Goal: Task Accomplishment & Management: Complete application form

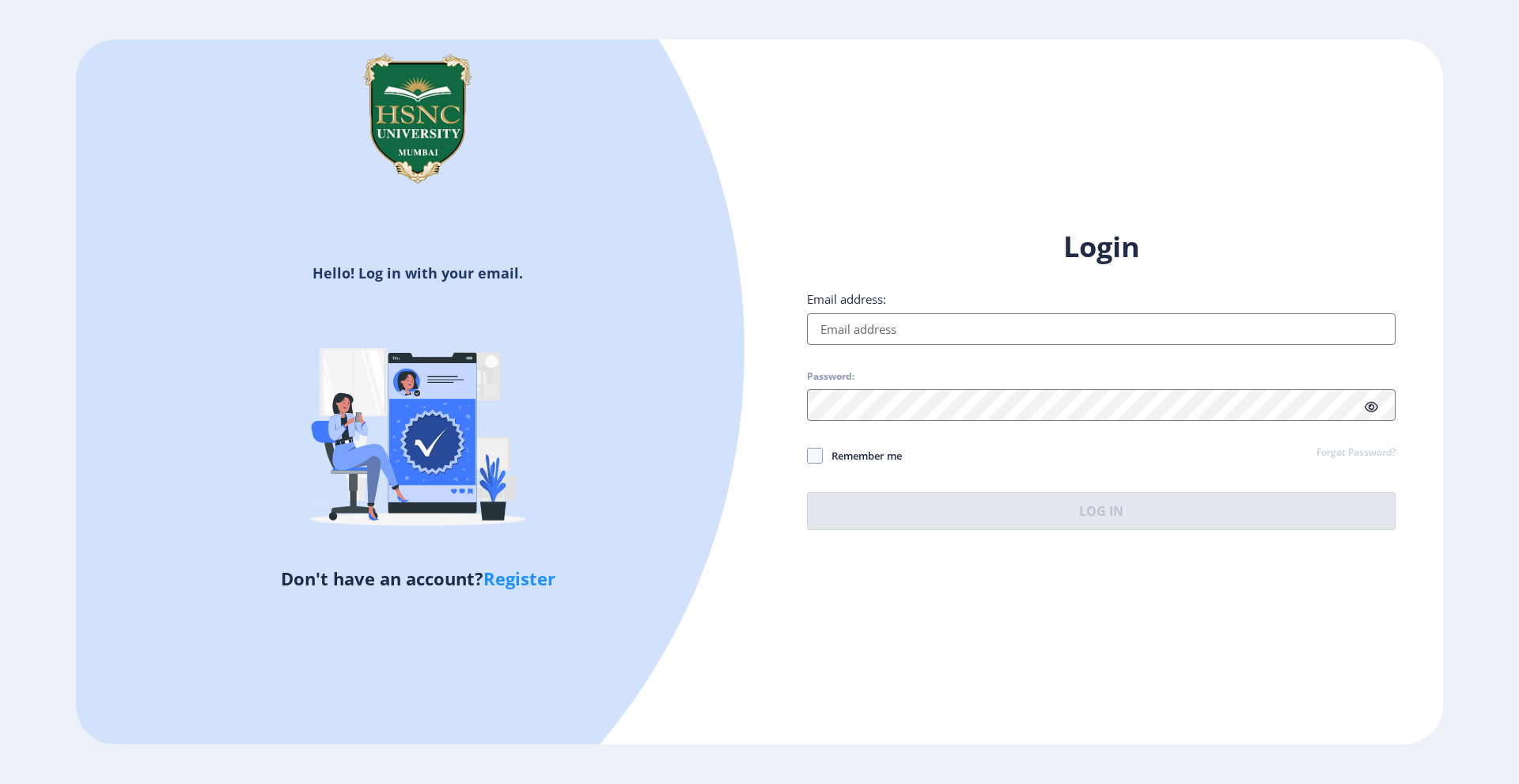
click at [1036, 320] on input "Email address:" at bounding box center [1101, 329] width 589 height 31
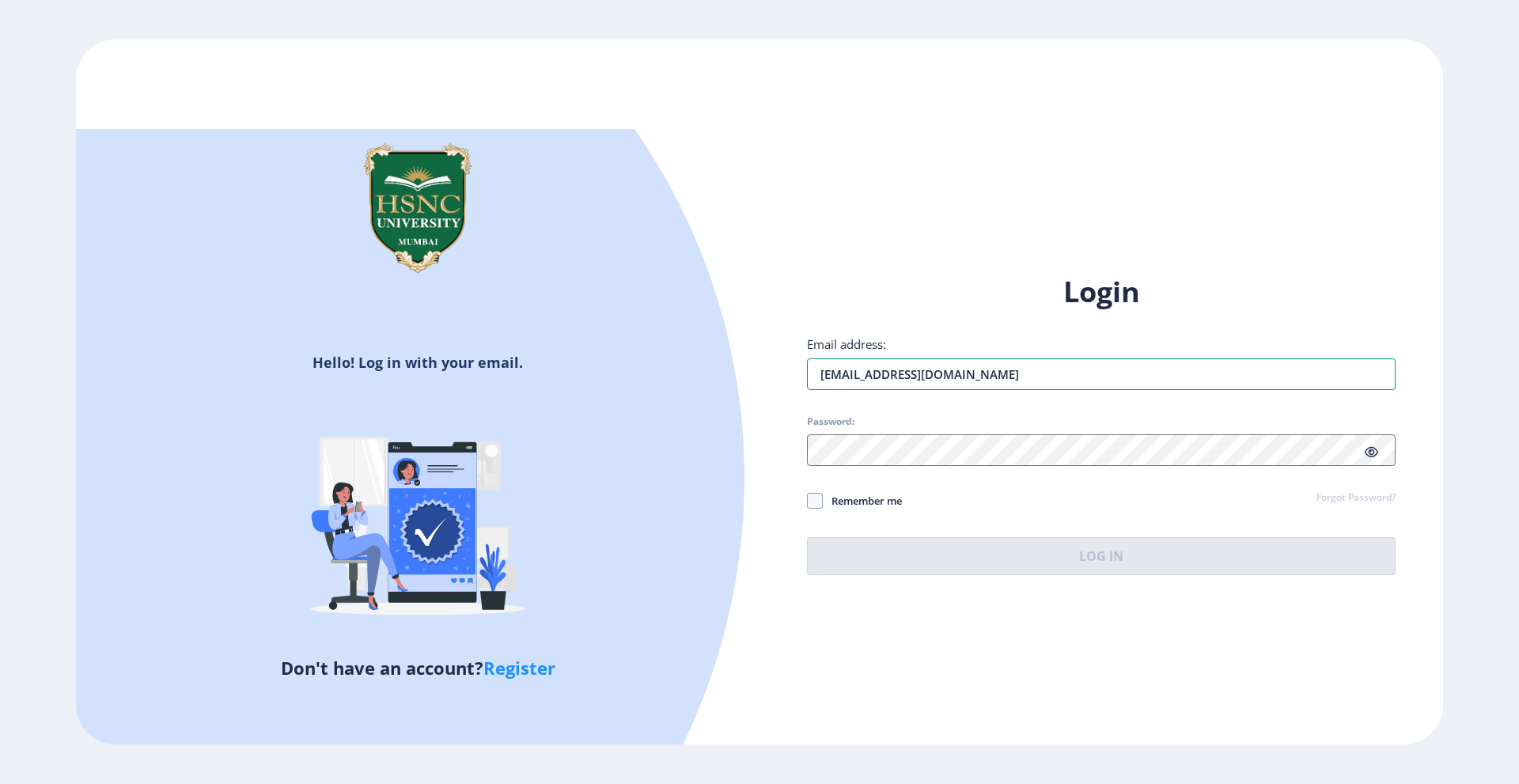
type input "[EMAIL_ADDRESS][DOMAIN_NAME]"
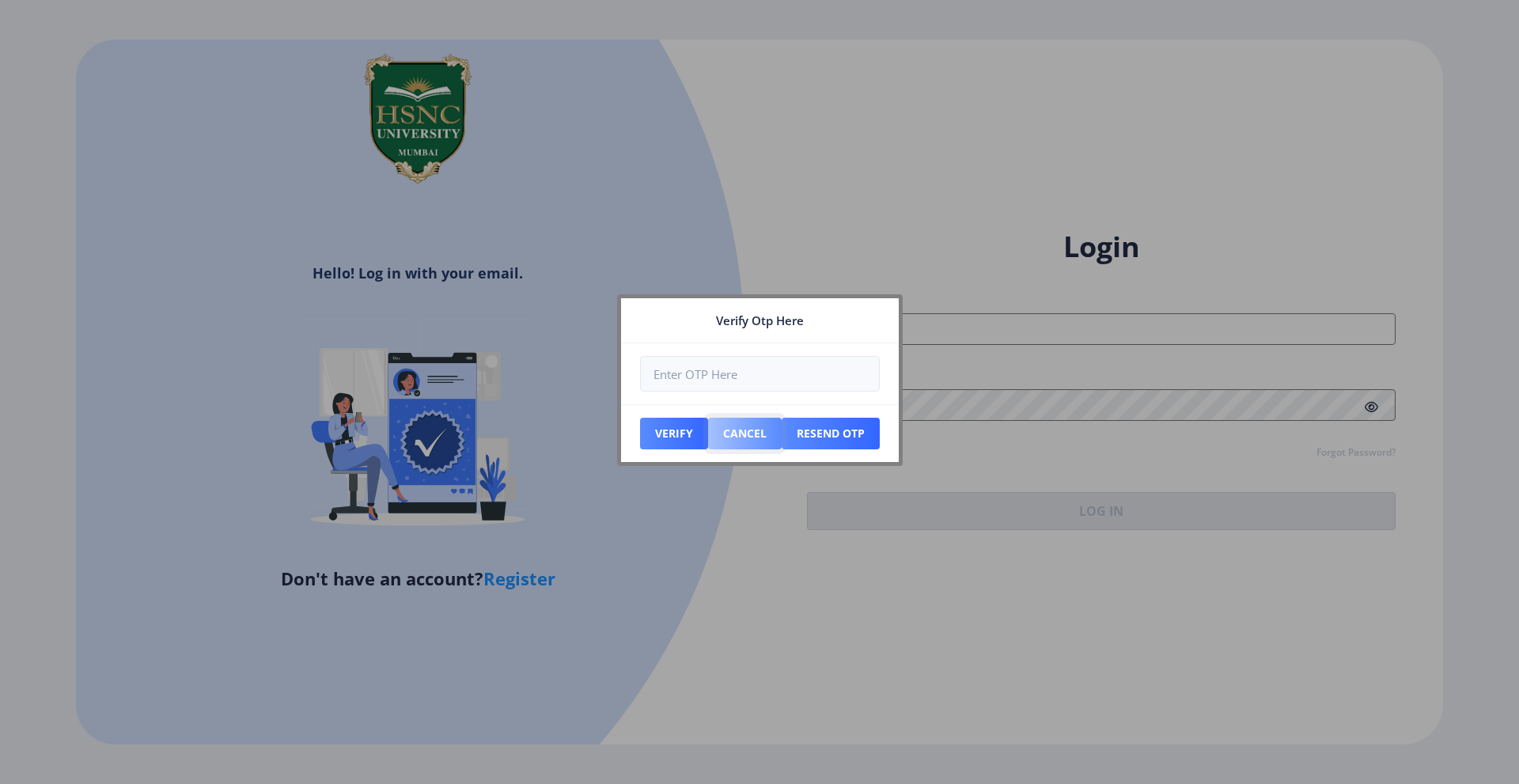
click at [708, 434] on button "Cancel" at bounding box center [674, 433] width 68 height 31
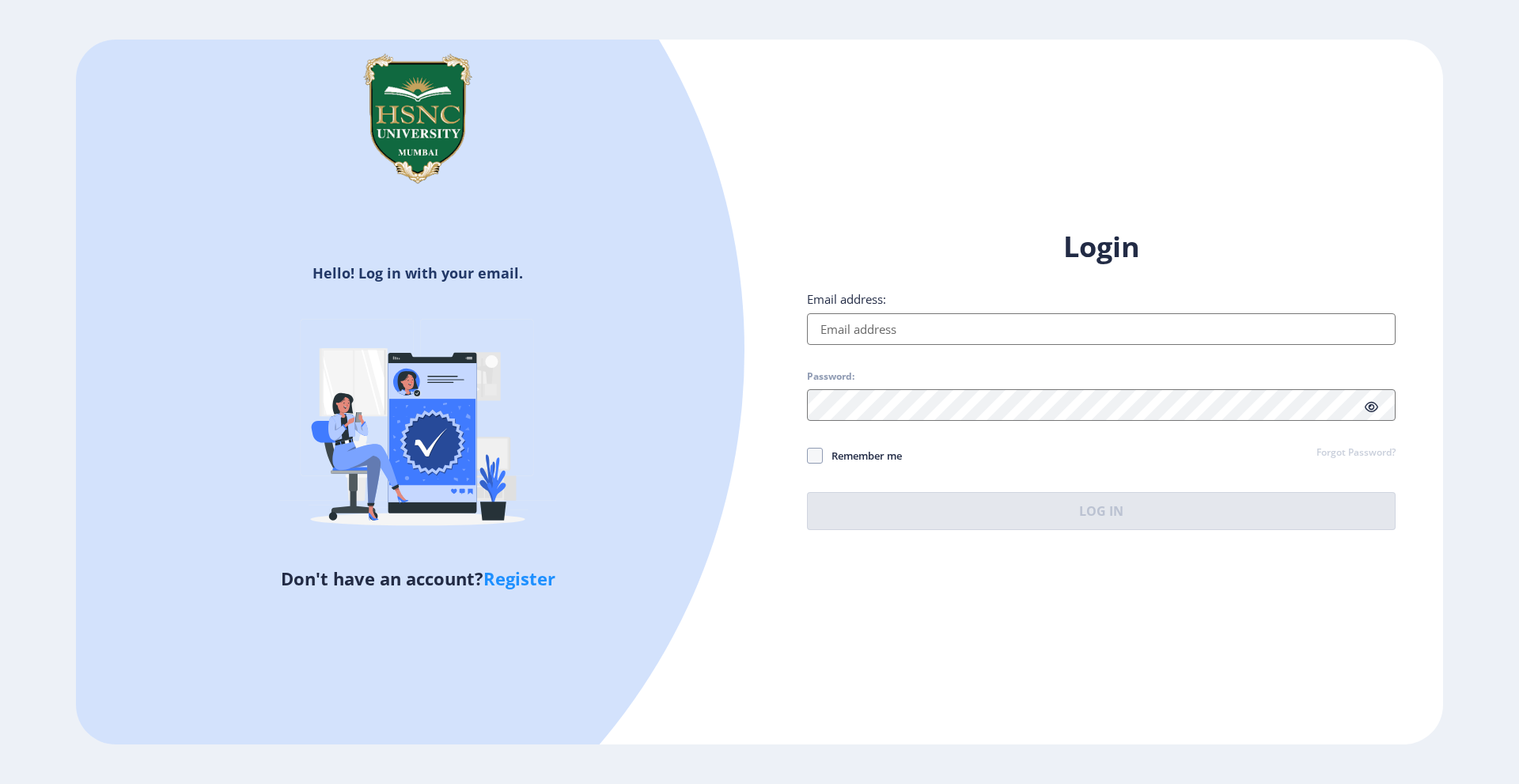
click at [955, 329] on input "Email address:" at bounding box center [1101, 329] width 589 height 31
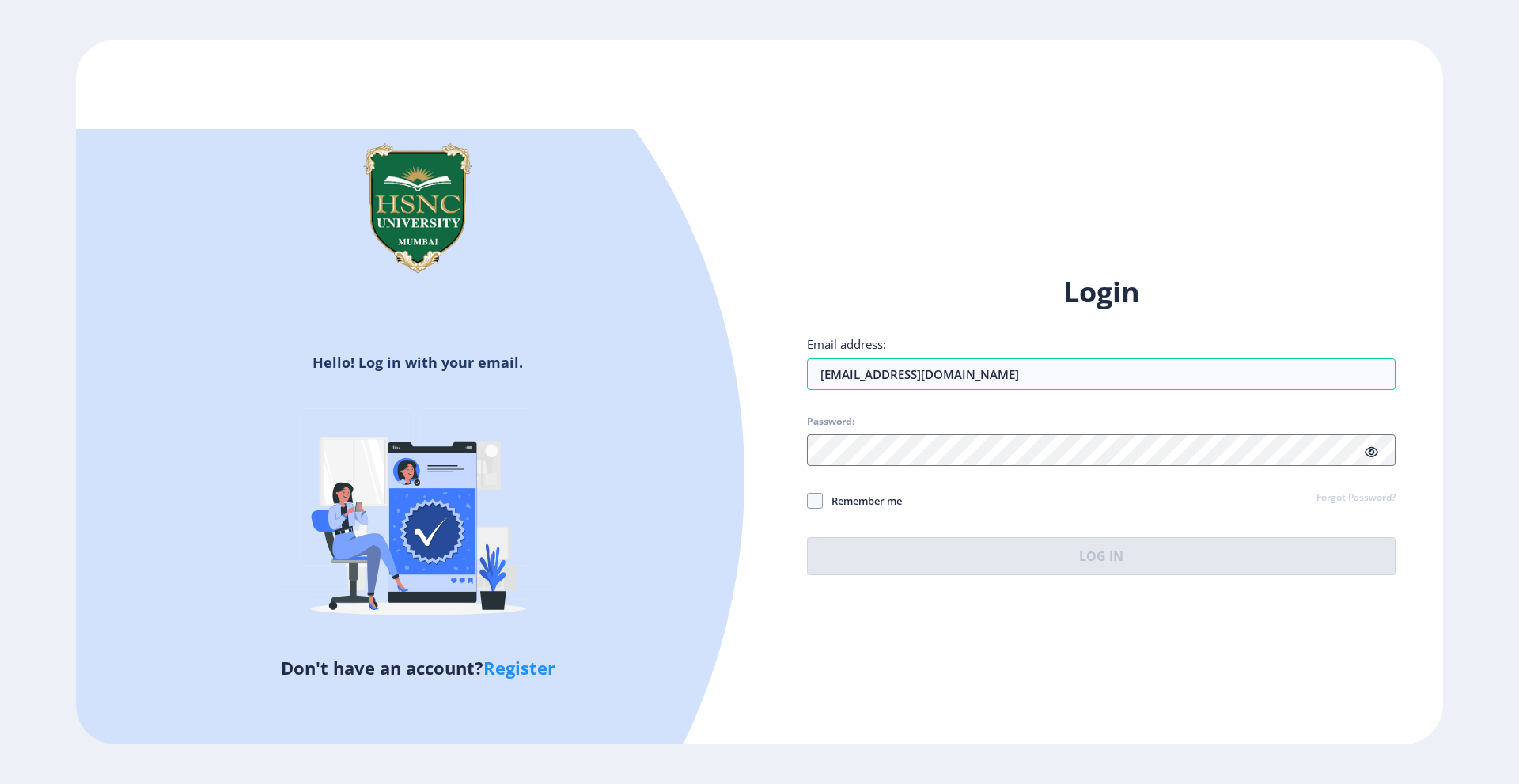
drag, startPoint x: 946, startPoint y: 399, endPoint x: 938, endPoint y: 433, distance: 34.9
click at [946, 402] on div "Login Email address: prachbhambhani3@gmail.com Password: Remember me Forgot Pas…" at bounding box center [1101, 424] width 589 height 302
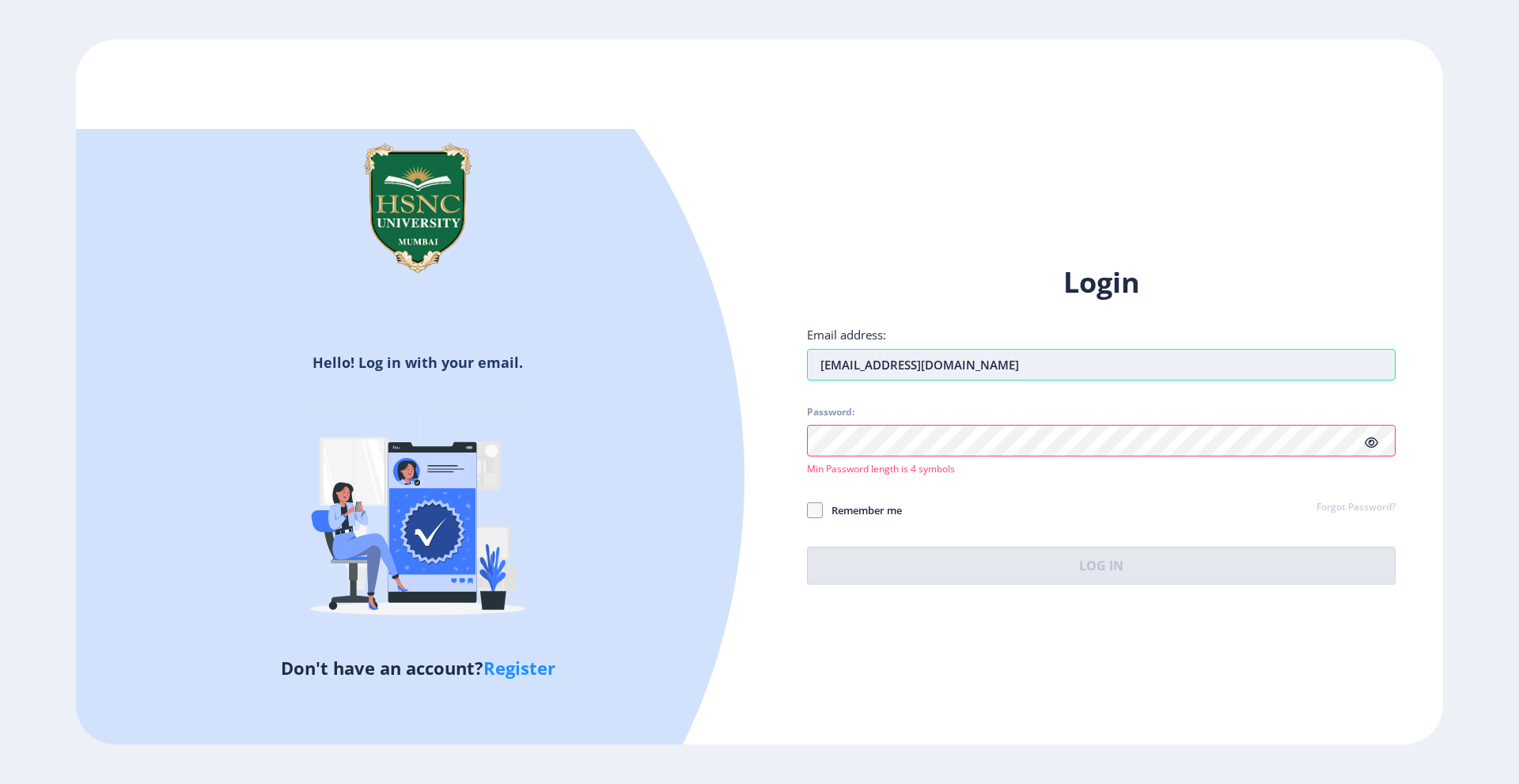
click at [1023, 370] on input "[EMAIL_ADDRESS][DOMAIN_NAME]" at bounding box center [1101, 365] width 589 height 31
type input "[EMAIL_ADDRESS][DOMAIN_NAME]"
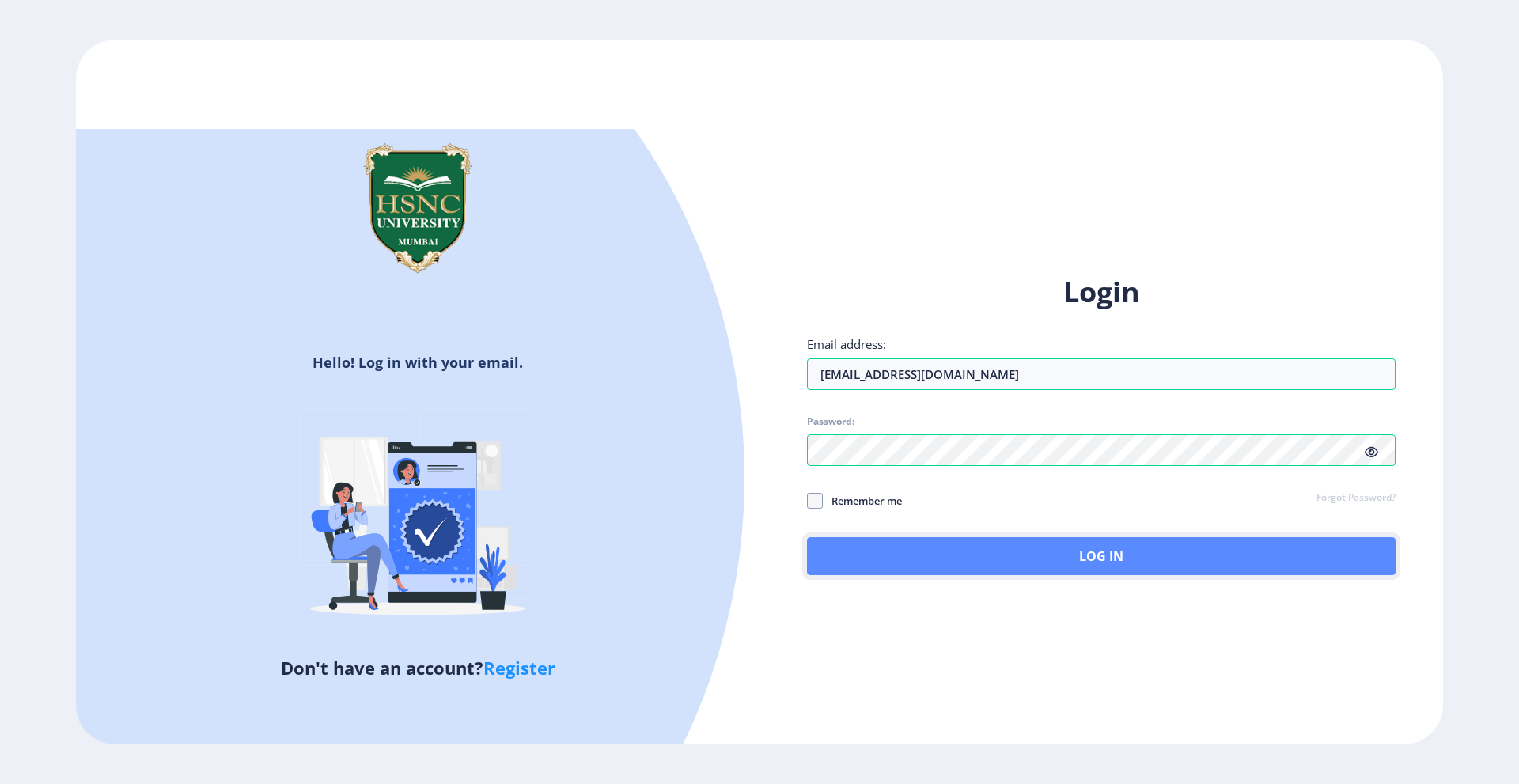
click at [1050, 553] on button "Log In" at bounding box center [1101, 556] width 589 height 38
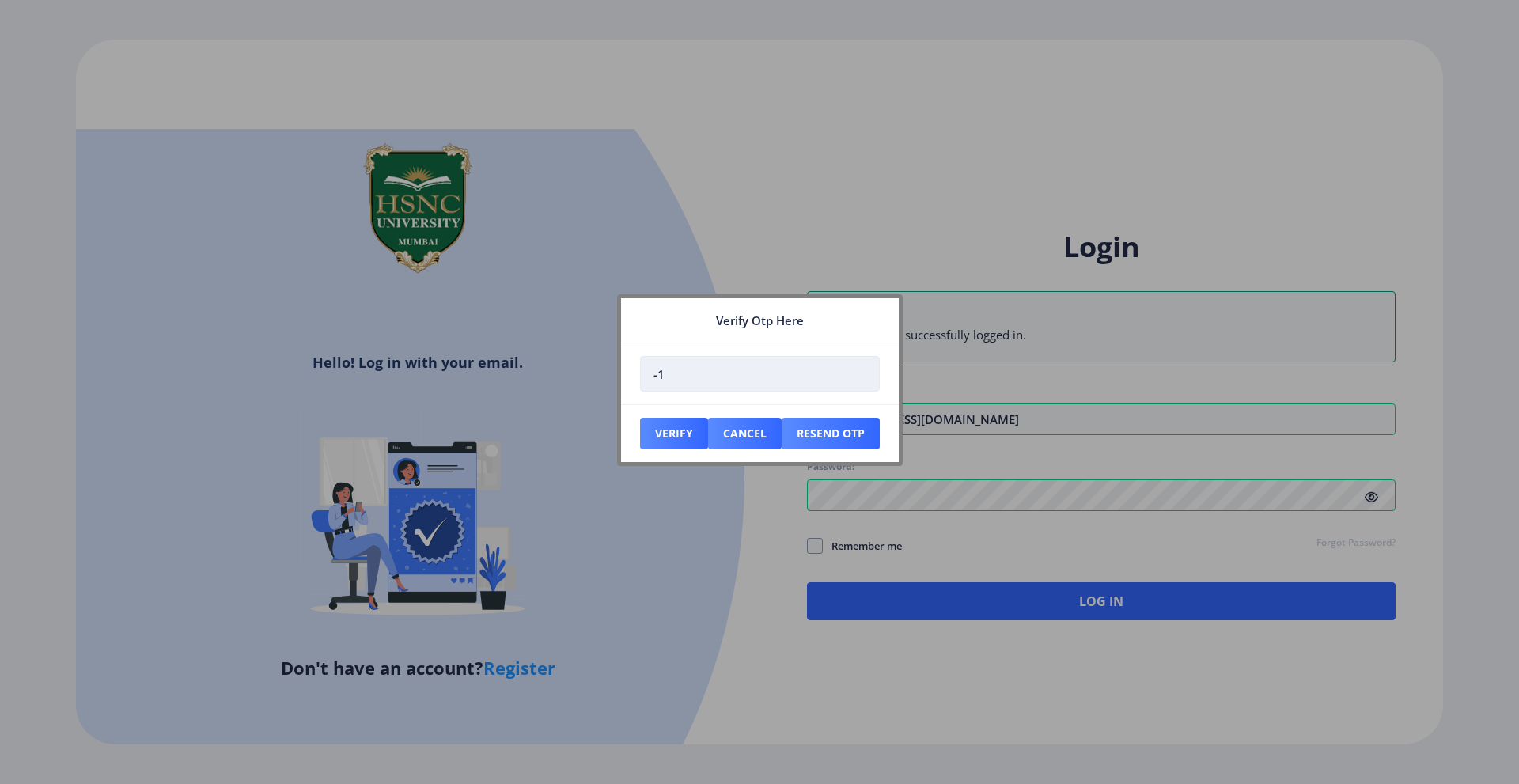
click at [859, 377] on input "-1" at bounding box center [760, 373] width 240 height 36
click at [859, 369] on input "0" at bounding box center [760, 373] width 240 height 36
click at [859, 369] on input "1" at bounding box center [760, 373] width 240 height 36
type input "0"
click at [859, 378] on input "0" at bounding box center [760, 373] width 240 height 36
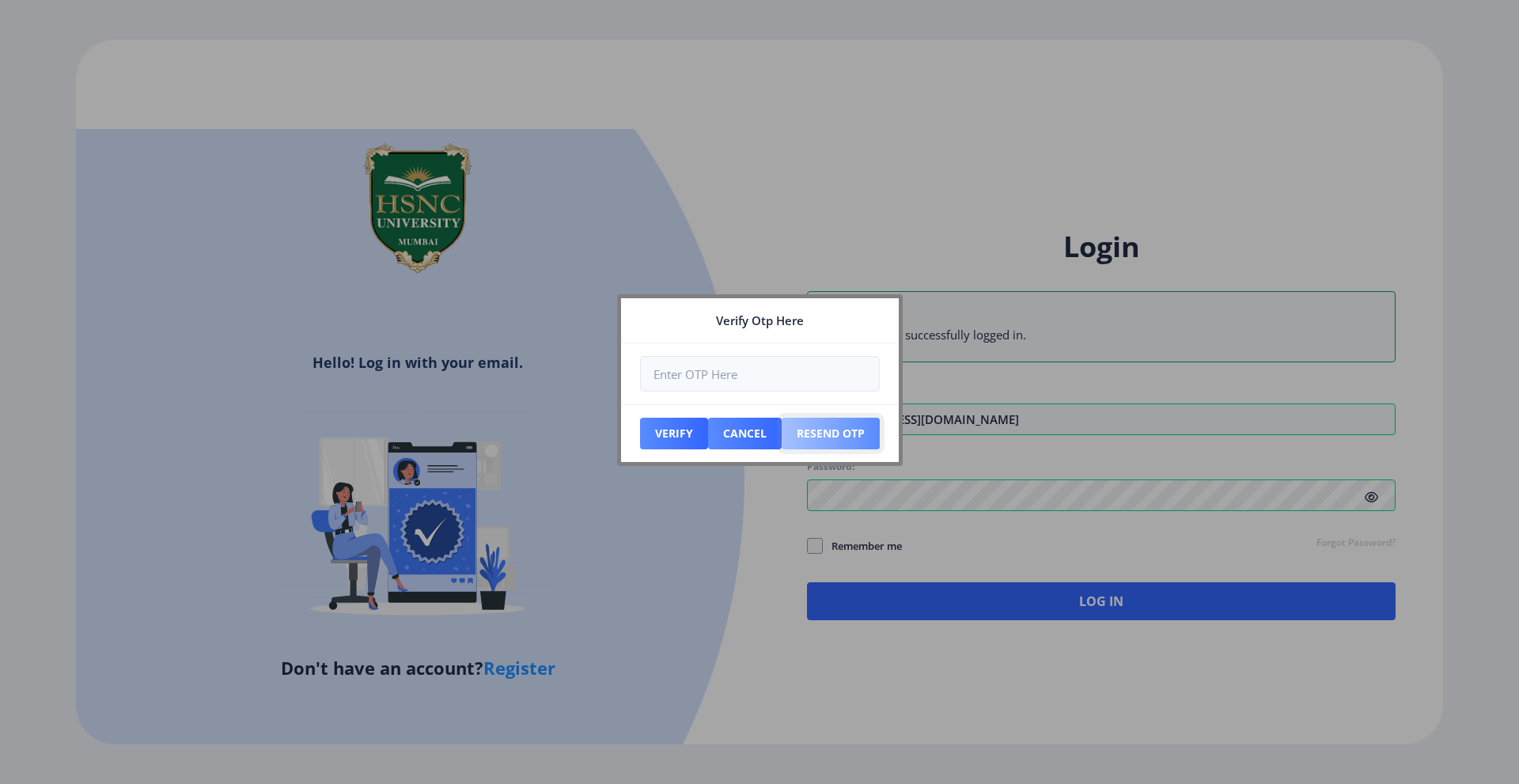
click at [708, 432] on button "Resend Otp" at bounding box center [674, 433] width 68 height 31
click at [708, 437] on button "Resend Otp" at bounding box center [674, 433] width 68 height 31
click at [708, 434] on button "Cancel" at bounding box center [674, 433] width 68 height 31
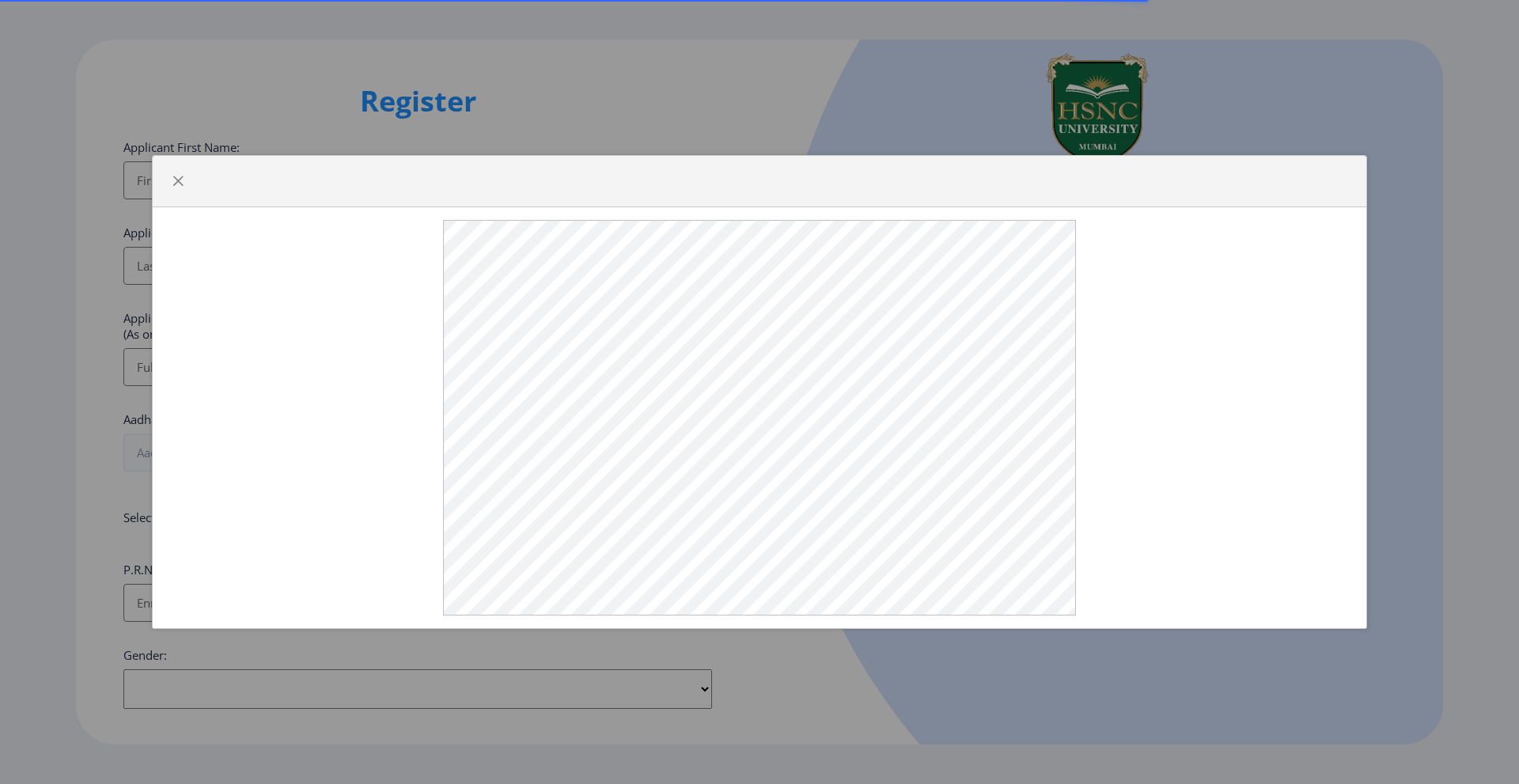
select select
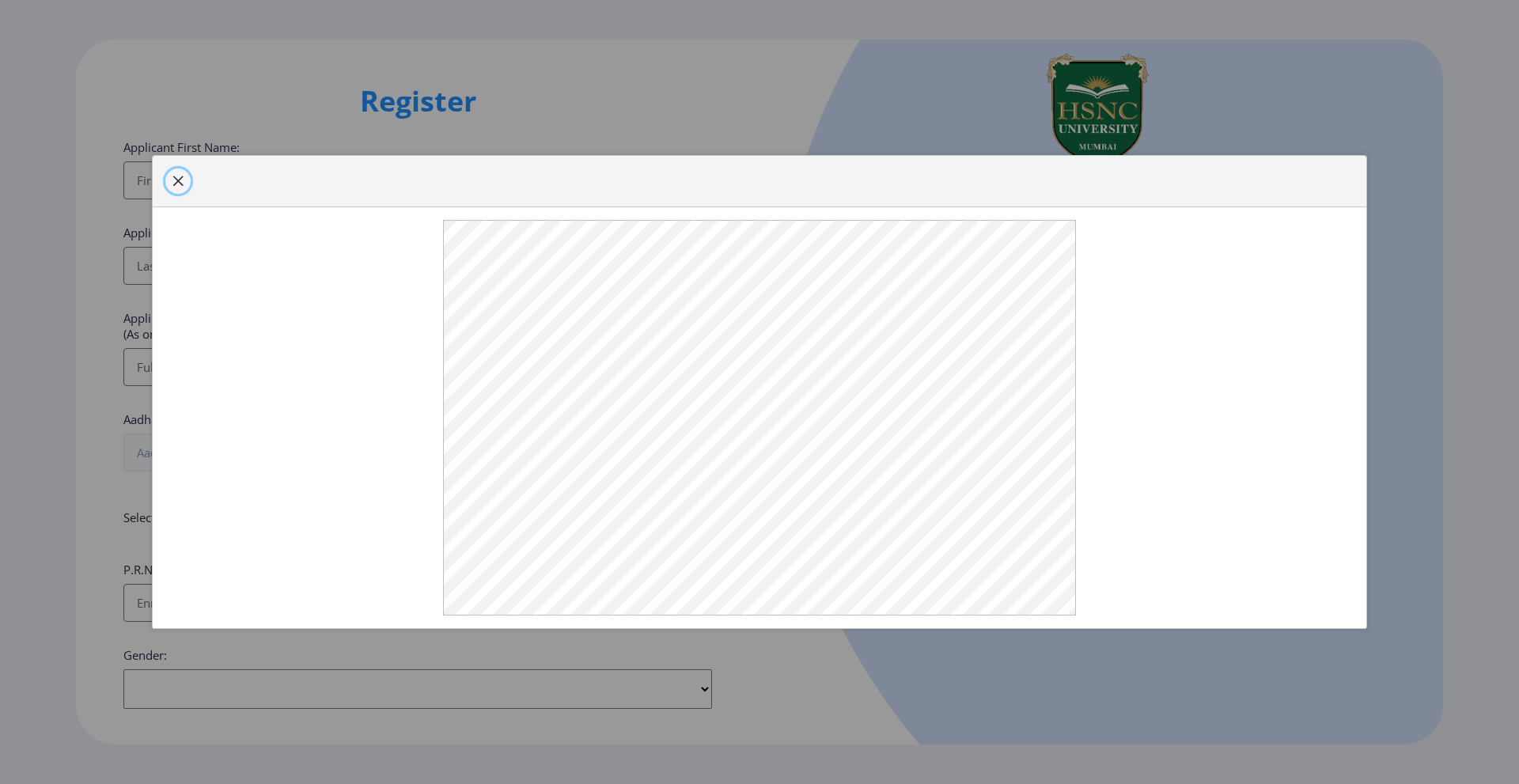
click at [183, 176] on span "button" at bounding box center [178, 181] width 13 height 13
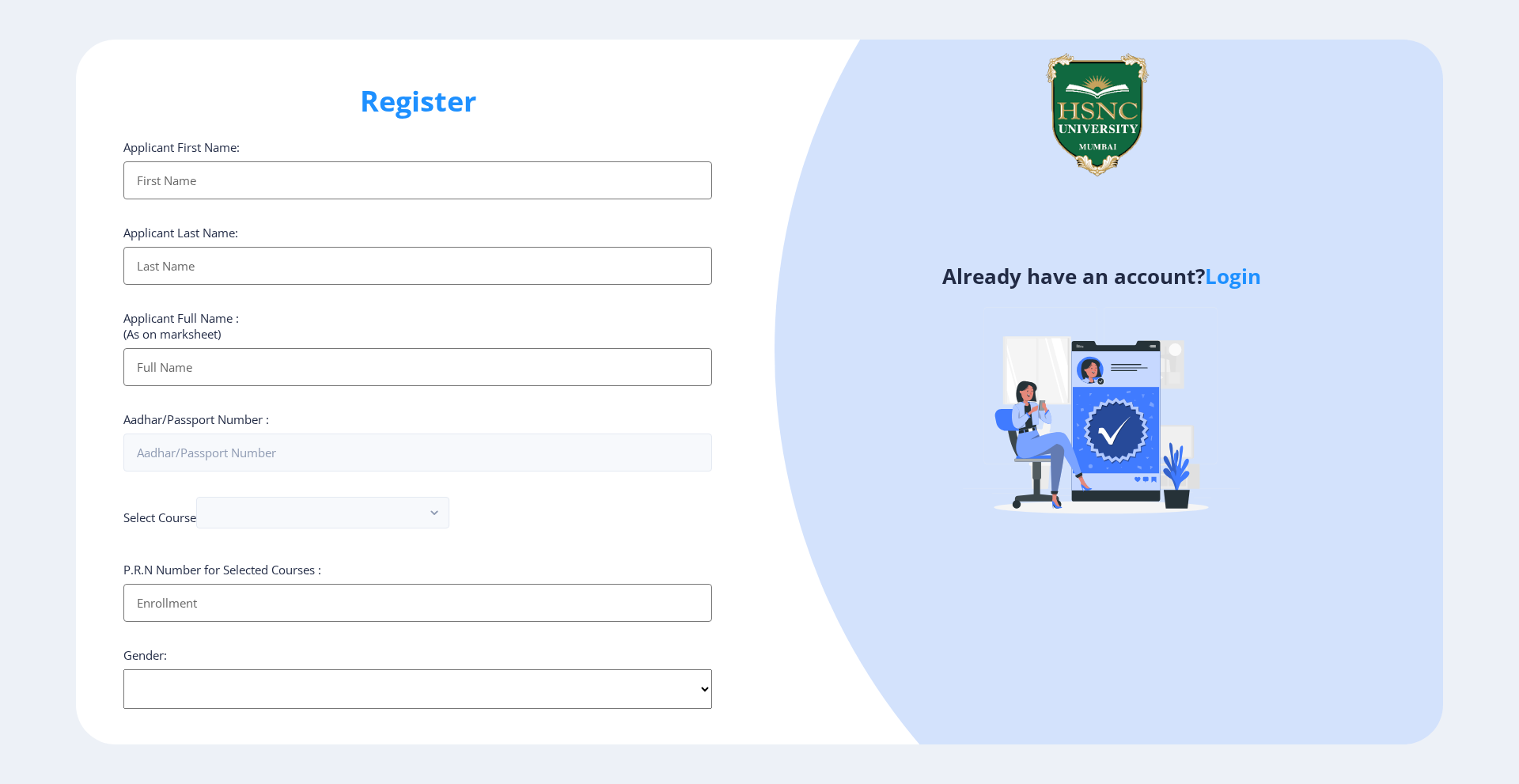
click at [310, 184] on input "Applicant First Name:" at bounding box center [417, 181] width 589 height 38
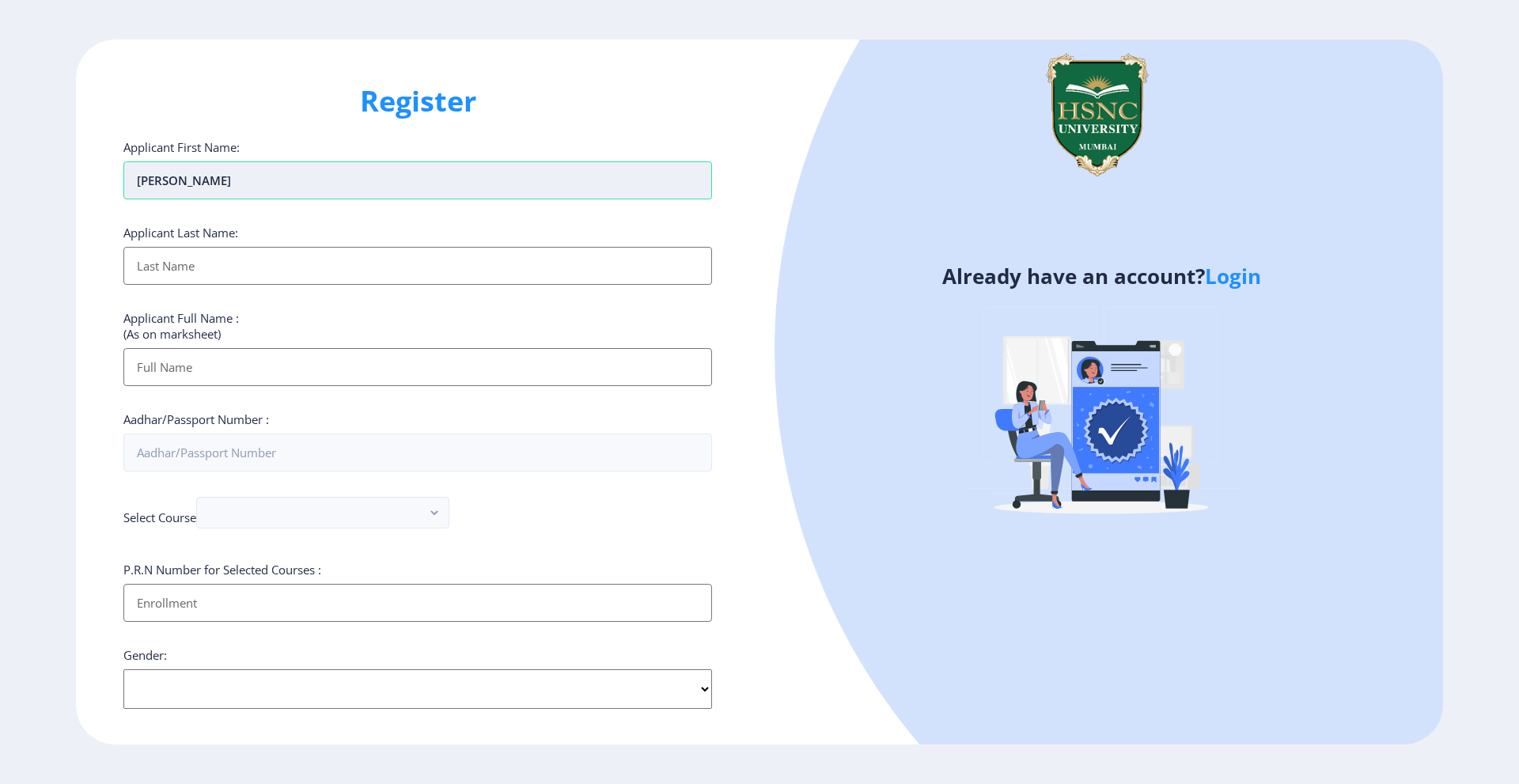
type input "[PERSON_NAME]"
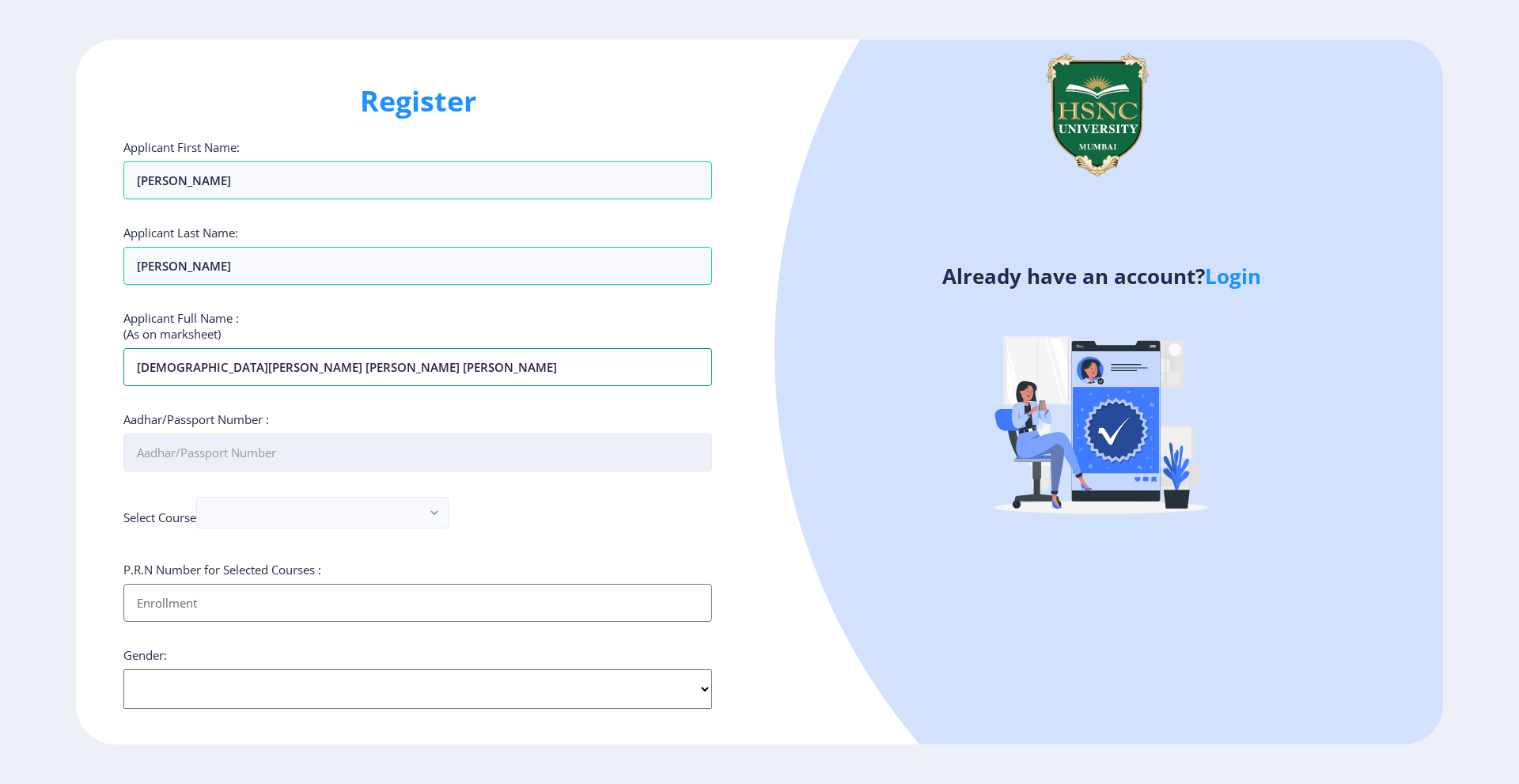
type input "[DEMOGRAPHIC_DATA][PERSON_NAME] [PERSON_NAME] [PERSON_NAME]"
click at [247, 444] on input "Aadhar/Passport Number :" at bounding box center [417, 453] width 589 height 38
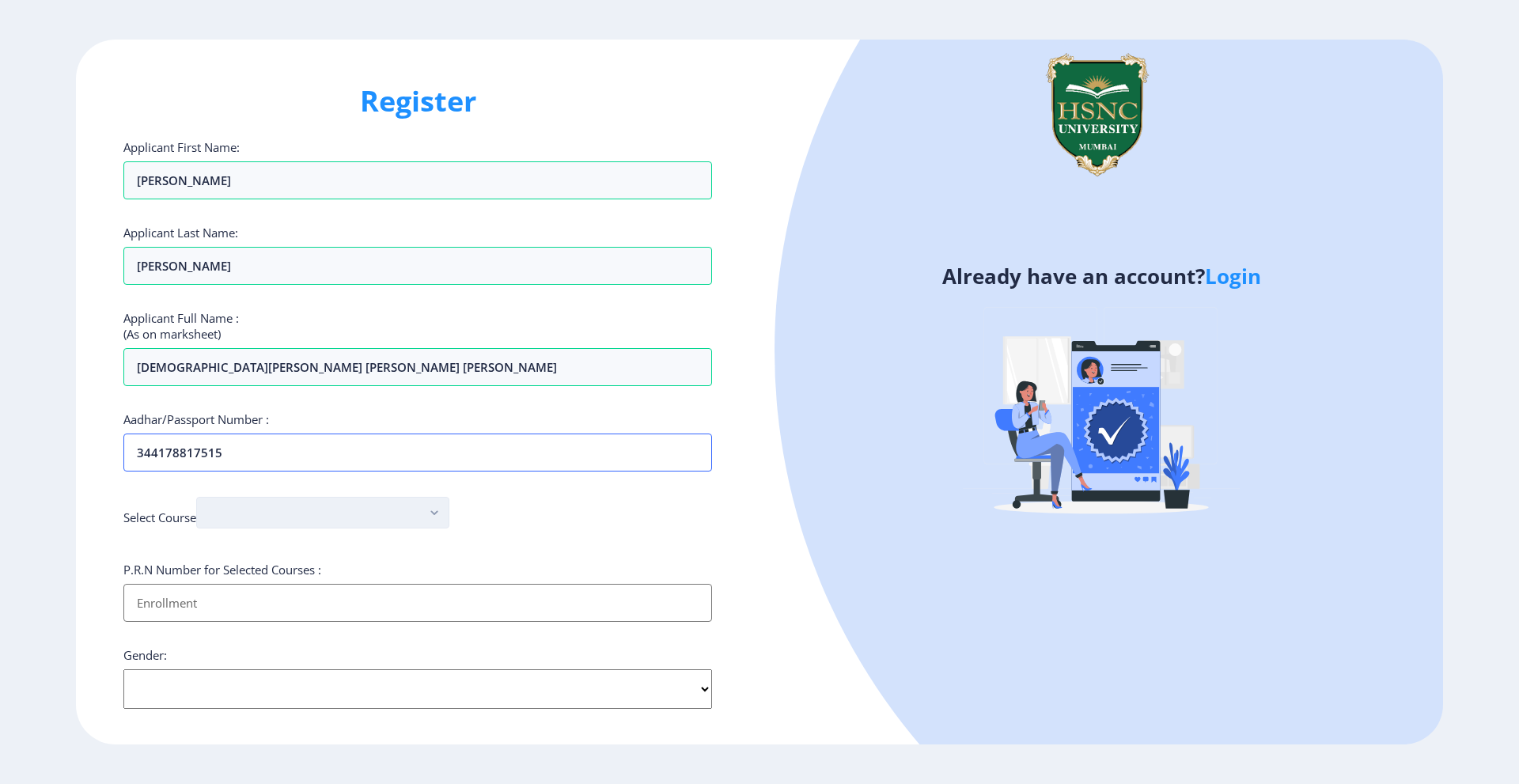
type input "344178817515"
click at [428, 508] on rect "button" at bounding box center [434, 513] width 18 height 18
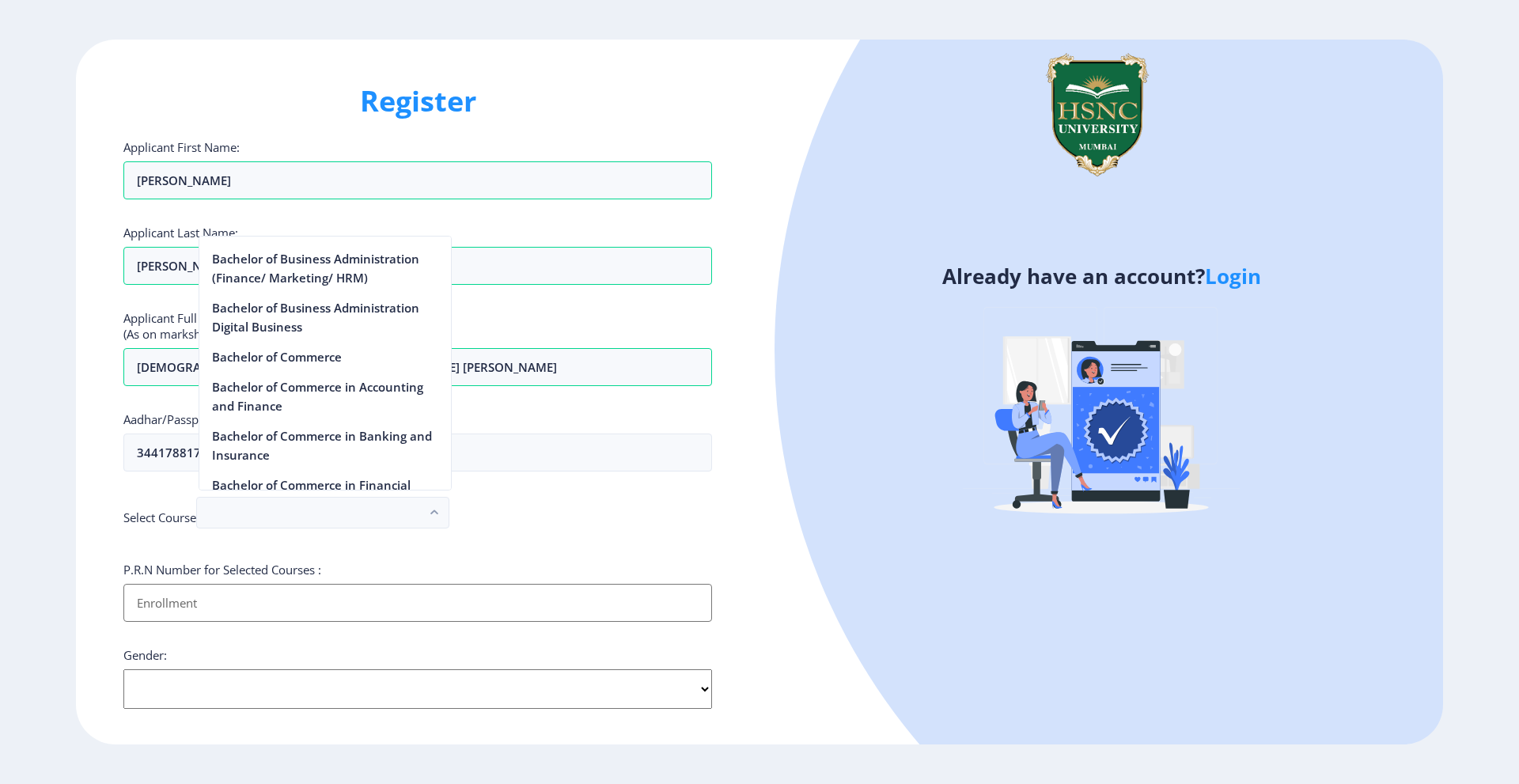
scroll to position [474, 0]
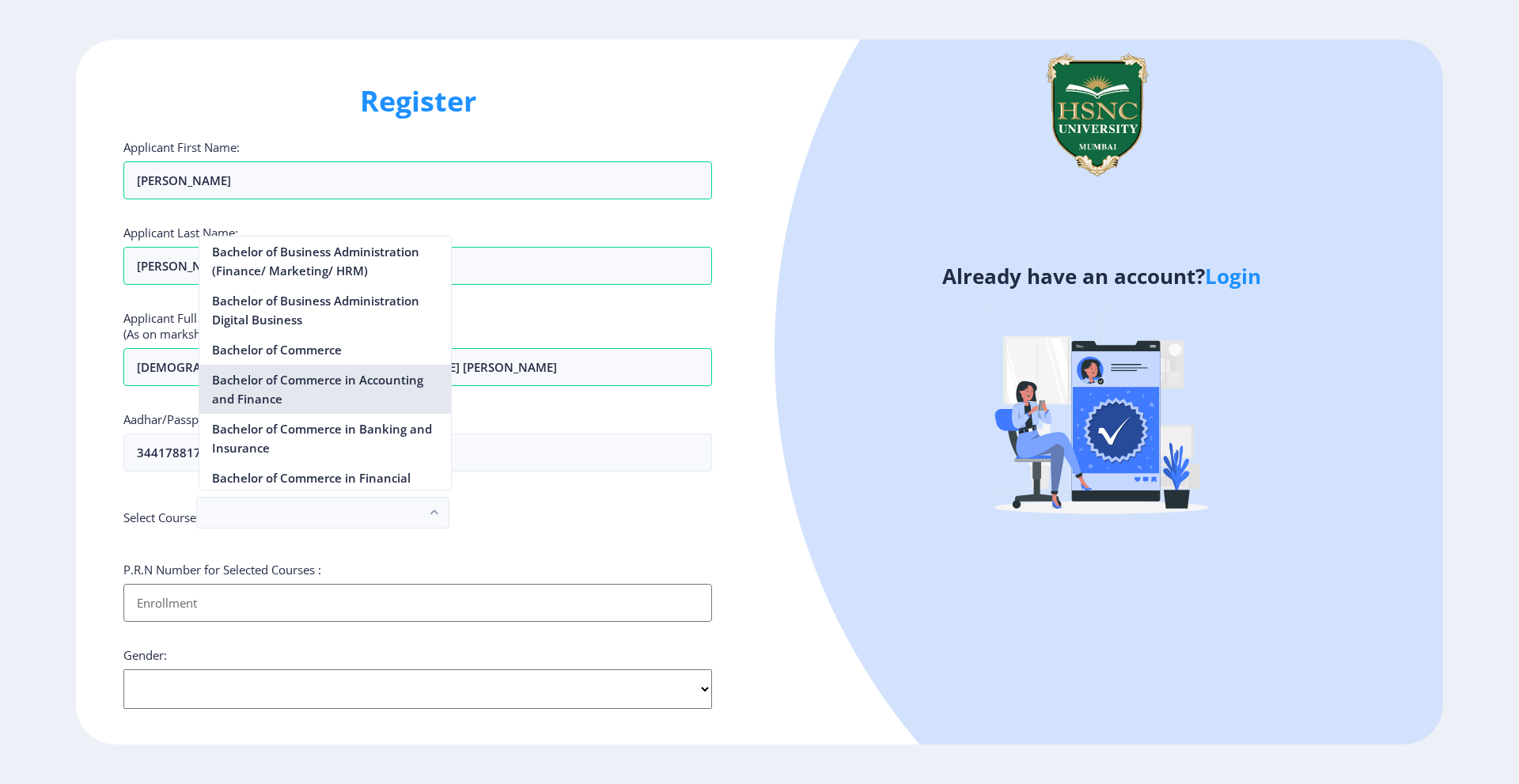
click at [377, 384] on nb-option "Bachelor of Commerce in Accounting and Finance" at bounding box center [325, 389] width 251 height 49
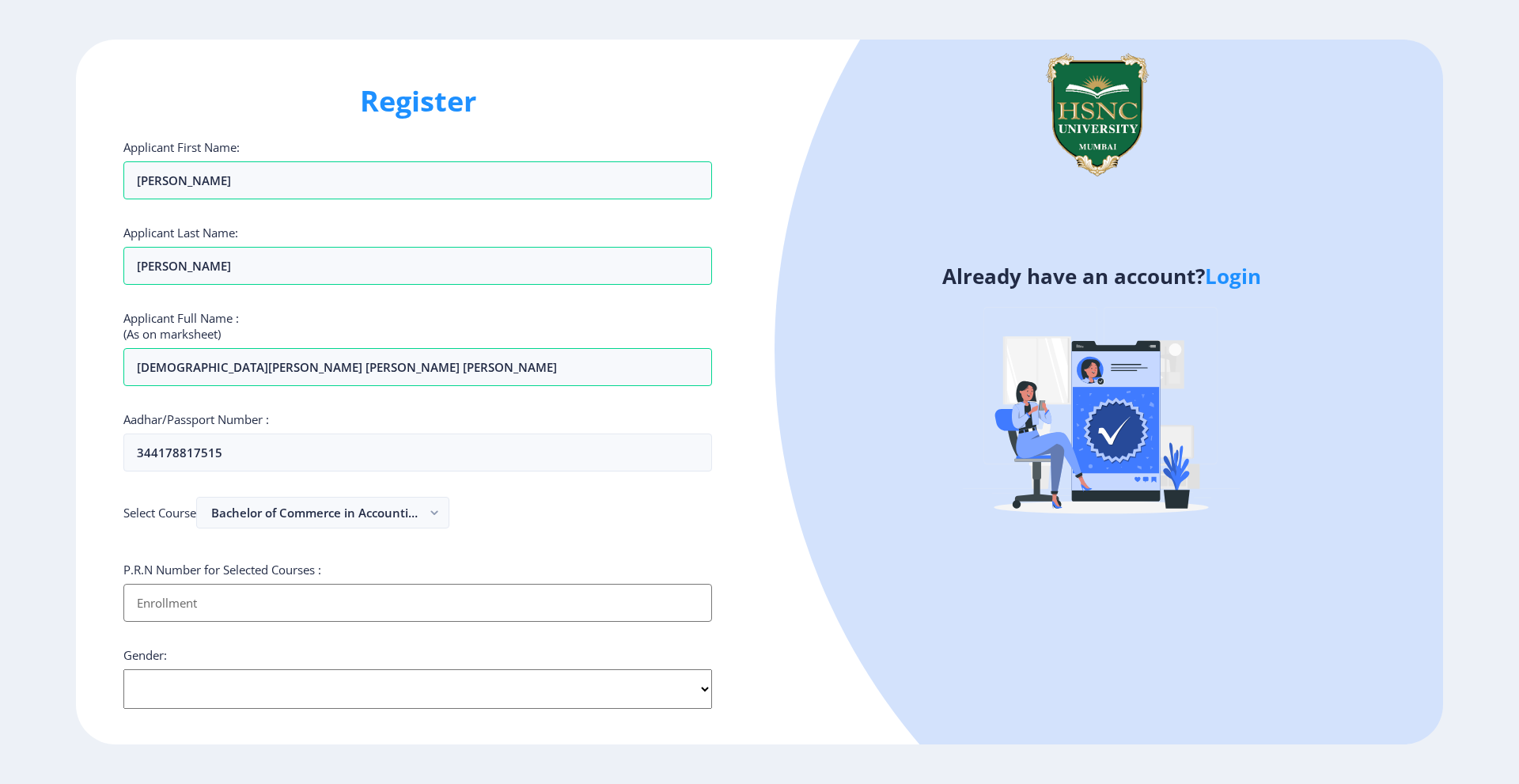
click at [344, 610] on input "Applicant First Name:" at bounding box center [417, 603] width 589 height 38
type input "2022230110090194"
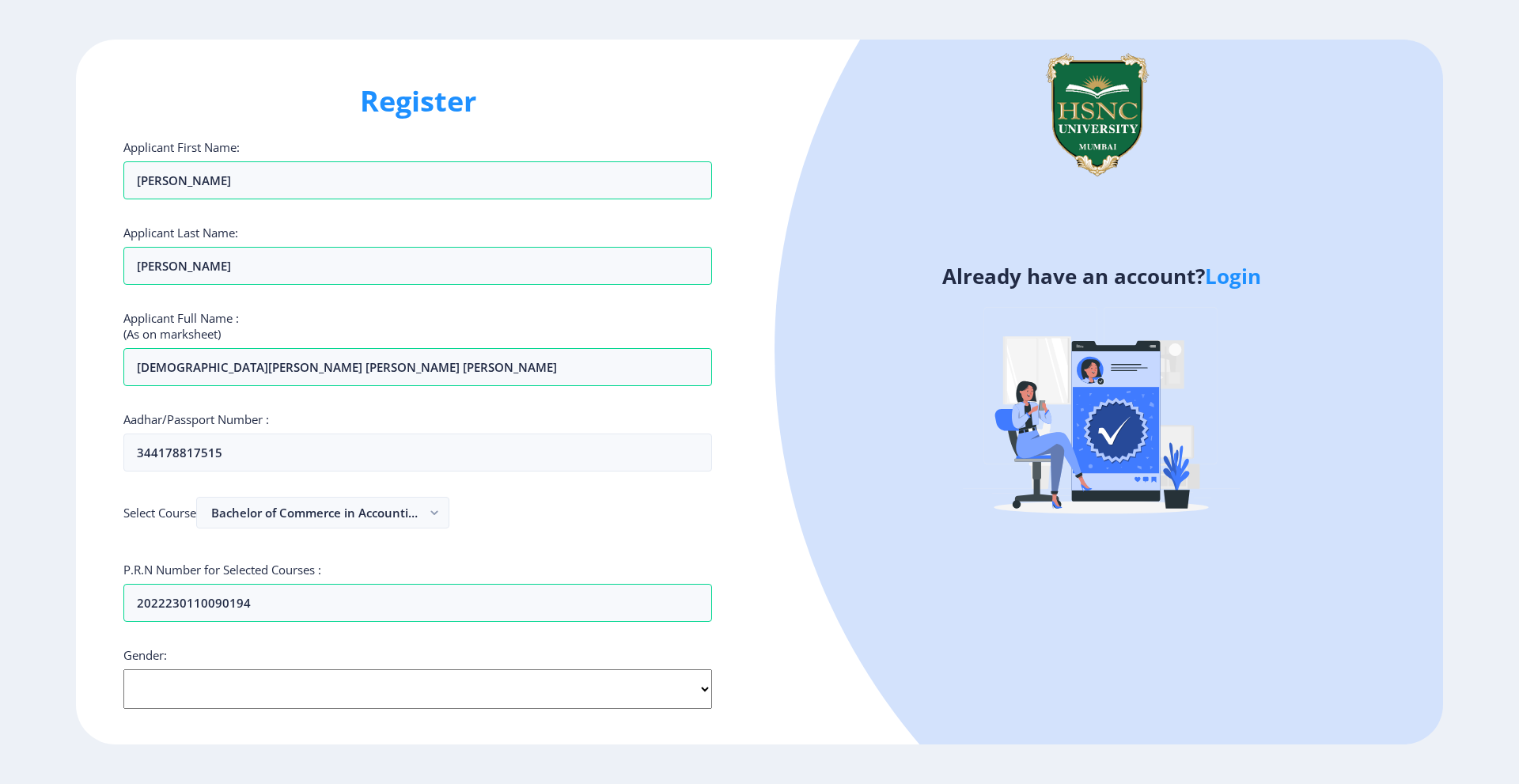
click at [435, 691] on select "Select Gender [DEMOGRAPHIC_DATA] [DEMOGRAPHIC_DATA] Other" at bounding box center [417, 688] width 589 height 39
select select "[DEMOGRAPHIC_DATA]"
click at [123, 669] on select "Select Gender [DEMOGRAPHIC_DATA] [DEMOGRAPHIC_DATA] Other" at bounding box center [417, 688] width 589 height 39
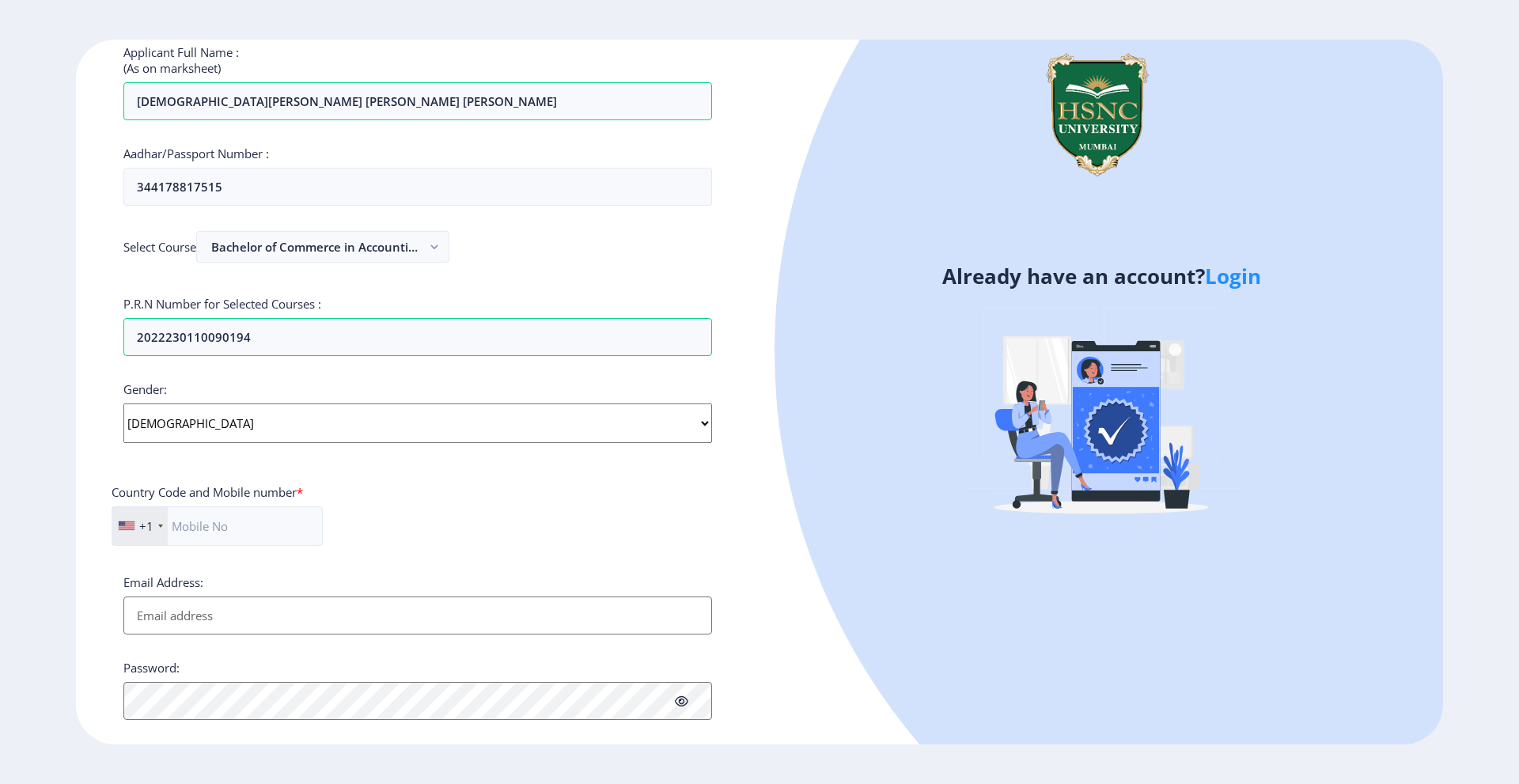
scroll to position [375, 0]
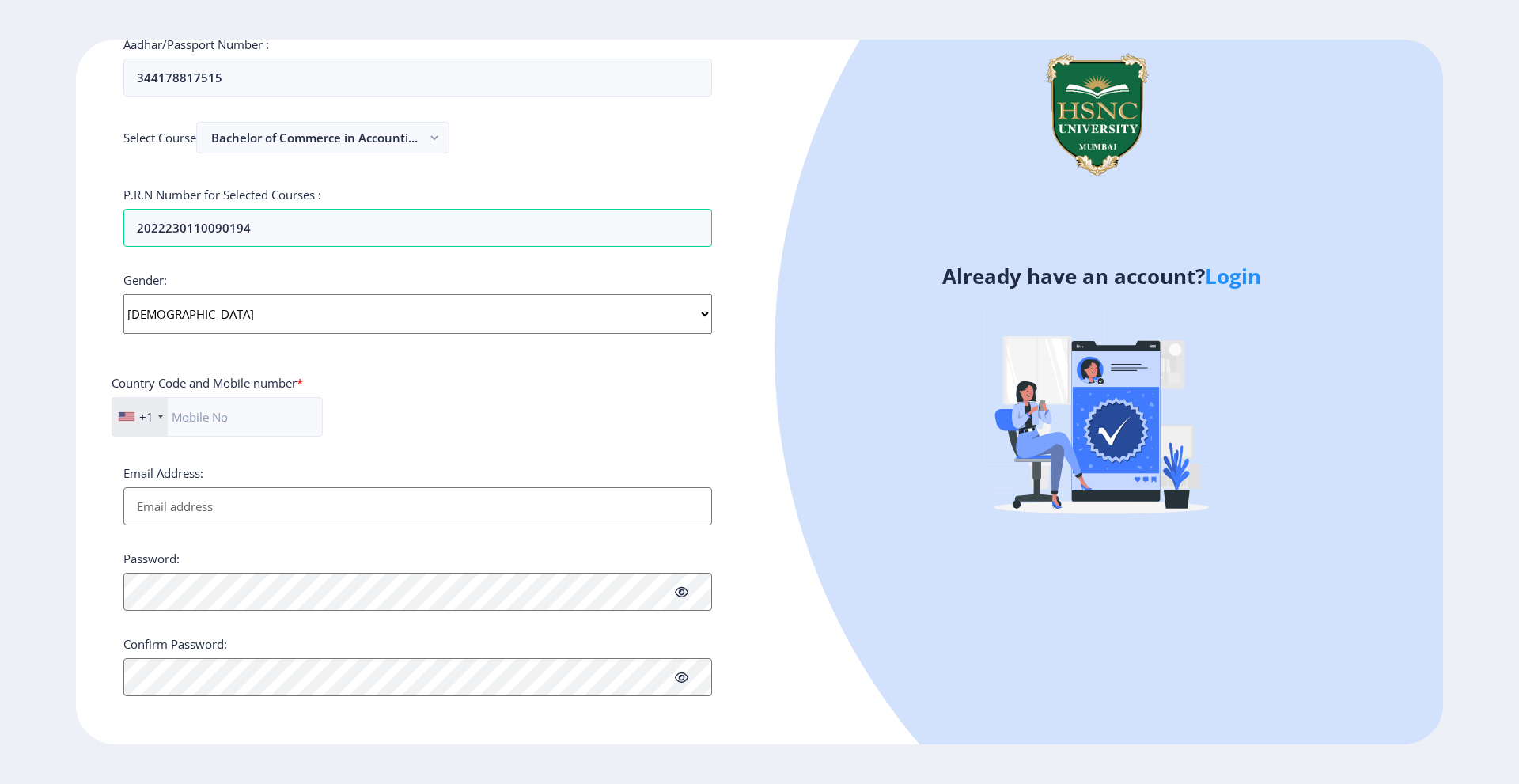
click at [137, 420] on div "+1" at bounding box center [140, 417] width 55 height 38
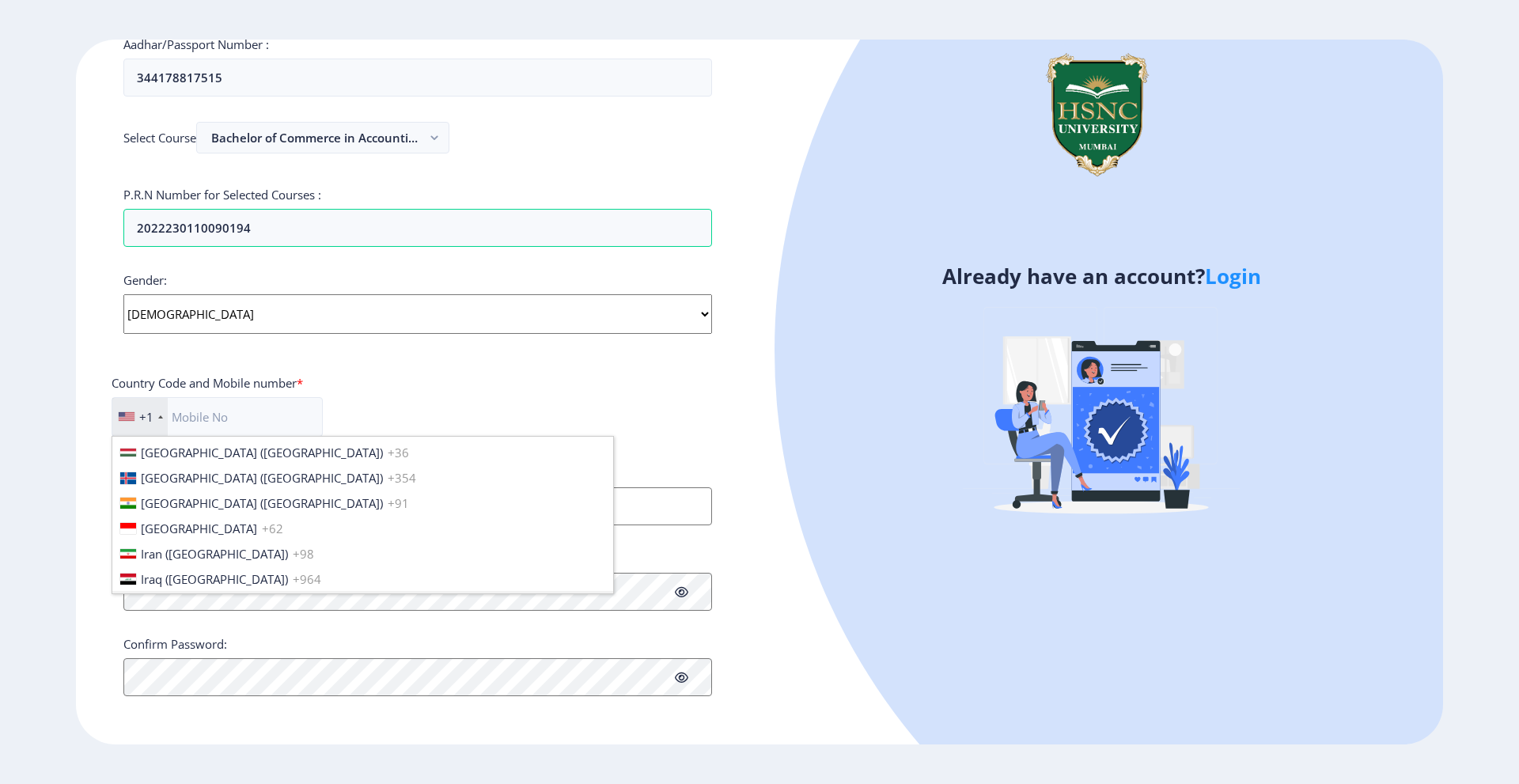
scroll to position [2451, 0]
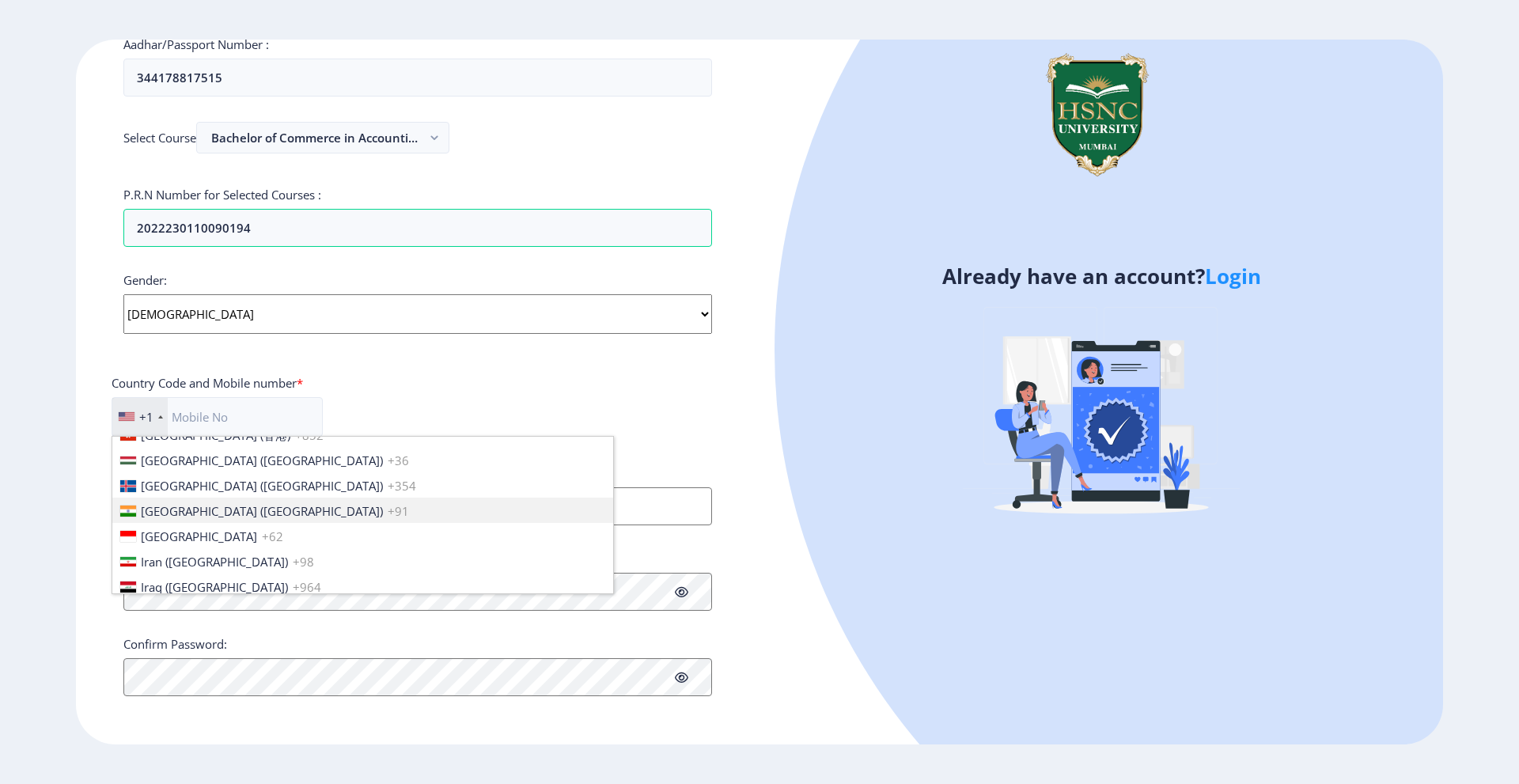
click at [387, 510] on span "+91" at bounding box center [398, 511] width 21 height 16
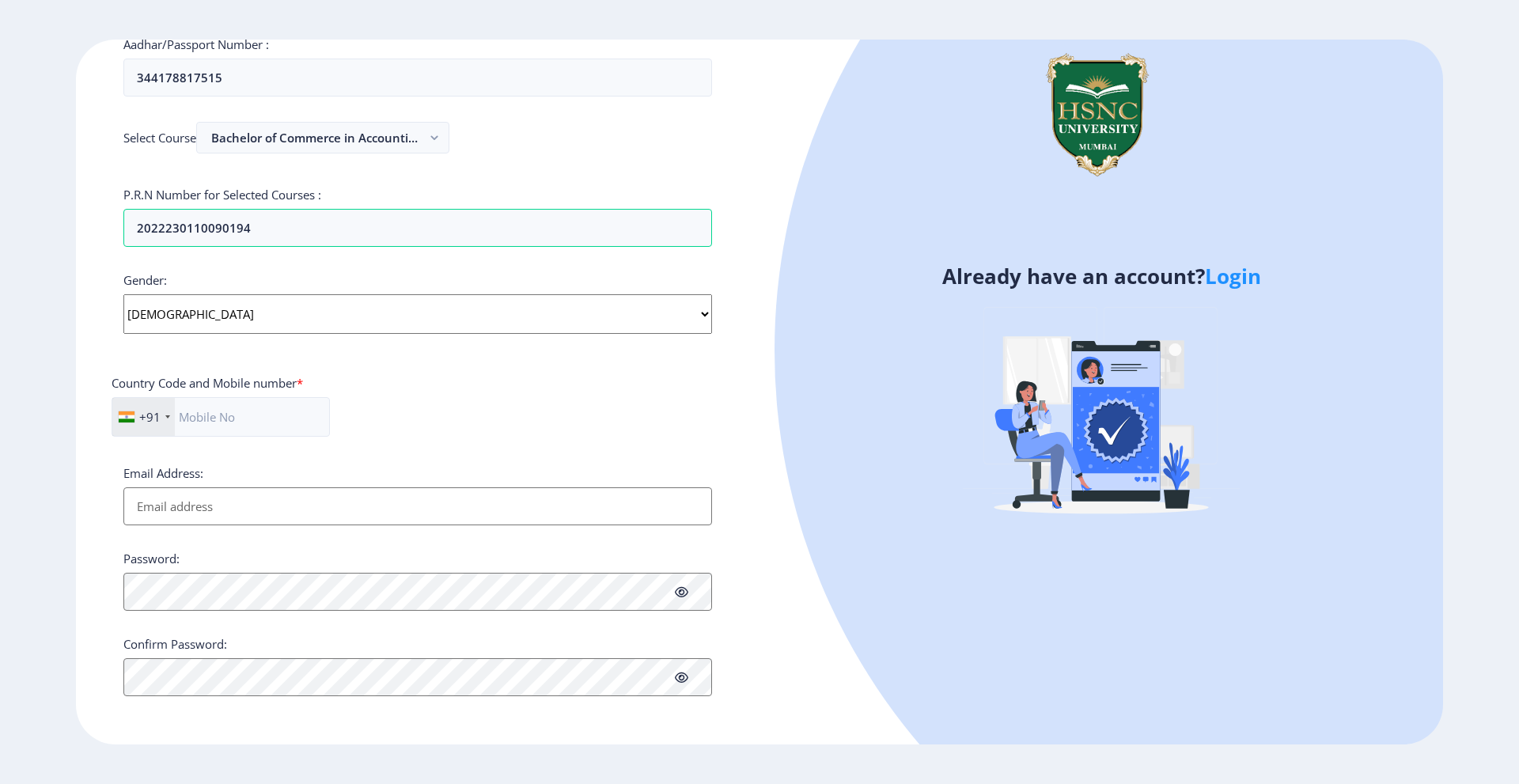
click at [249, 510] on input "Email Address:" at bounding box center [417, 507] width 589 height 38
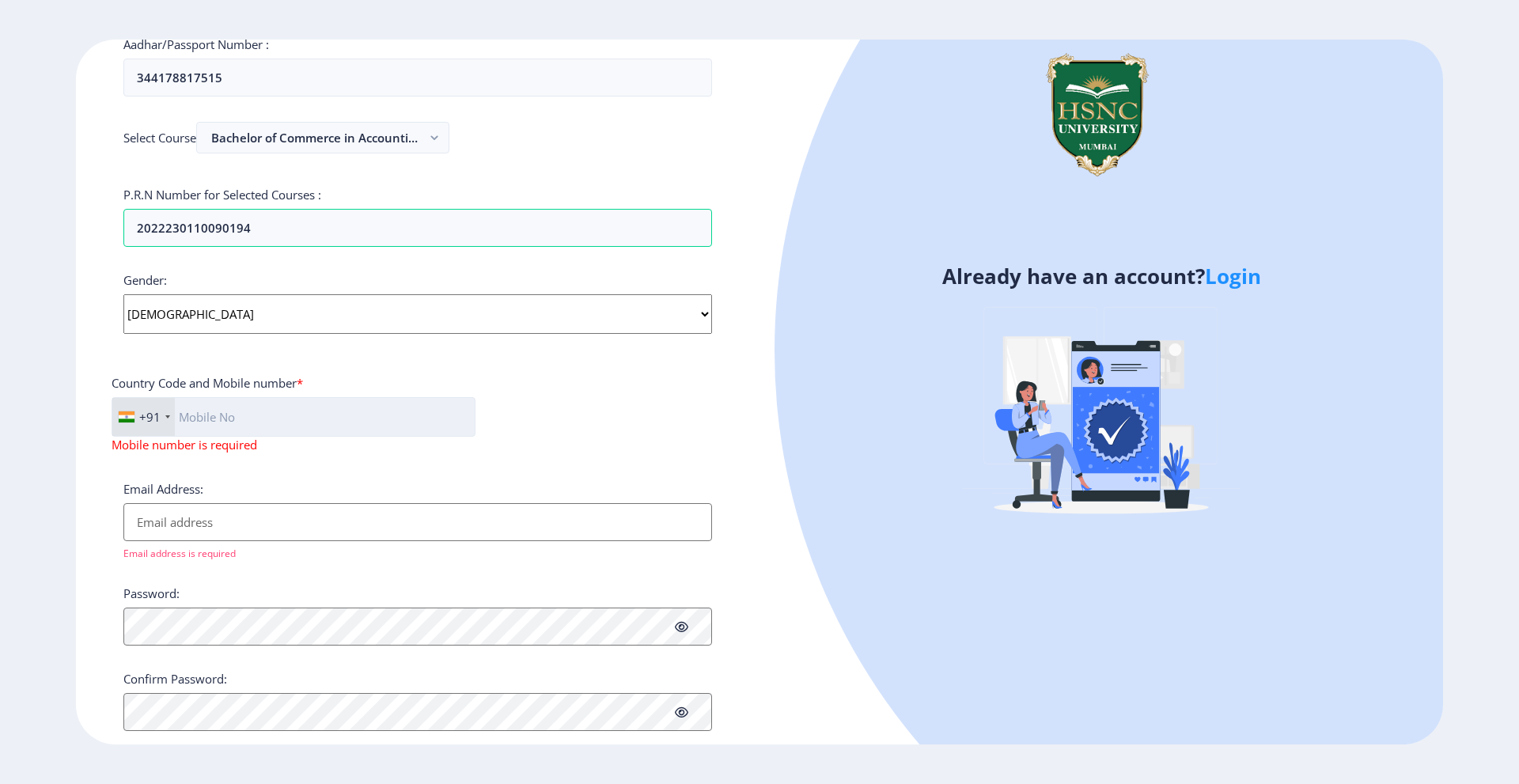
click at [266, 411] on input "text" at bounding box center [293, 416] width 364 height 39
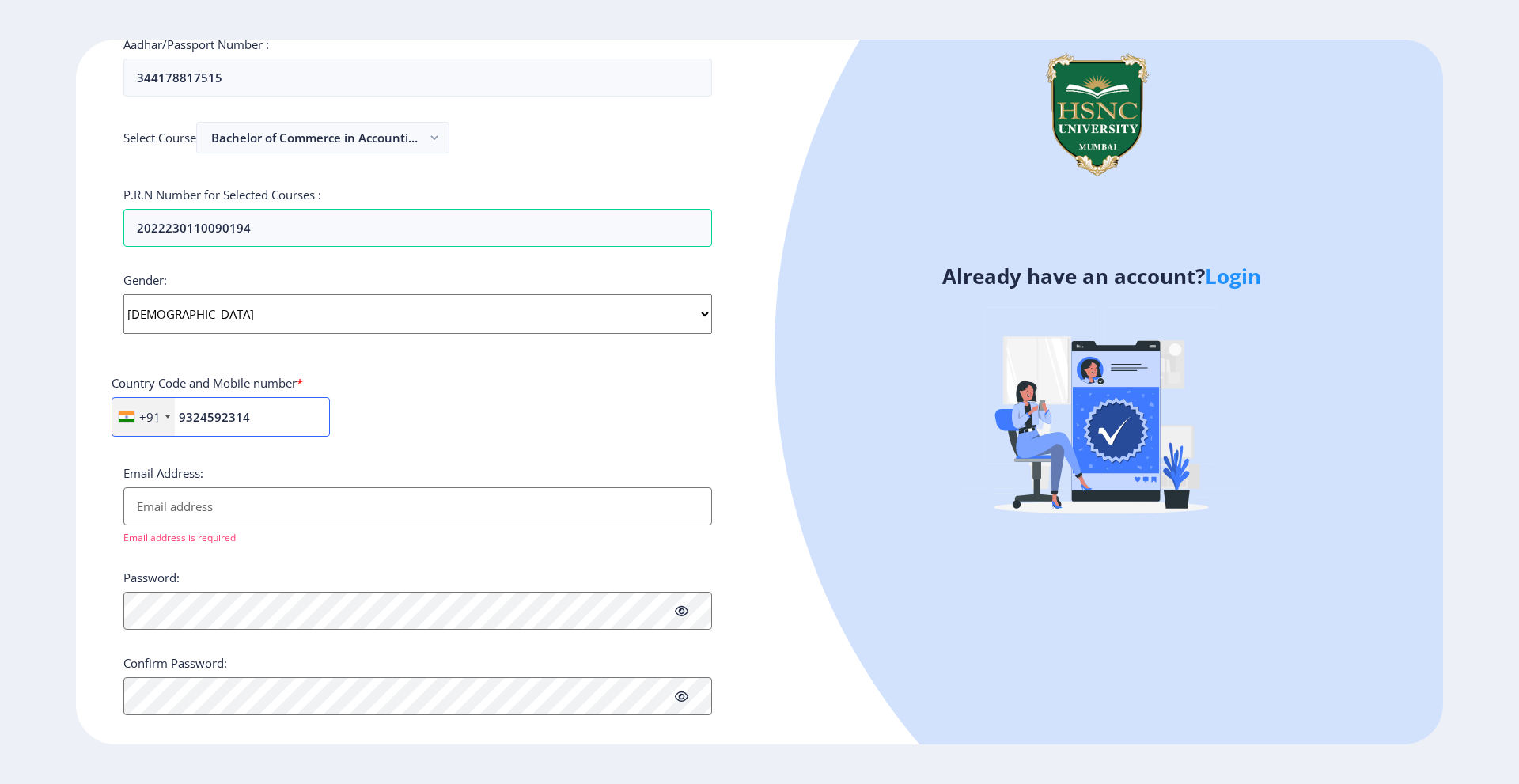
type input "9324592314"
drag, startPoint x: 353, startPoint y: 514, endPoint x: 353, endPoint y: 502, distance: 12.0
click at [353, 514] on input "Email Address:" at bounding box center [417, 507] width 589 height 38
type input "[EMAIL_ADDRESS][DOMAIN_NAME]"
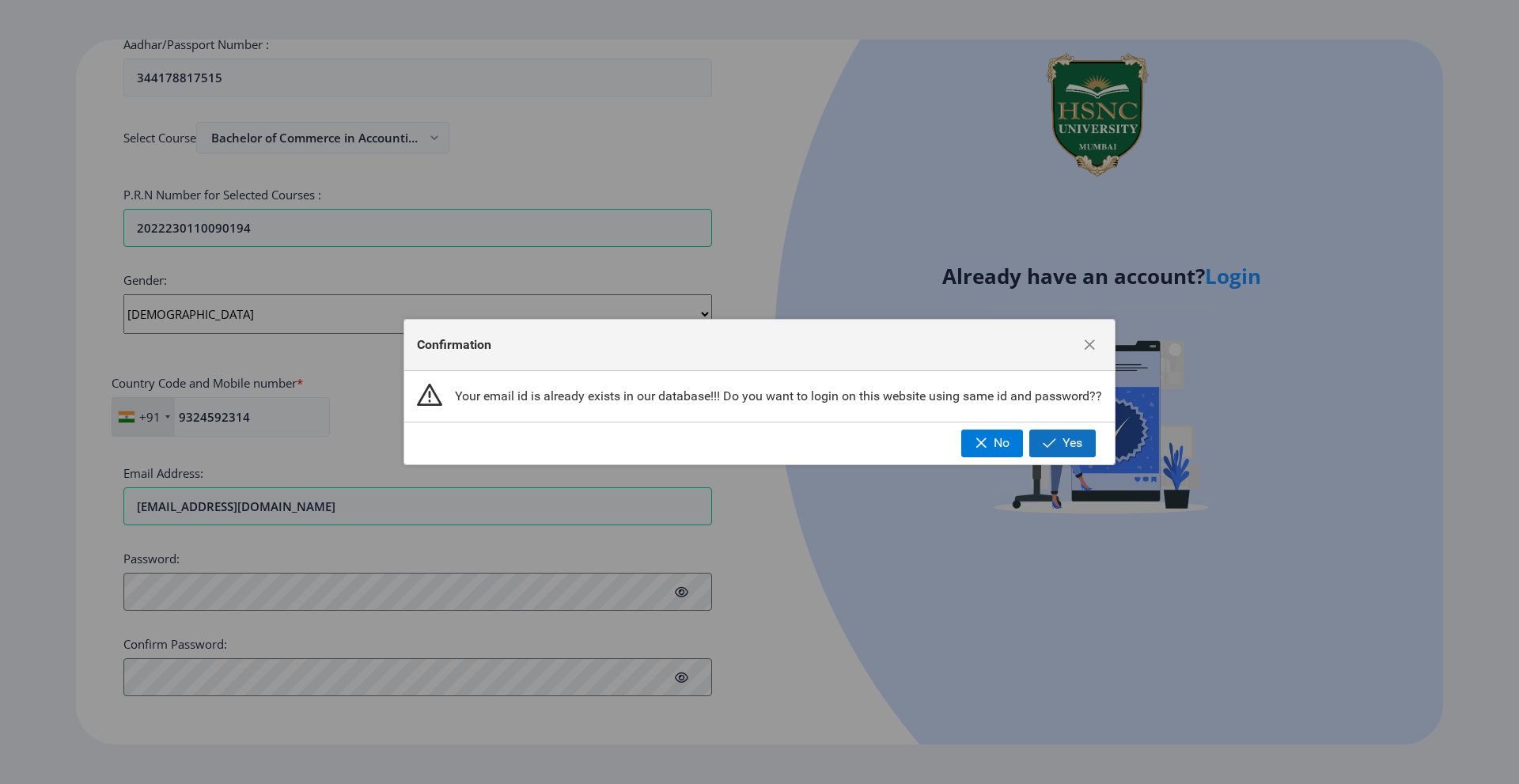
click at [1054, 445] on span "button" at bounding box center [1049, 443] width 13 height 13
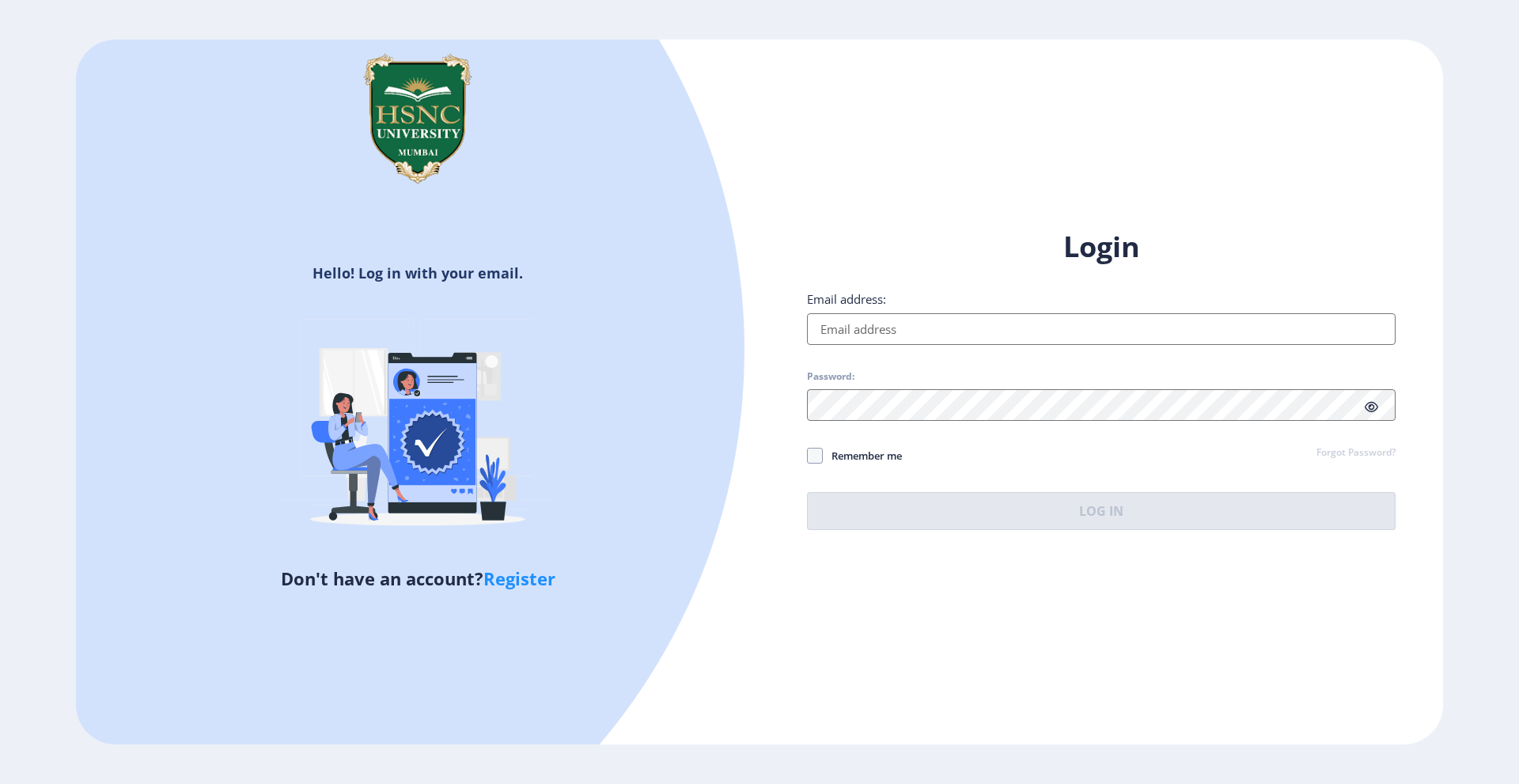
click at [965, 328] on input "Email address:" at bounding box center [1101, 329] width 589 height 31
type input "[EMAIL_ADDRESS][DOMAIN_NAME]"
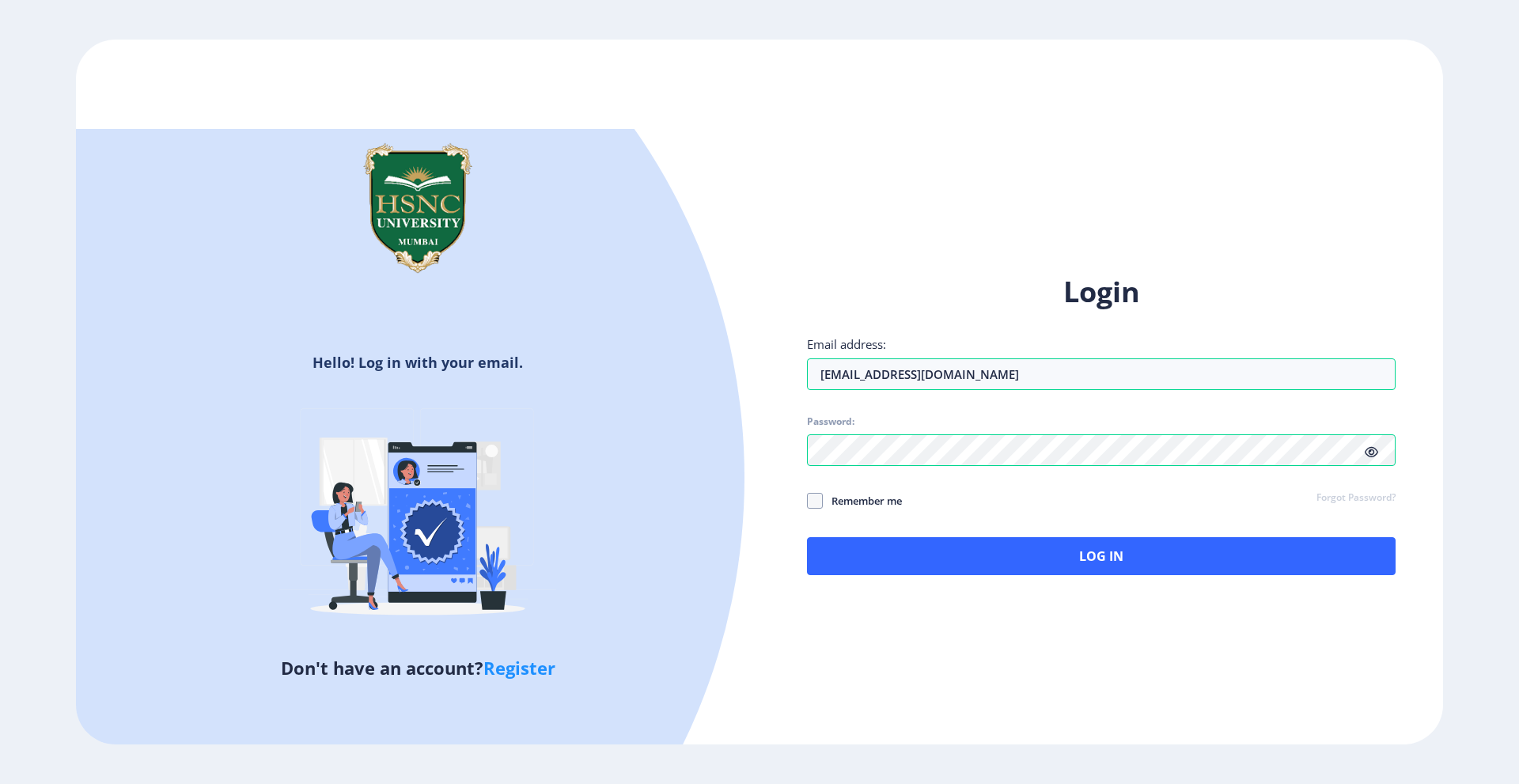
click at [897, 504] on span "Remember me" at bounding box center [862, 501] width 79 height 19
click at [808, 501] on input "Remember me" at bounding box center [807, 501] width 1 height 1
click at [894, 501] on span "Remember me" at bounding box center [862, 501] width 79 height 19
click at [808, 501] on input "Remember me" at bounding box center [807, 501] width 1 height 1
click at [902, 506] on span "Remember me" at bounding box center [862, 501] width 79 height 19
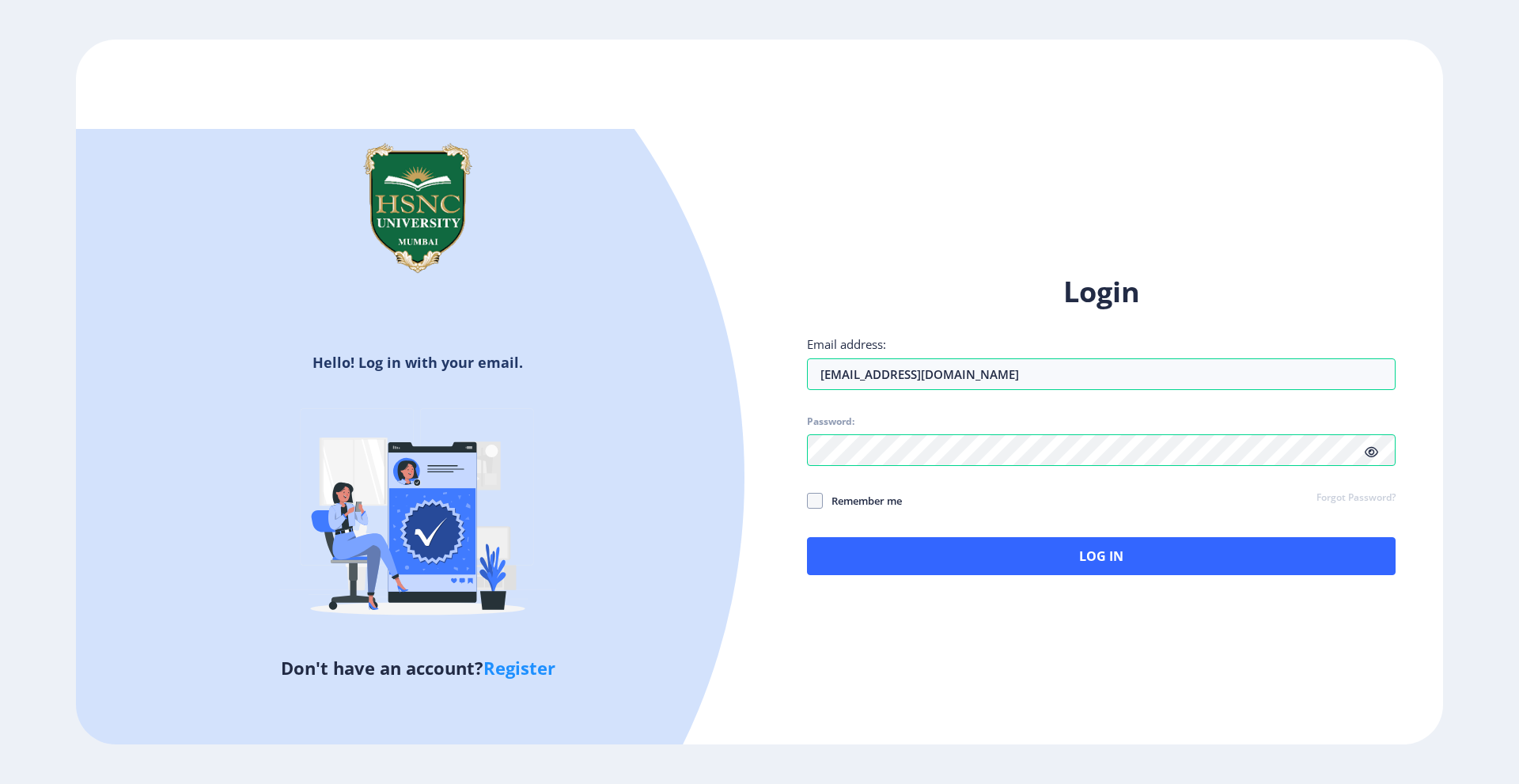
click at [808, 501] on input "Remember me" at bounding box center [807, 501] width 1 height 1
checkbox input "true"
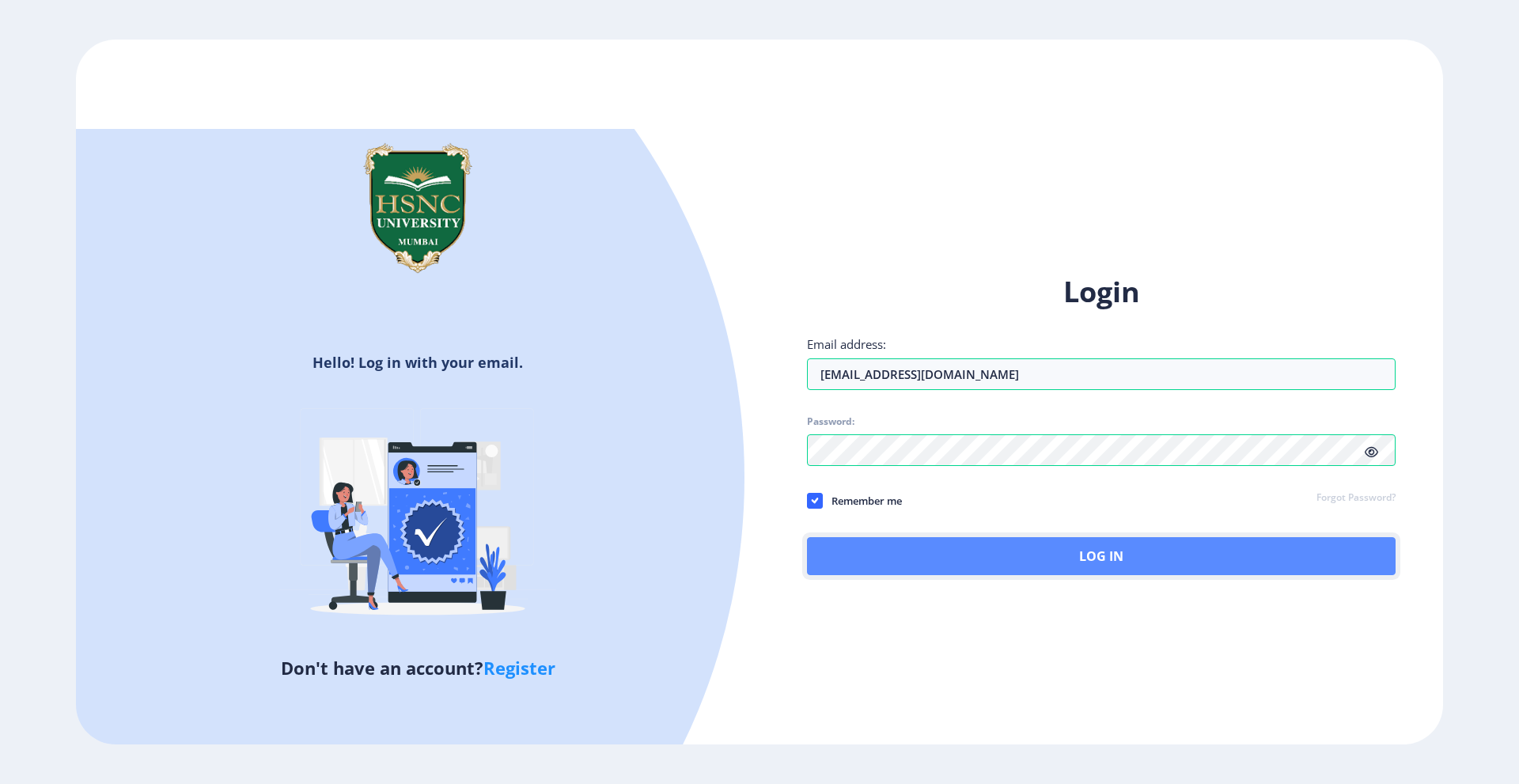
click at [951, 559] on button "Log In" at bounding box center [1101, 556] width 589 height 38
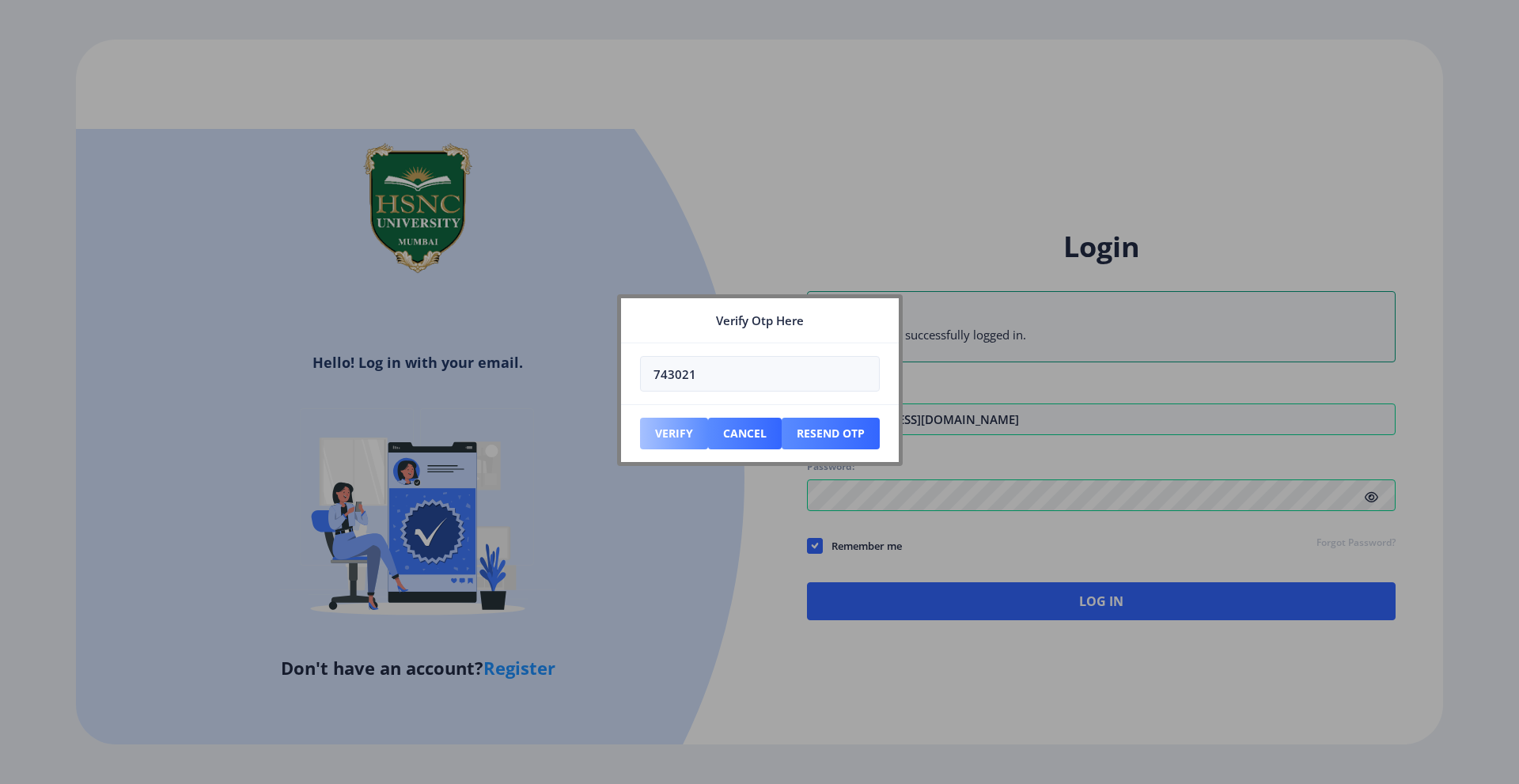
type input "743021"
click at [690, 428] on button "Verify" at bounding box center [674, 433] width 68 height 31
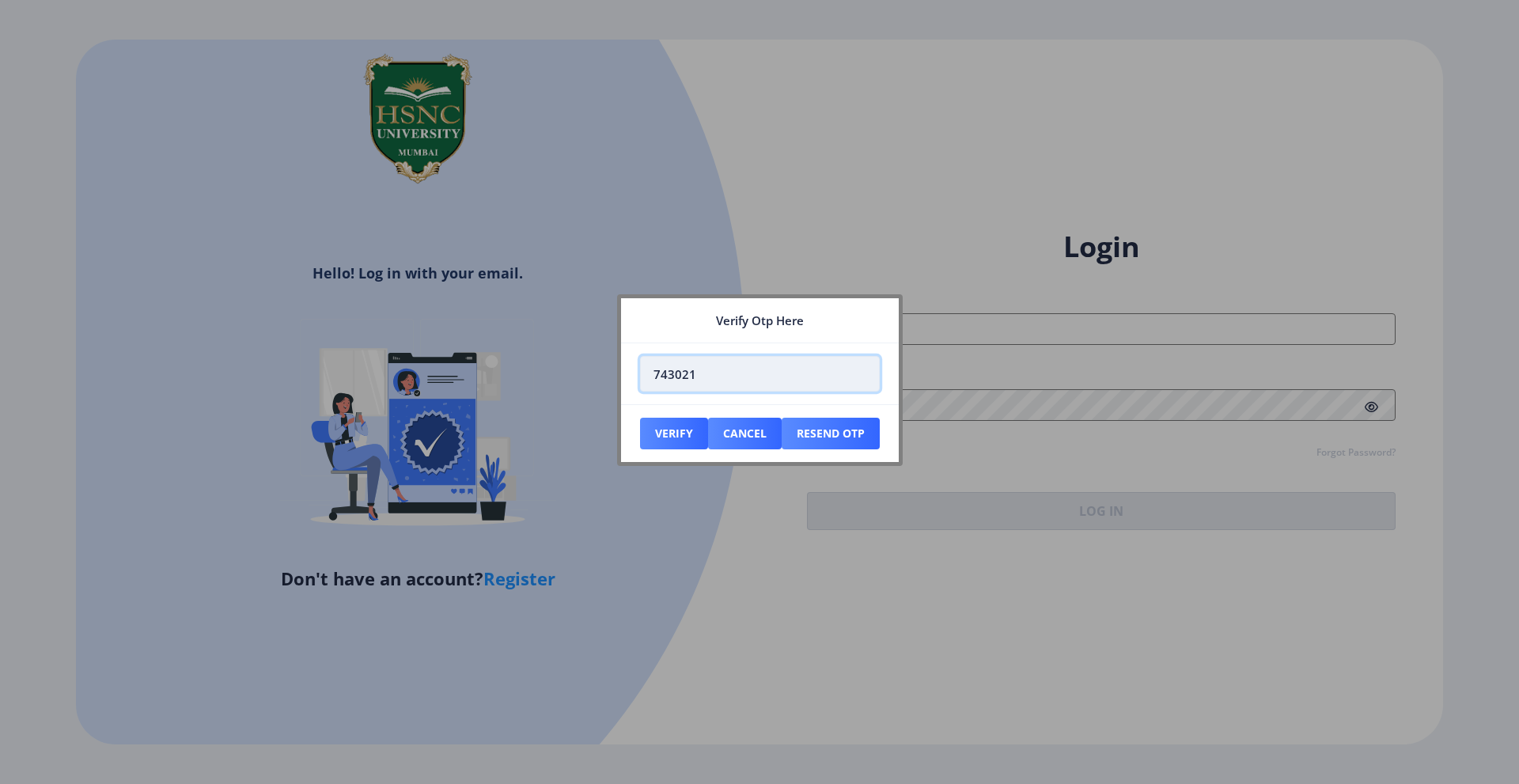
drag, startPoint x: 764, startPoint y: 368, endPoint x: 794, endPoint y: 364, distance: 30.3
click at [793, 364] on input "743021" at bounding box center [760, 373] width 240 height 36
click at [708, 433] on button "Cancel" at bounding box center [674, 433] width 68 height 31
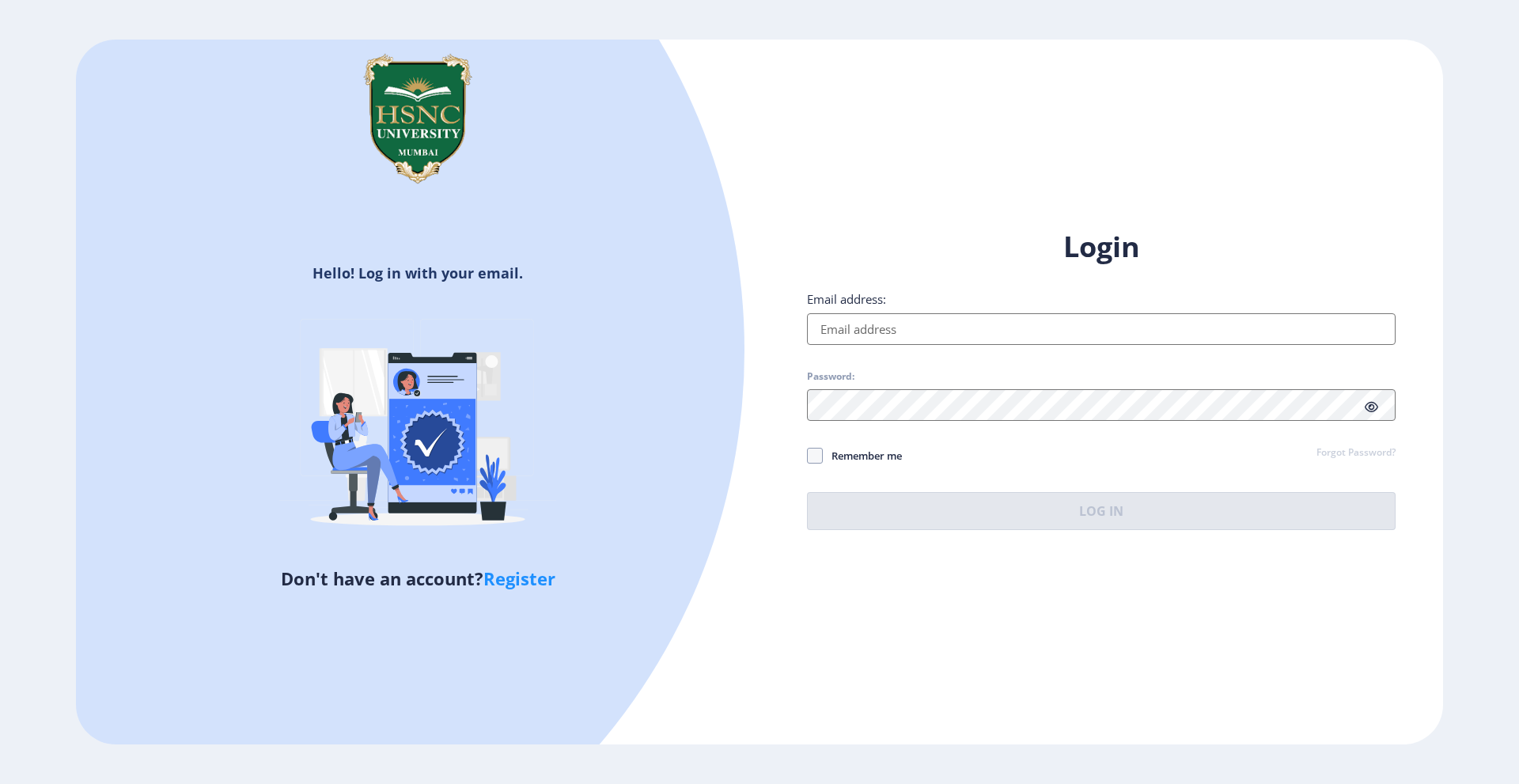
click at [933, 317] on input "Email address:" at bounding box center [1101, 329] width 589 height 31
type input "[EMAIL_ADDRESS][DOMAIN_NAME]"
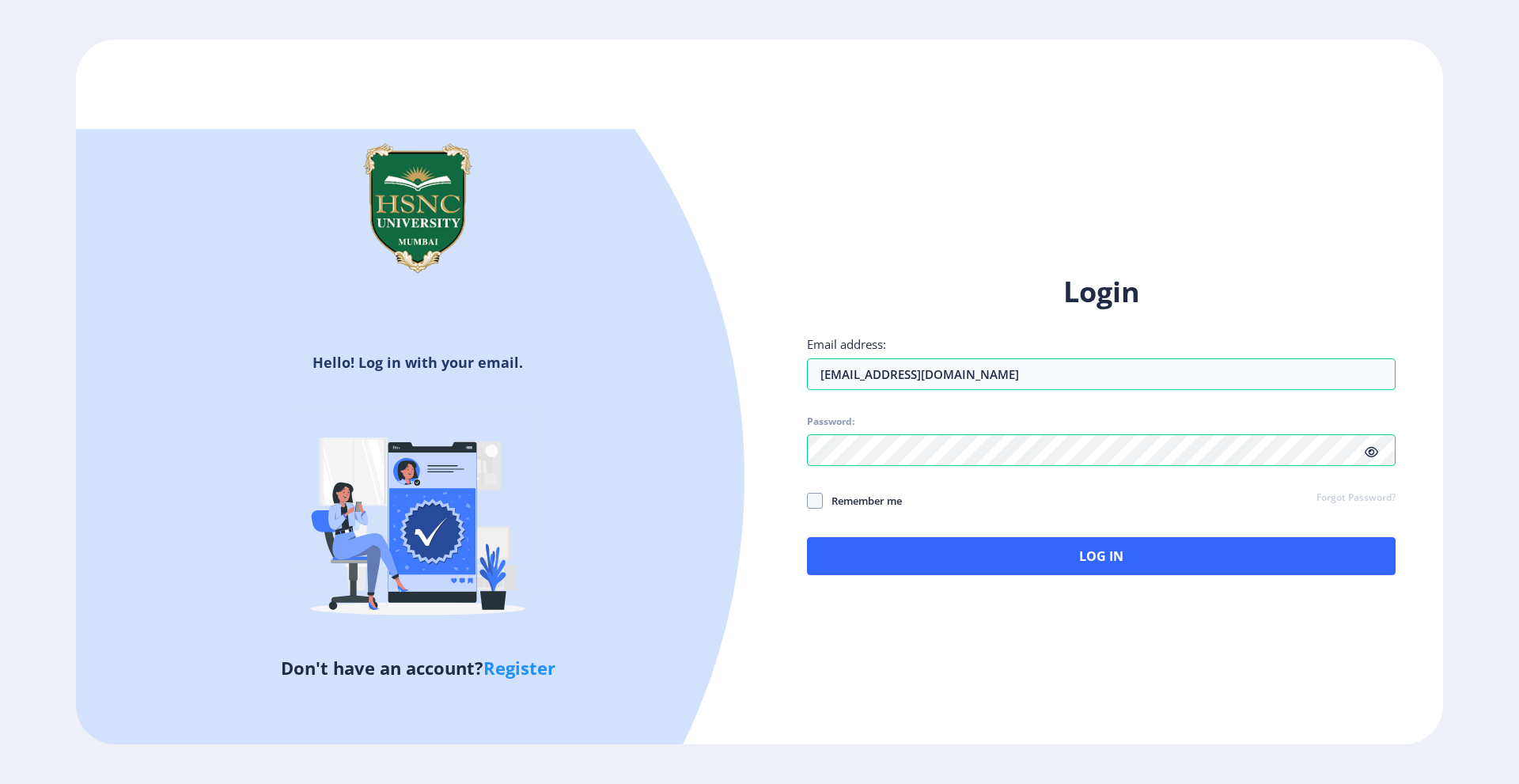
click at [1370, 457] on icon at bounding box center [1371, 452] width 13 height 12
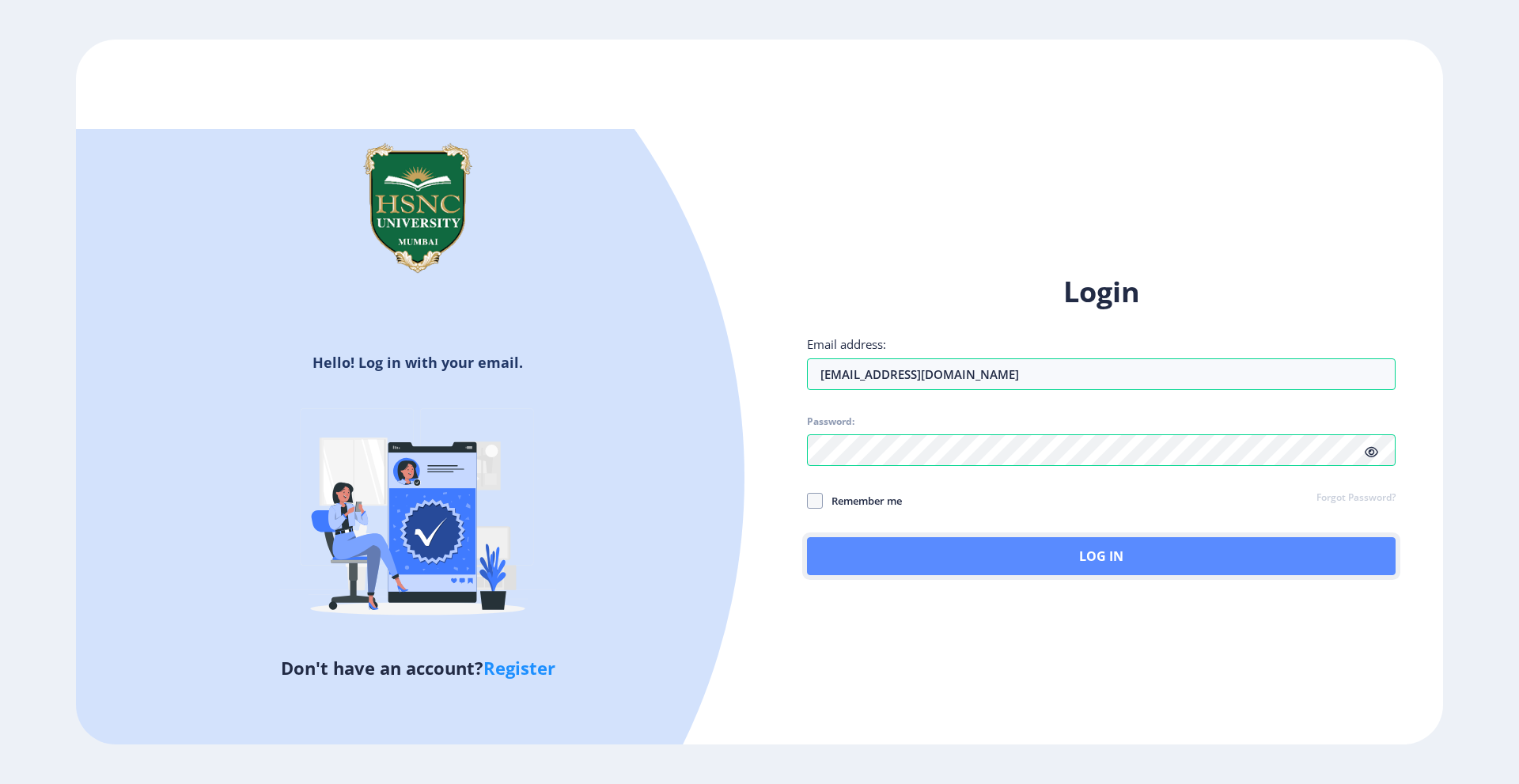
click at [878, 547] on button "Log In" at bounding box center [1101, 556] width 589 height 38
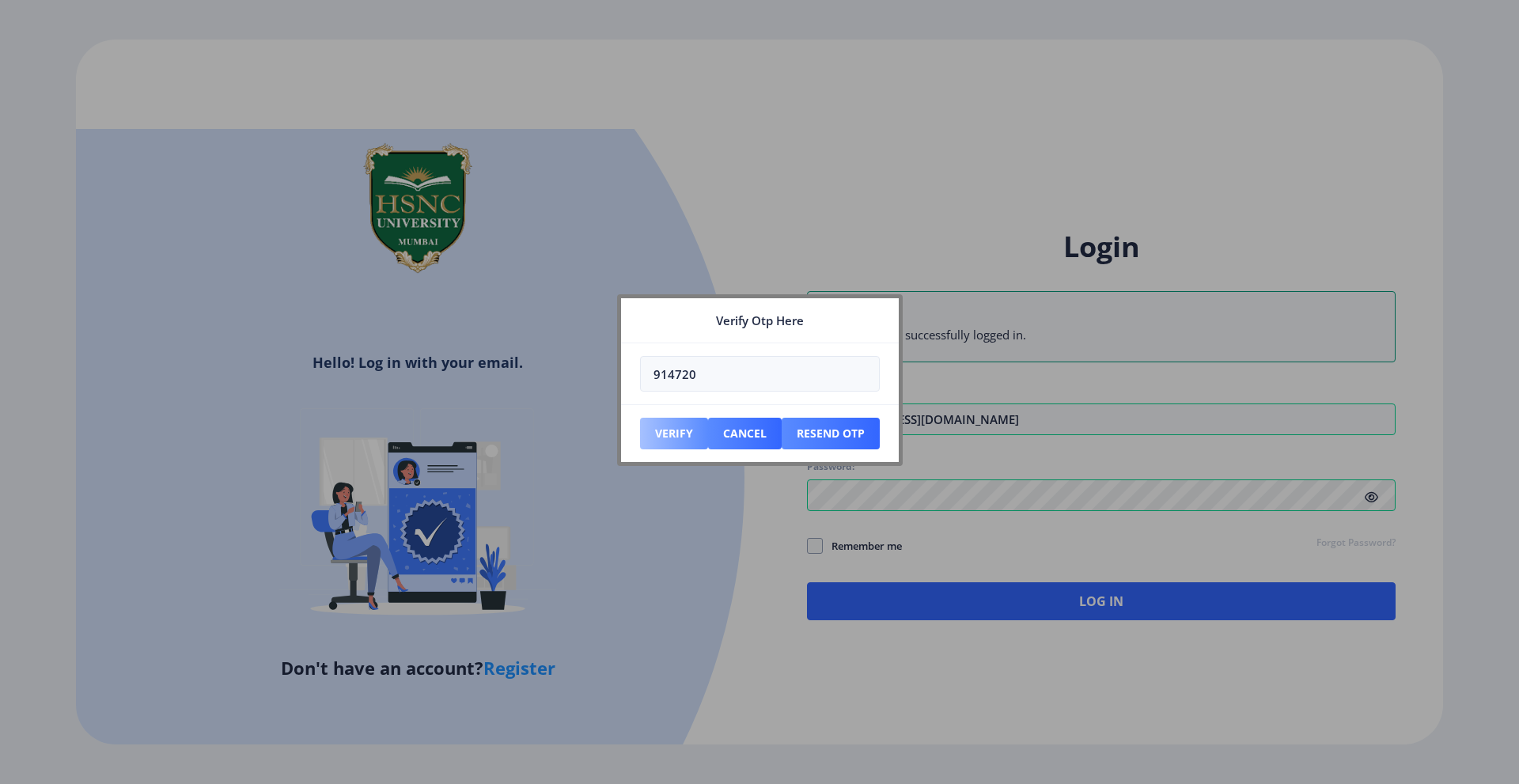
type input "914720"
click at [697, 422] on button "Verify" at bounding box center [674, 433] width 68 height 31
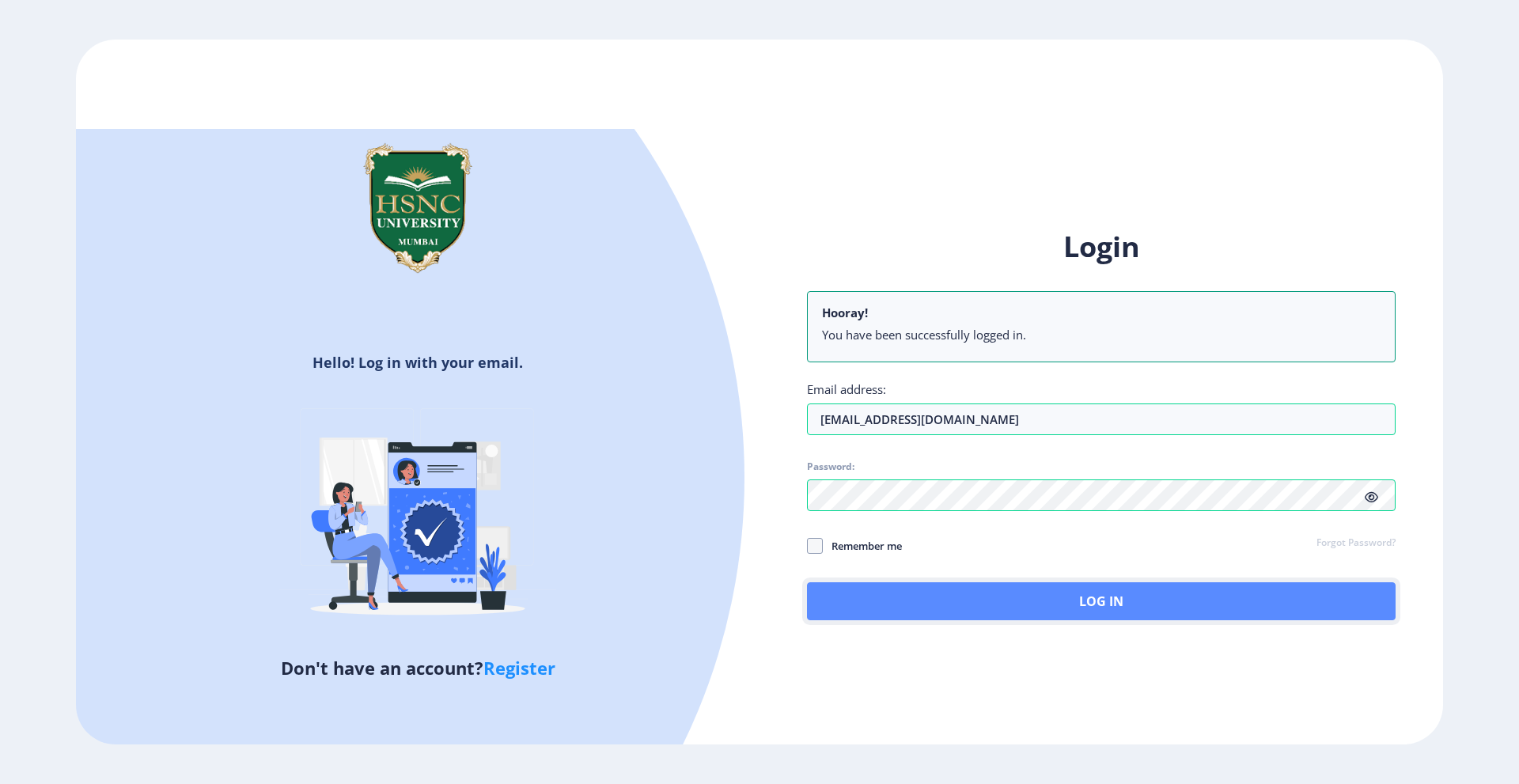
click at [903, 601] on button "Log In" at bounding box center [1101, 601] width 589 height 38
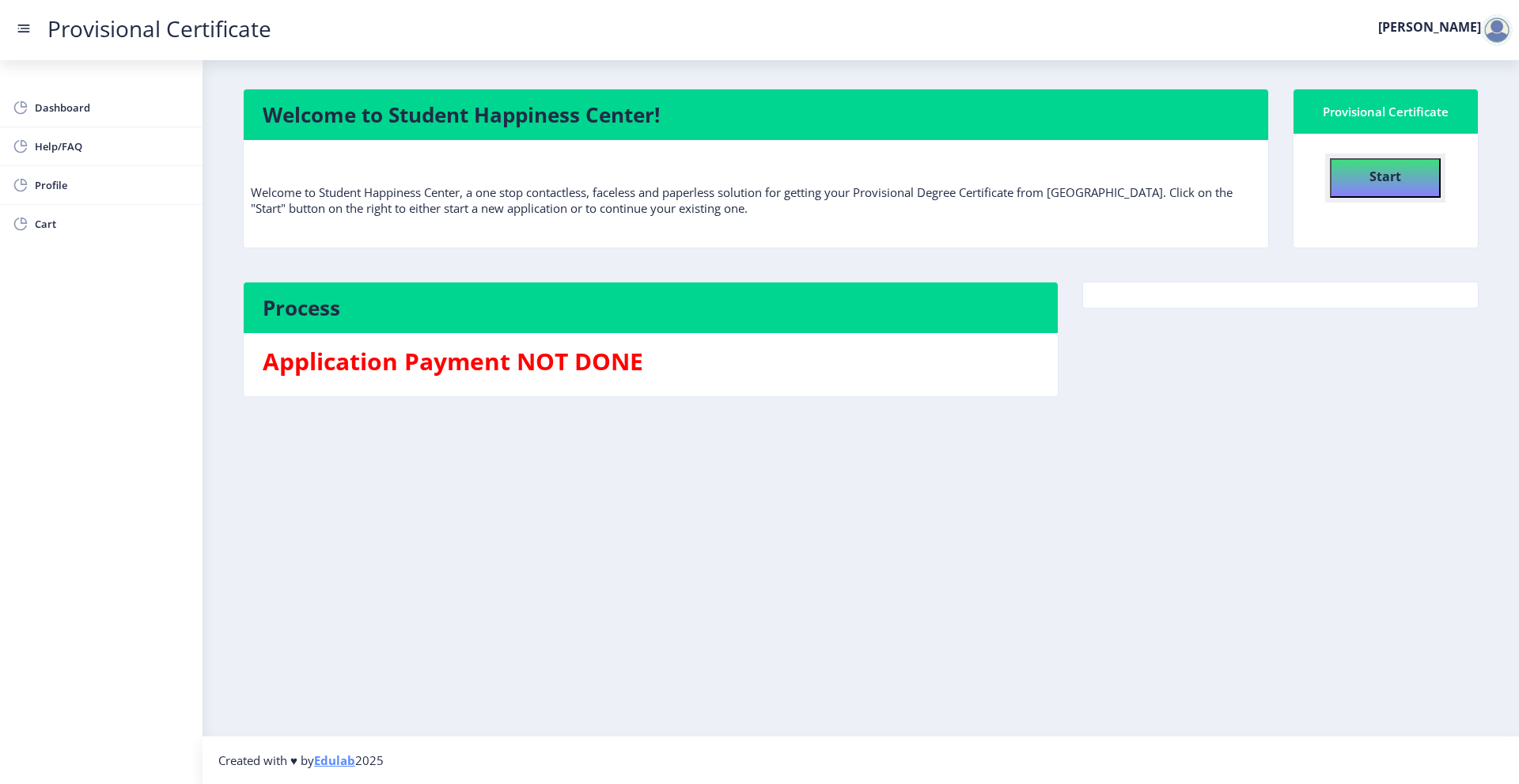
click at [1359, 173] on button "Start" at bounding box center [1385, 177] width 111 height 39
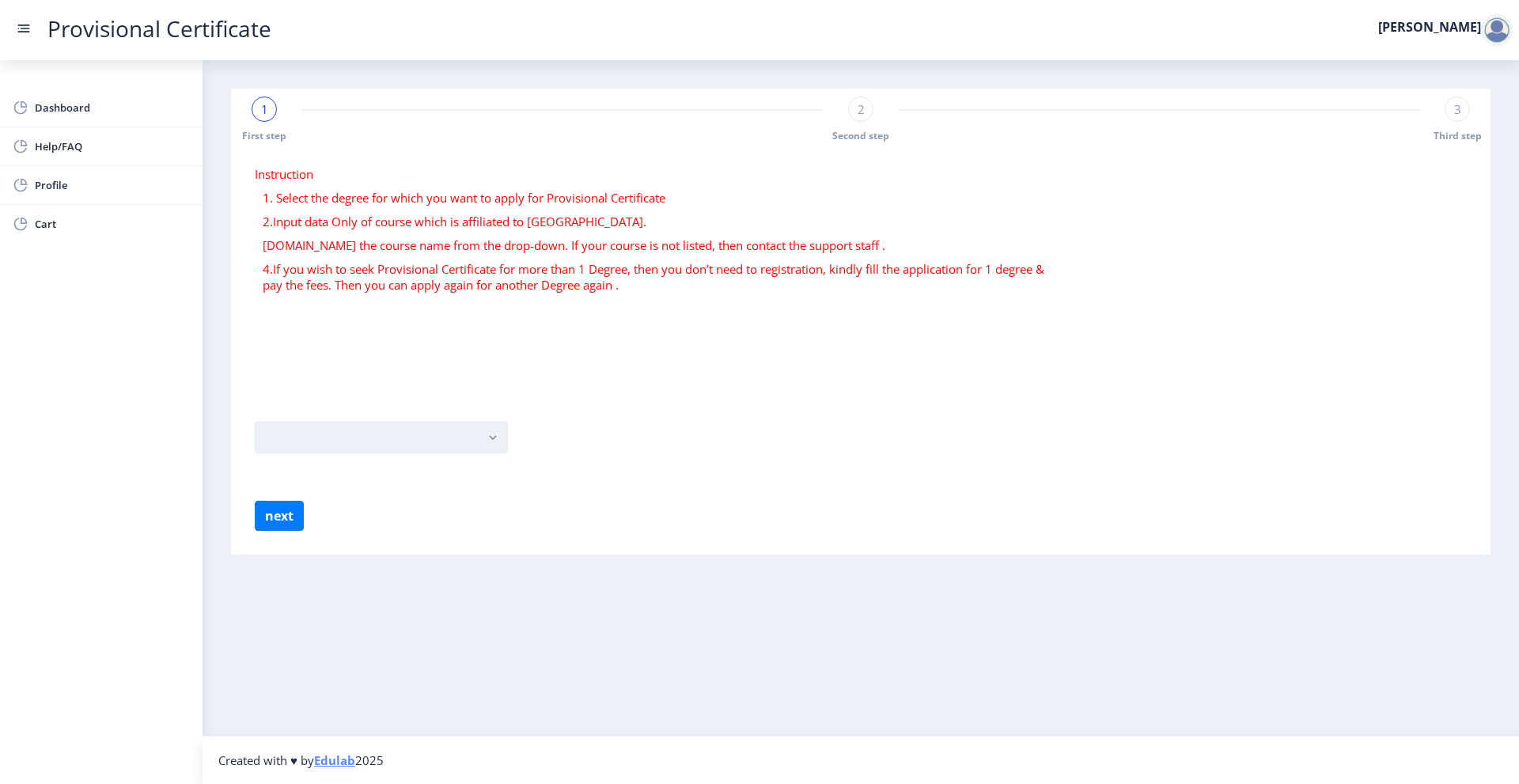
click at [414, 424] on button "button" at bounding box center [381, 437] width 253 height 31
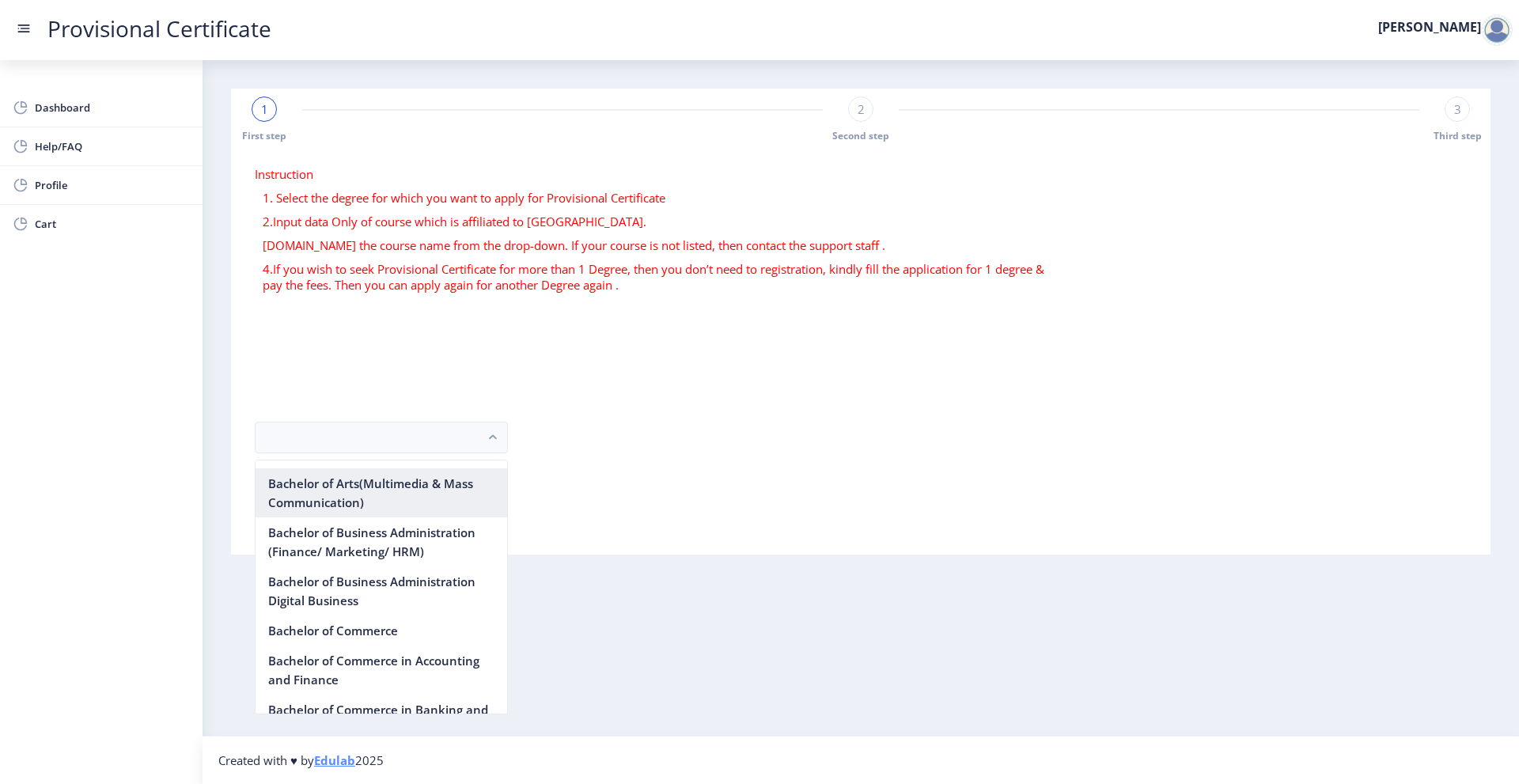
scroll to position [474, 0]
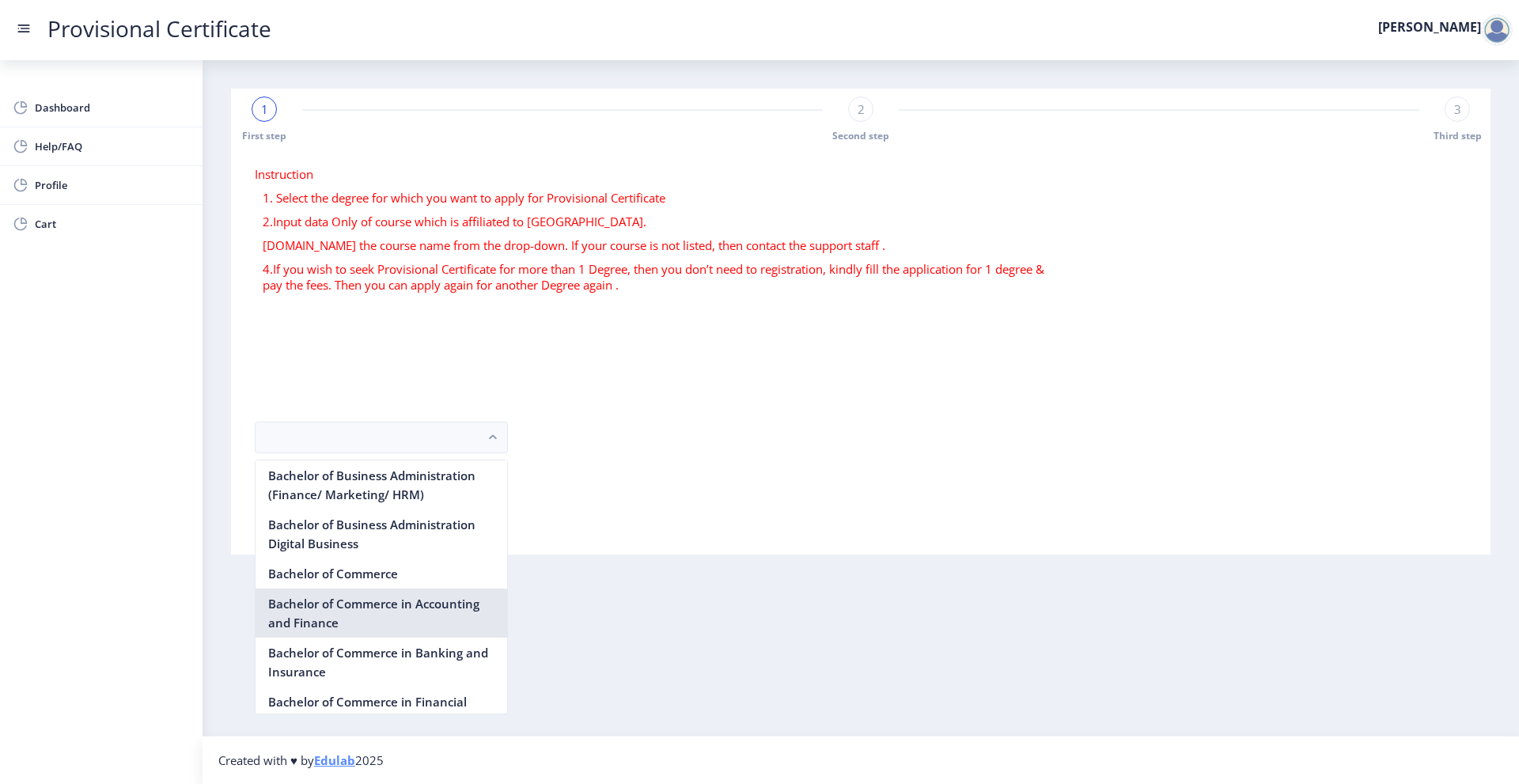
click at [382, 592] on nb-option "Bachelor of Commerce in Accounting and Finance" at bounding box center [381, 613] width 251 height 49
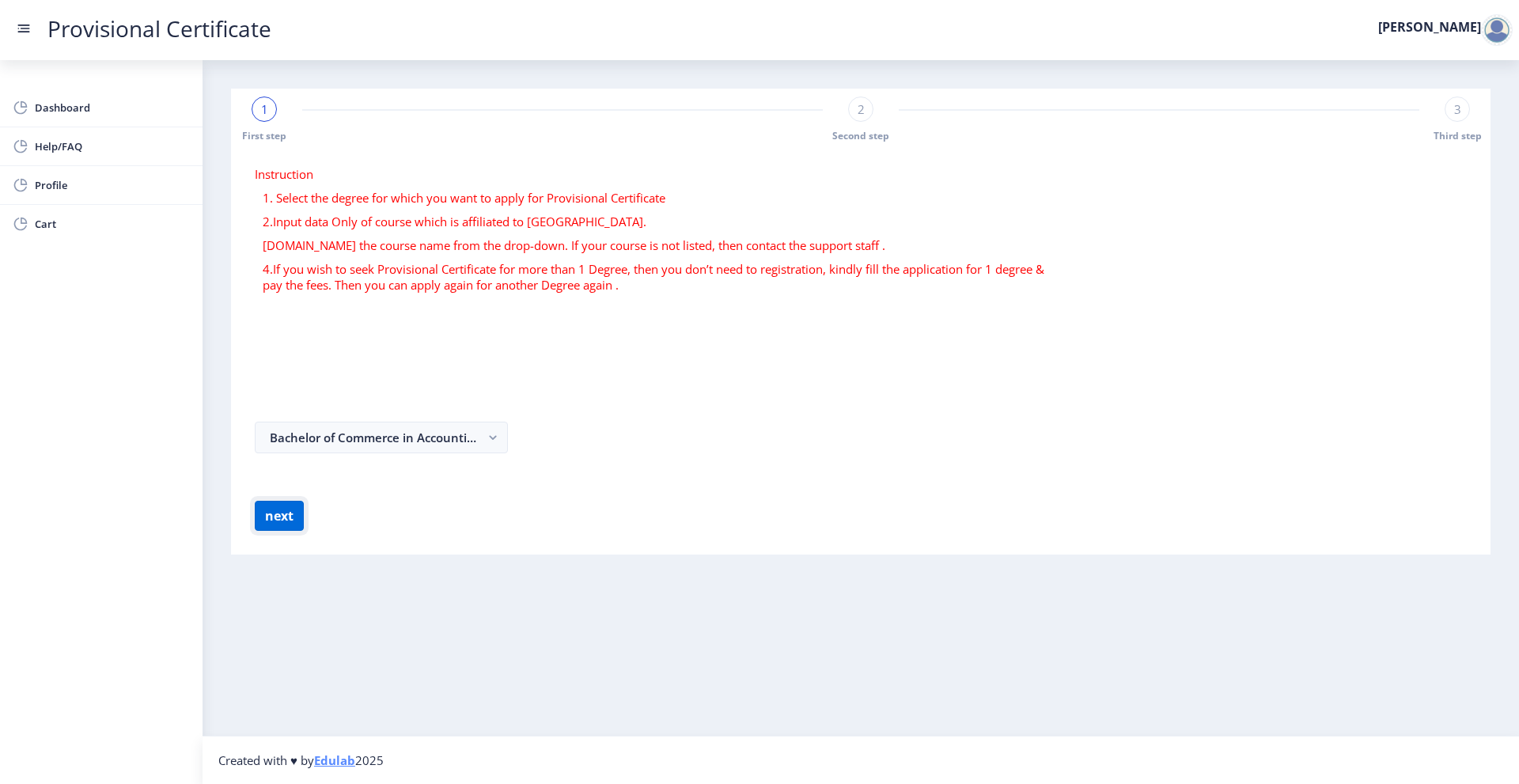
click at [267, 520] on button "next" at bounding box center [279, 515] width 49 height 30
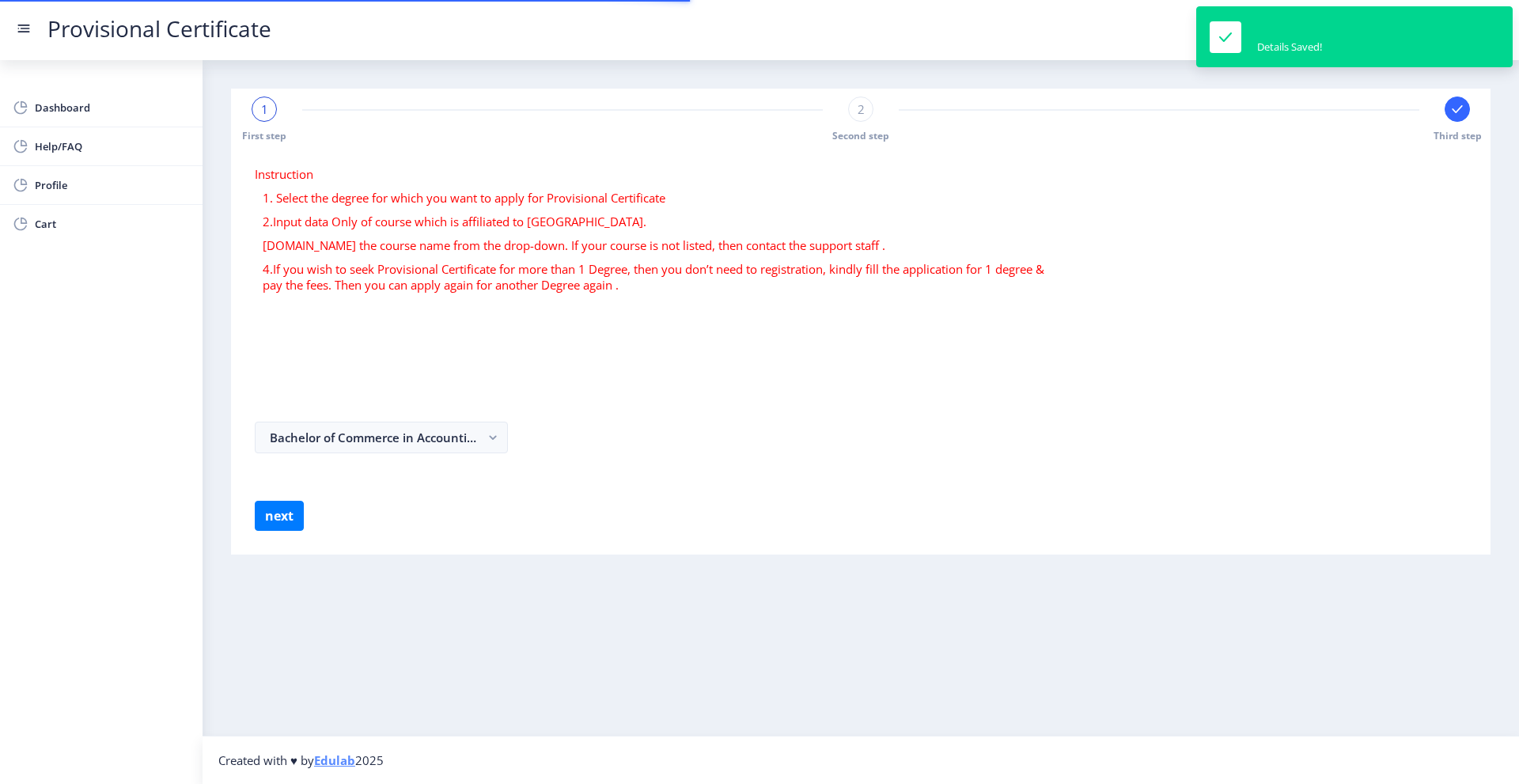
select select
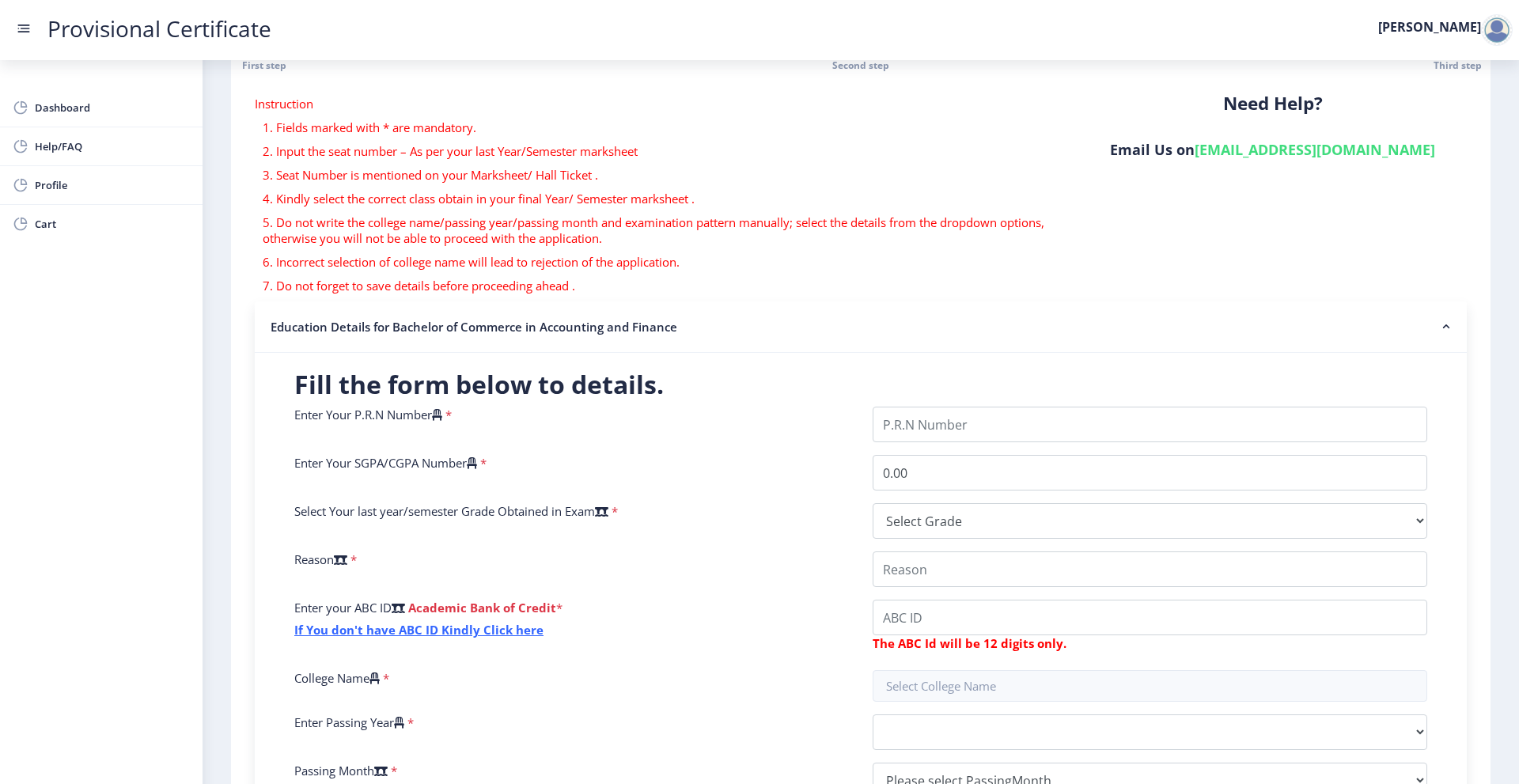
scroll to position [79, 0]
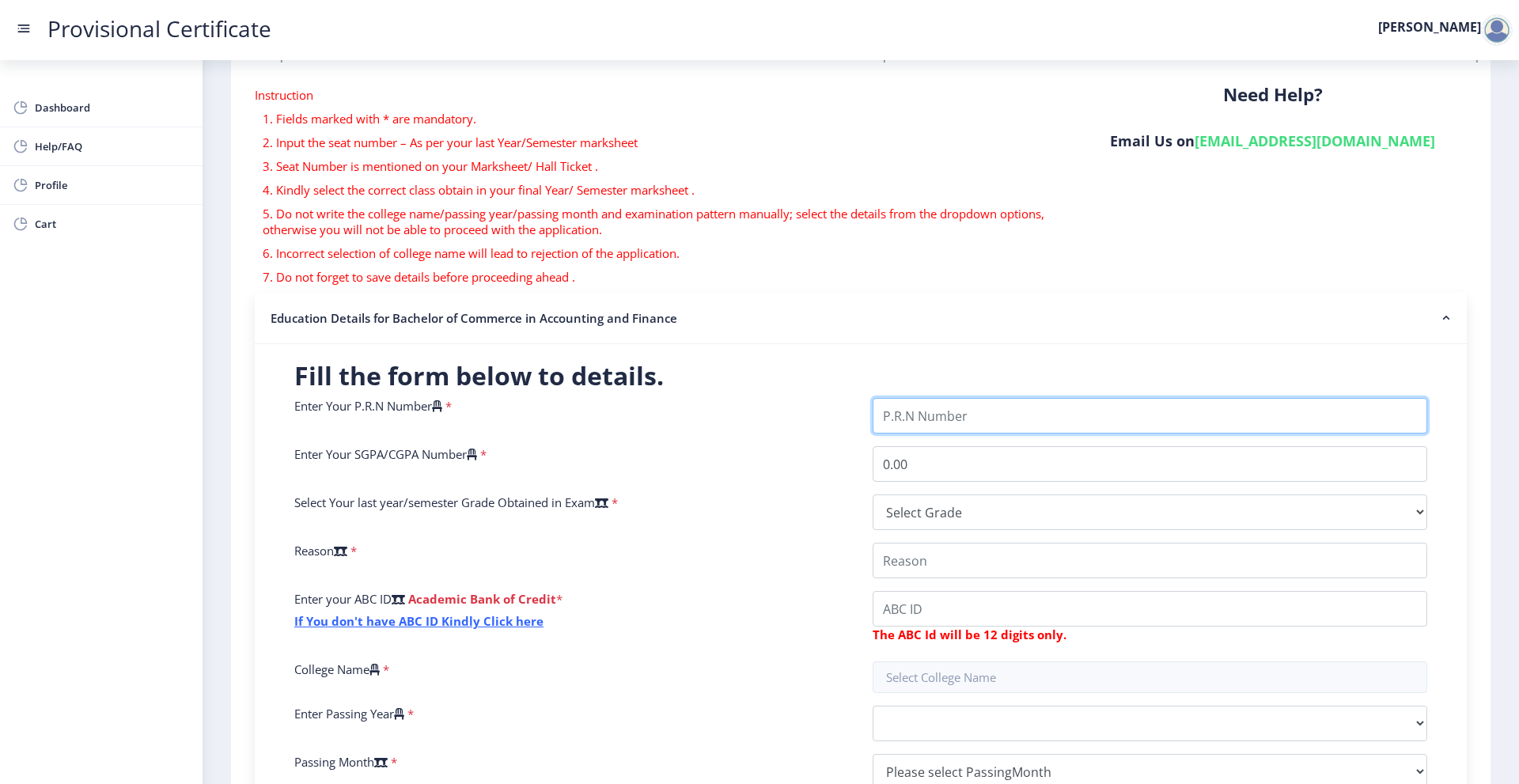
click at [928, 432] on input "Enter Your P.R.N Number" at bounding box center [1150, 415] width 555 height 36
type input "2022230110090194"
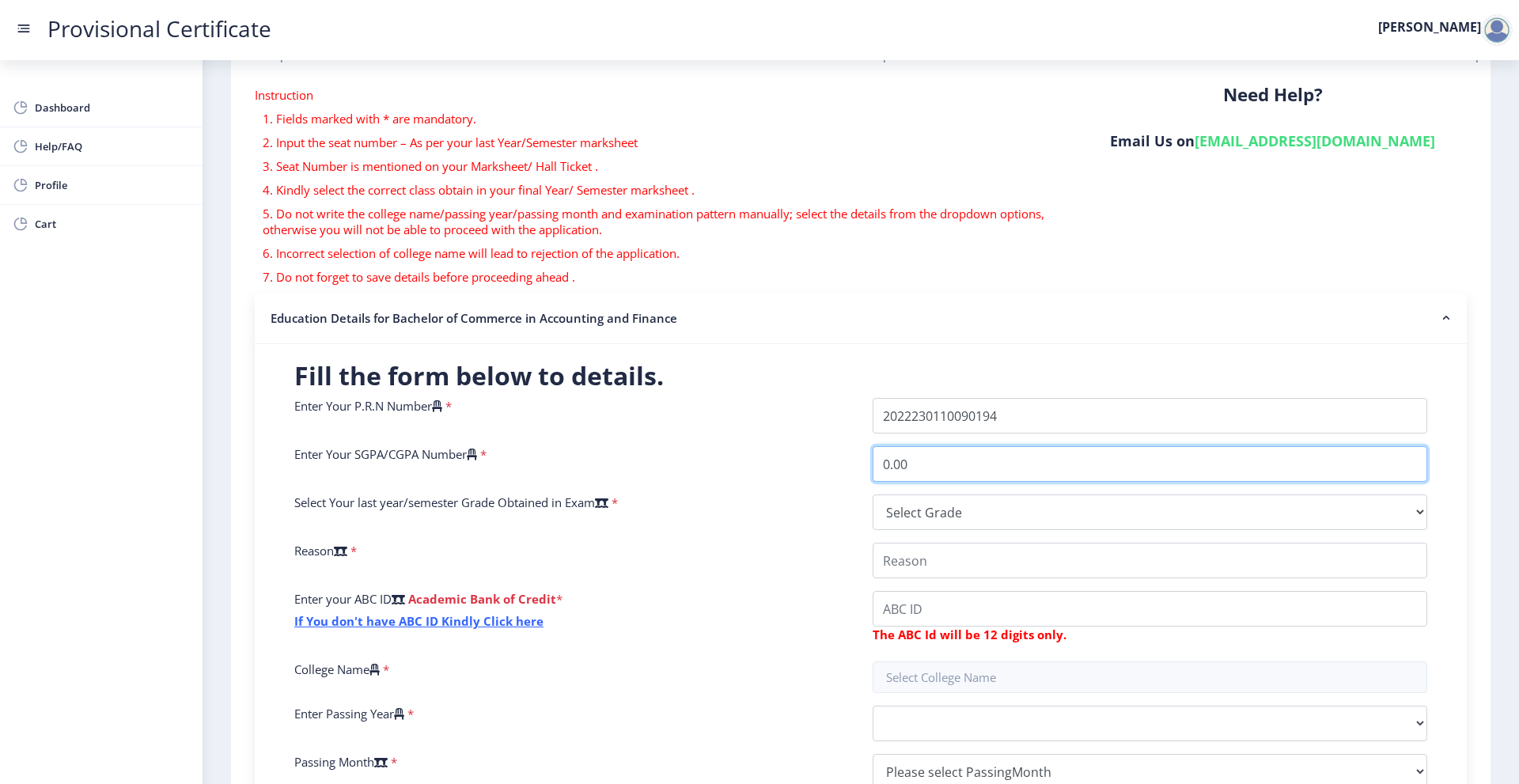
click at [925, 472] on input "0.00" at bounding box center [1150, 463] width 555 height 36
type input "0"
type input "9"
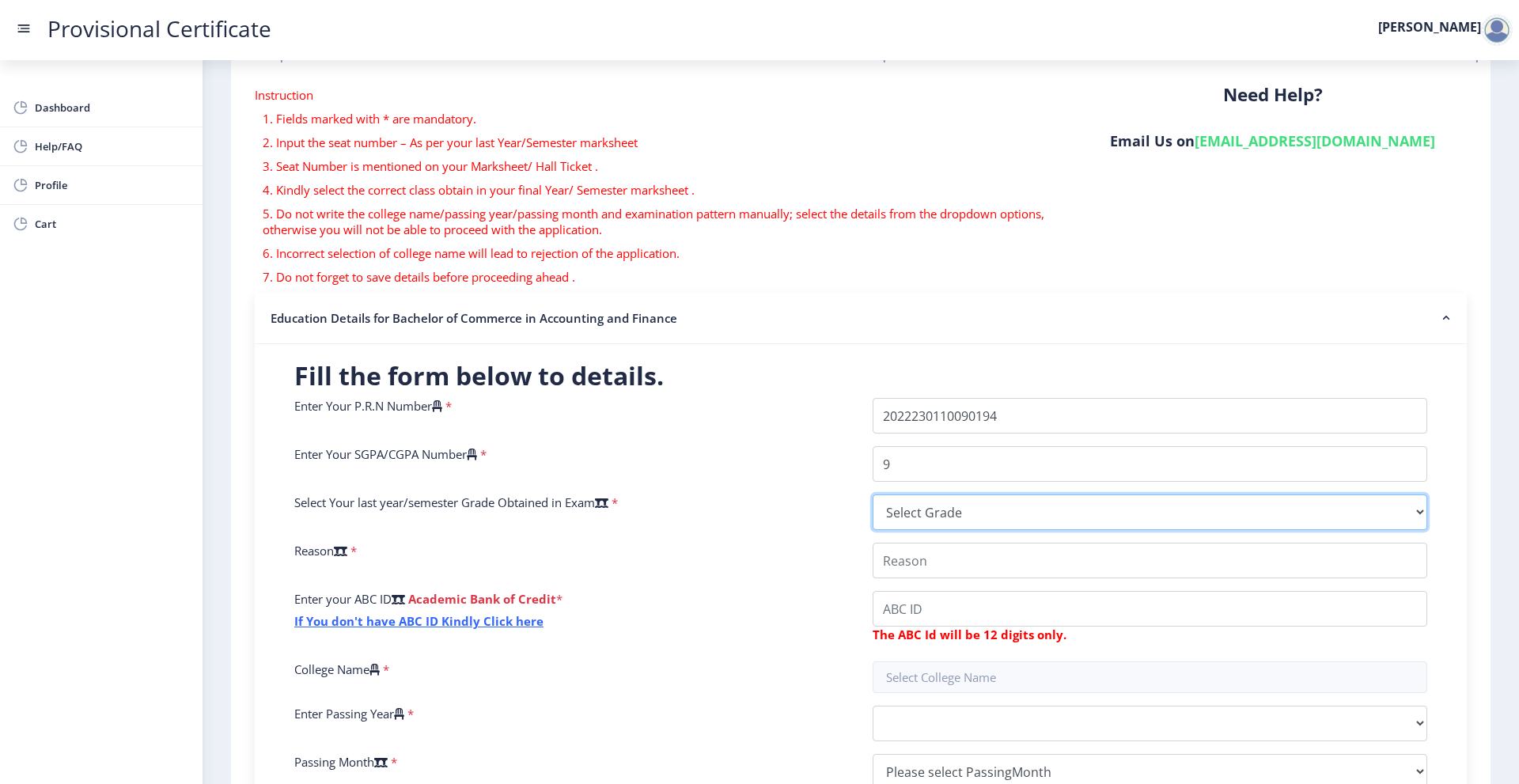
click at [1073, 513] on select "Select Grade O A+ A B+ B C D F(Fail)" at bounding box center [1150, 512] width 555 height 36
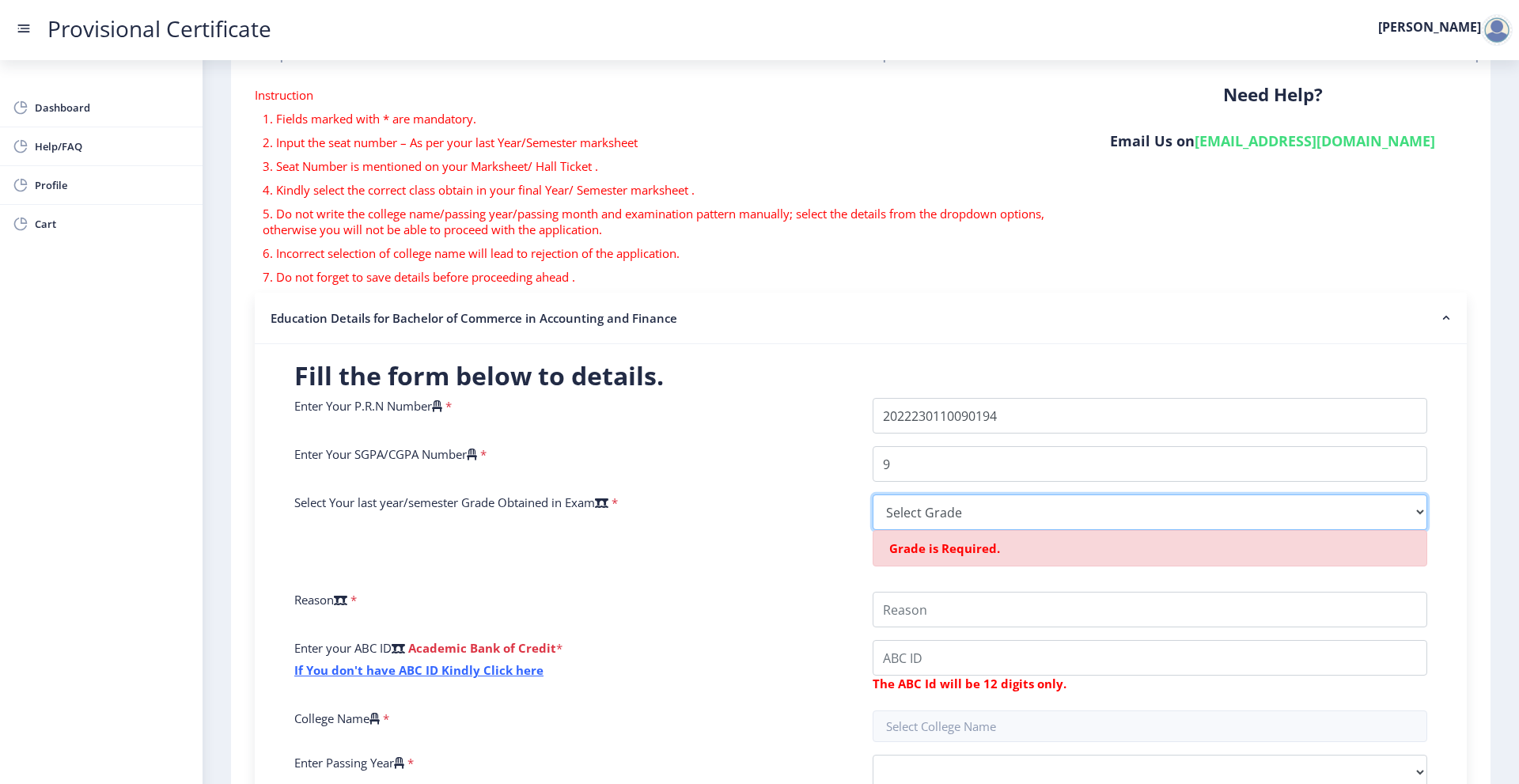
click at [1397, 503] on select "Select Grade O A+ A B+ B C D F(Fail)" at bounding box center [1150, 512] width 555 height 36
select select "A+"
click at [872, 494] on select "Select Grade O A+ A B+ B C D F(Fail)" at bounding box center [1150, 512] width 555 height 36
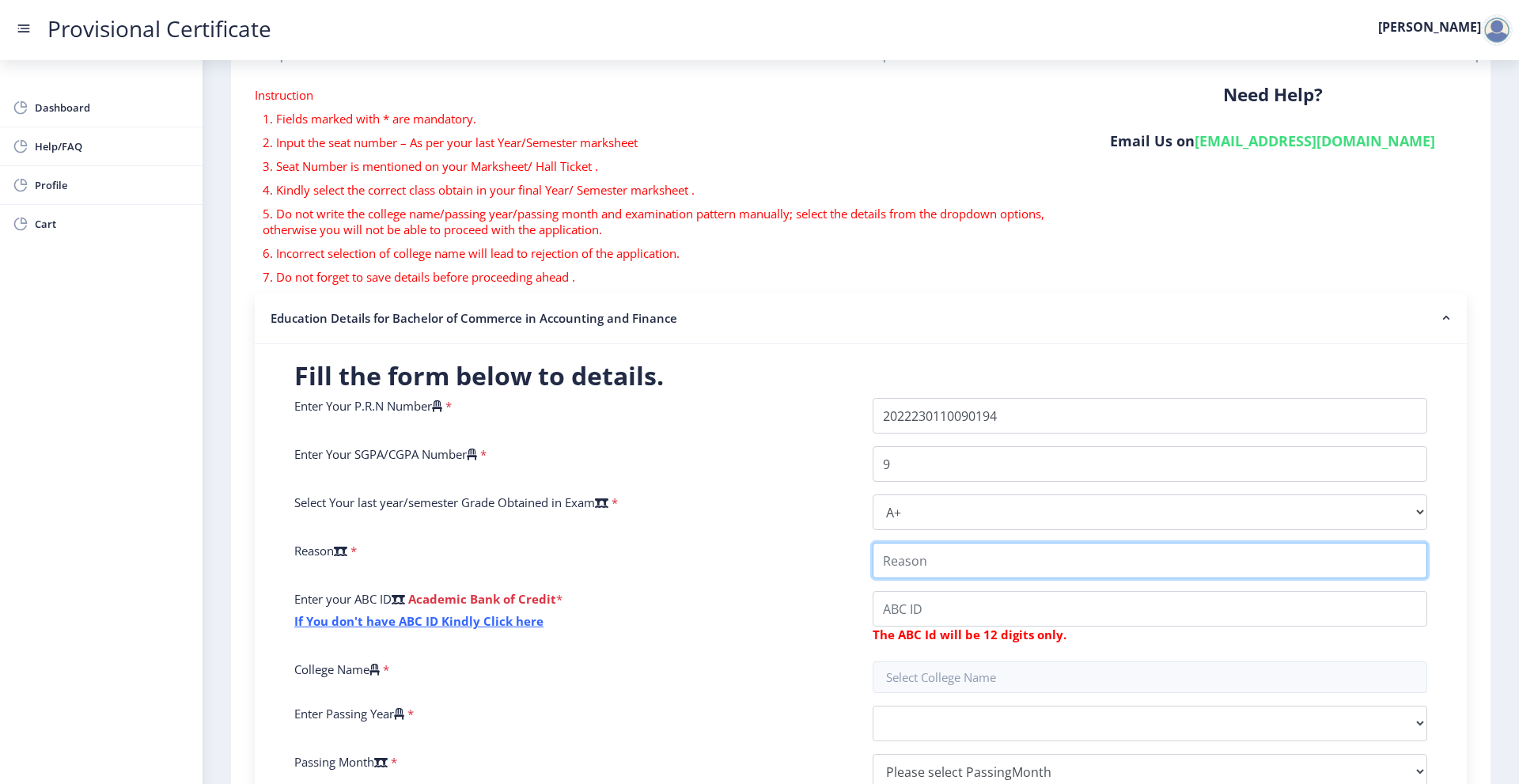
click at [1039, 562] on input "College Name" at bounding box center [1150, 560] width 555 height 36
click at [608, 500] on icon at bounding box center [601, 502] width 13 height 12
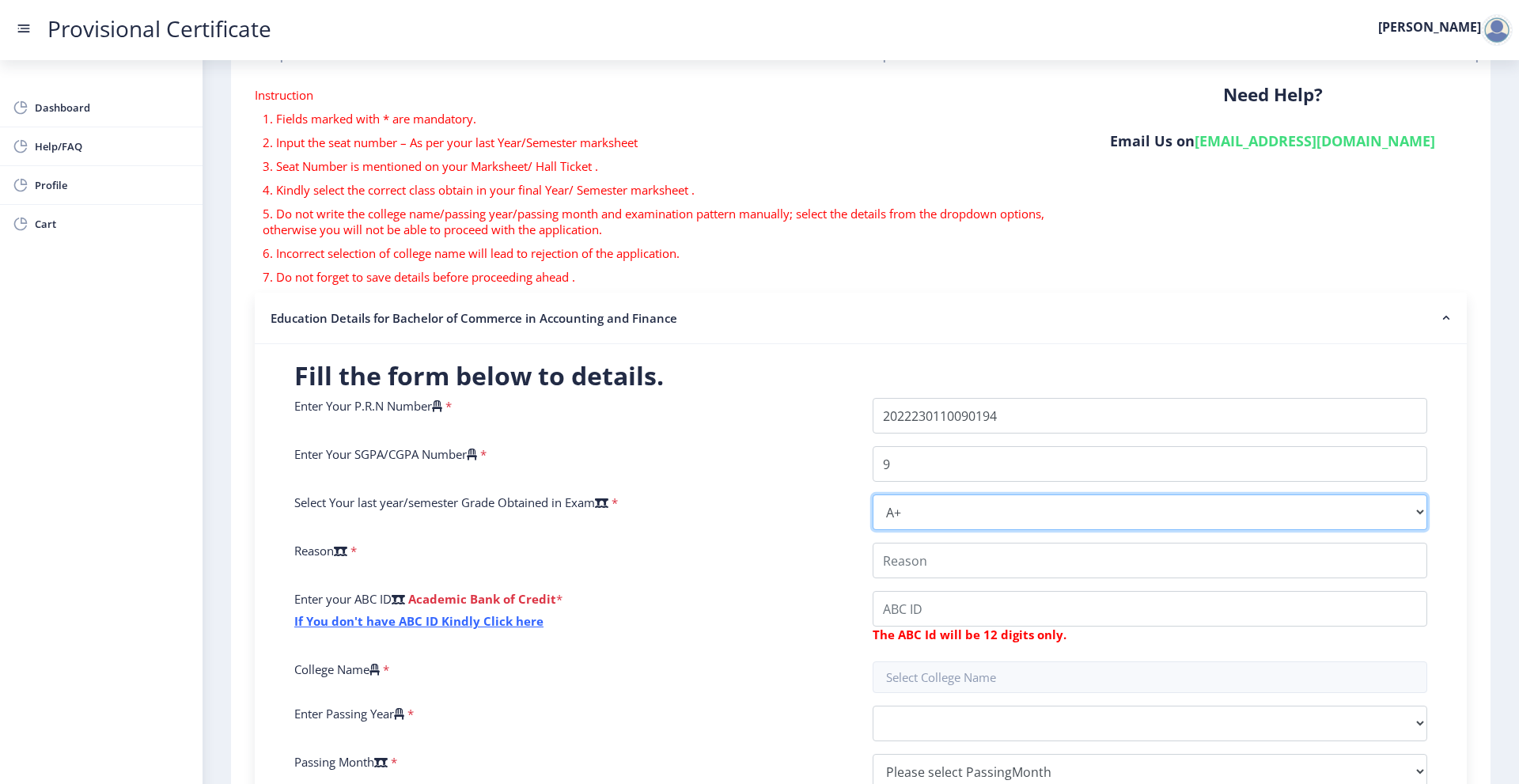
click at [872, 500] on select "Select Grade O A+ A B+ B C D F(Fail)" at bounding box center [1150, 512] width 555 height 36
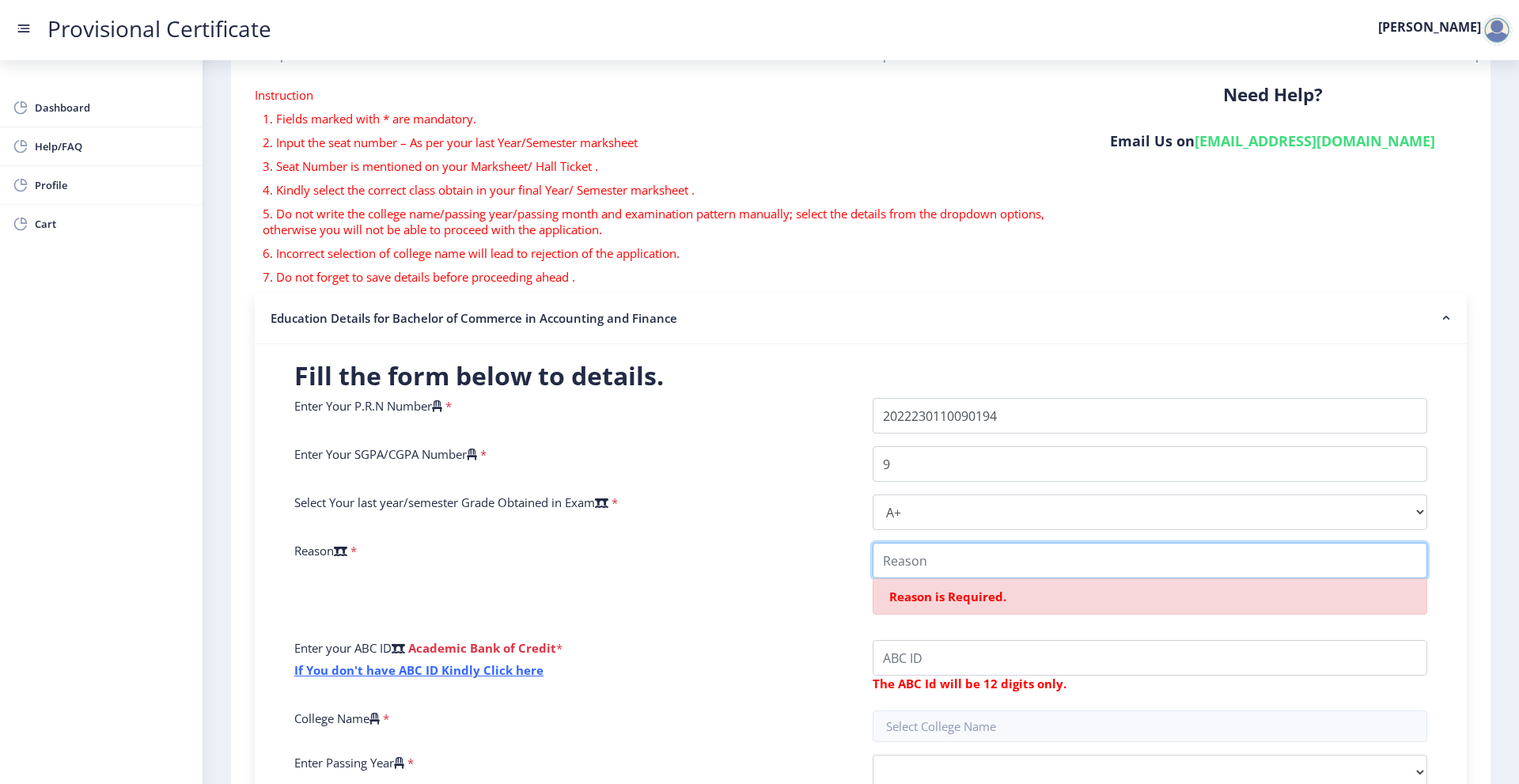
click at [917, 571] on input "College Name" at bounding box center [1150, 560] width 555 height 36
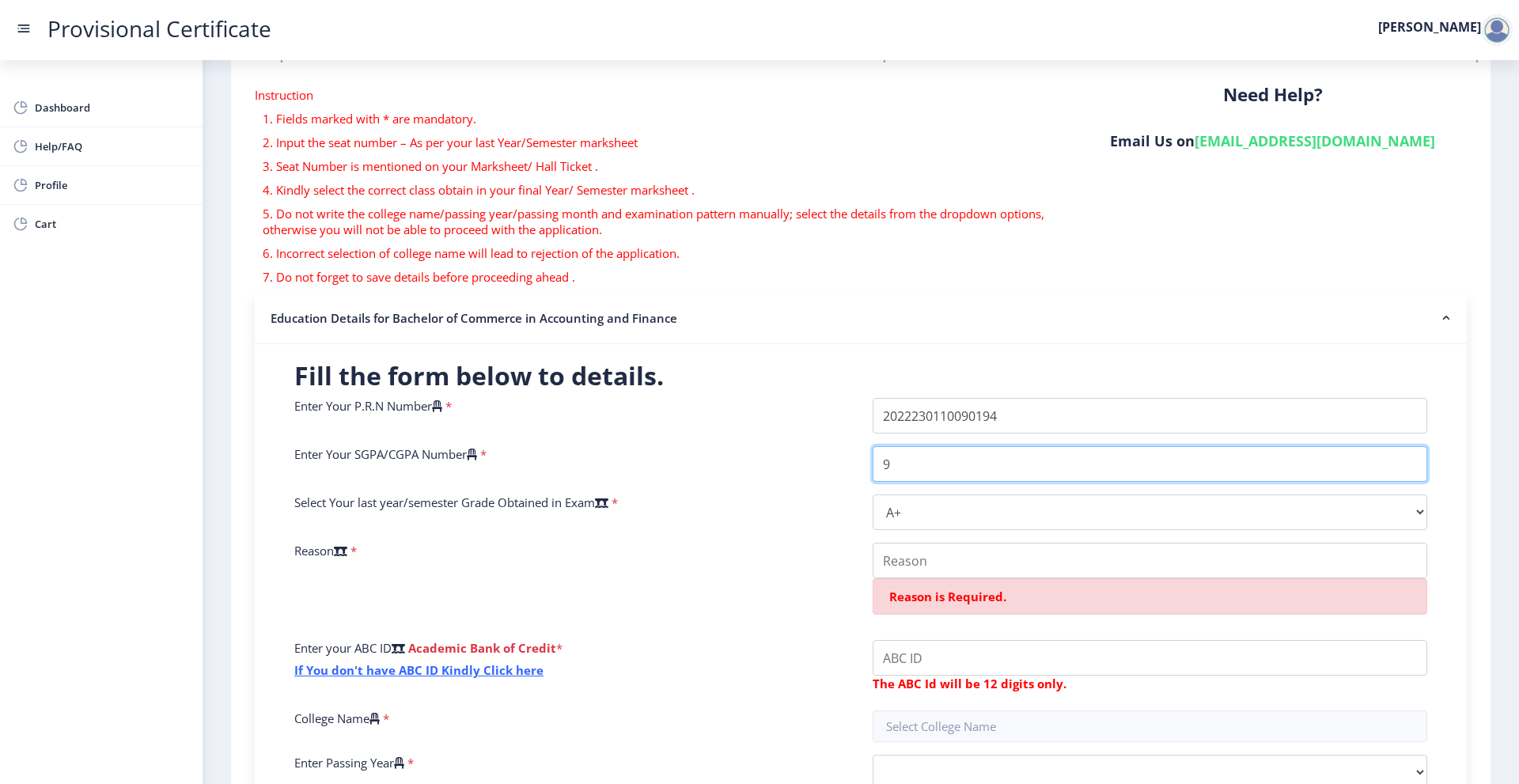
click at [906, 457] on input "9" at bounding box center [1150, 463] width 555 height 36
type input "9.00"
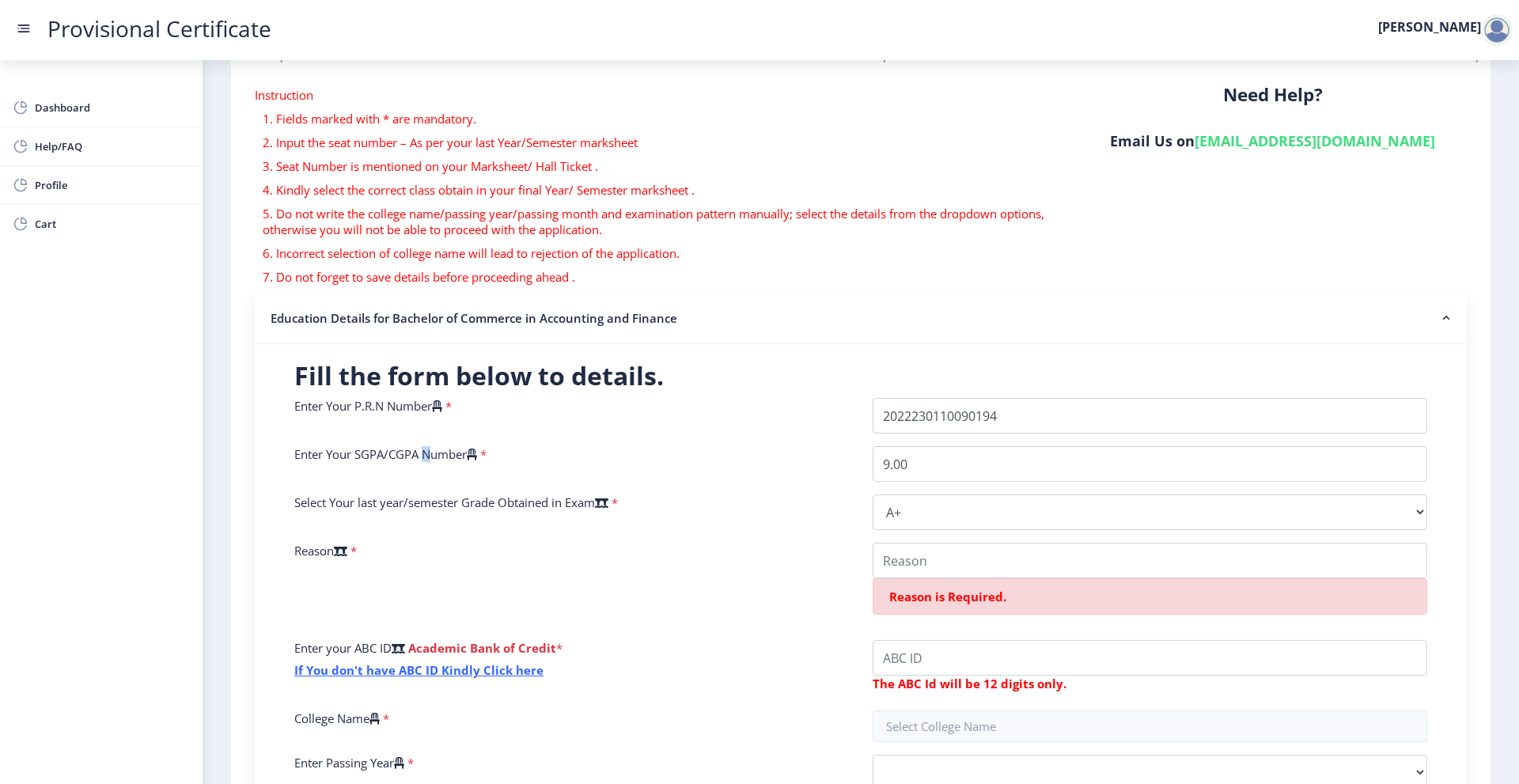
drag, startPoint x: 425, startPoint y: 453, endPoint x: 405, endPoint y: 463, distance: 22.4
click at [417, 458] on label "Enter Your SGPA/CGPA Number" at bounding box center [385, 453] width 182 height 16
click at [402, 454] on label "Enter Your SGPA/CGPA Number" at bounding box center [385, 453] width 182 height 16
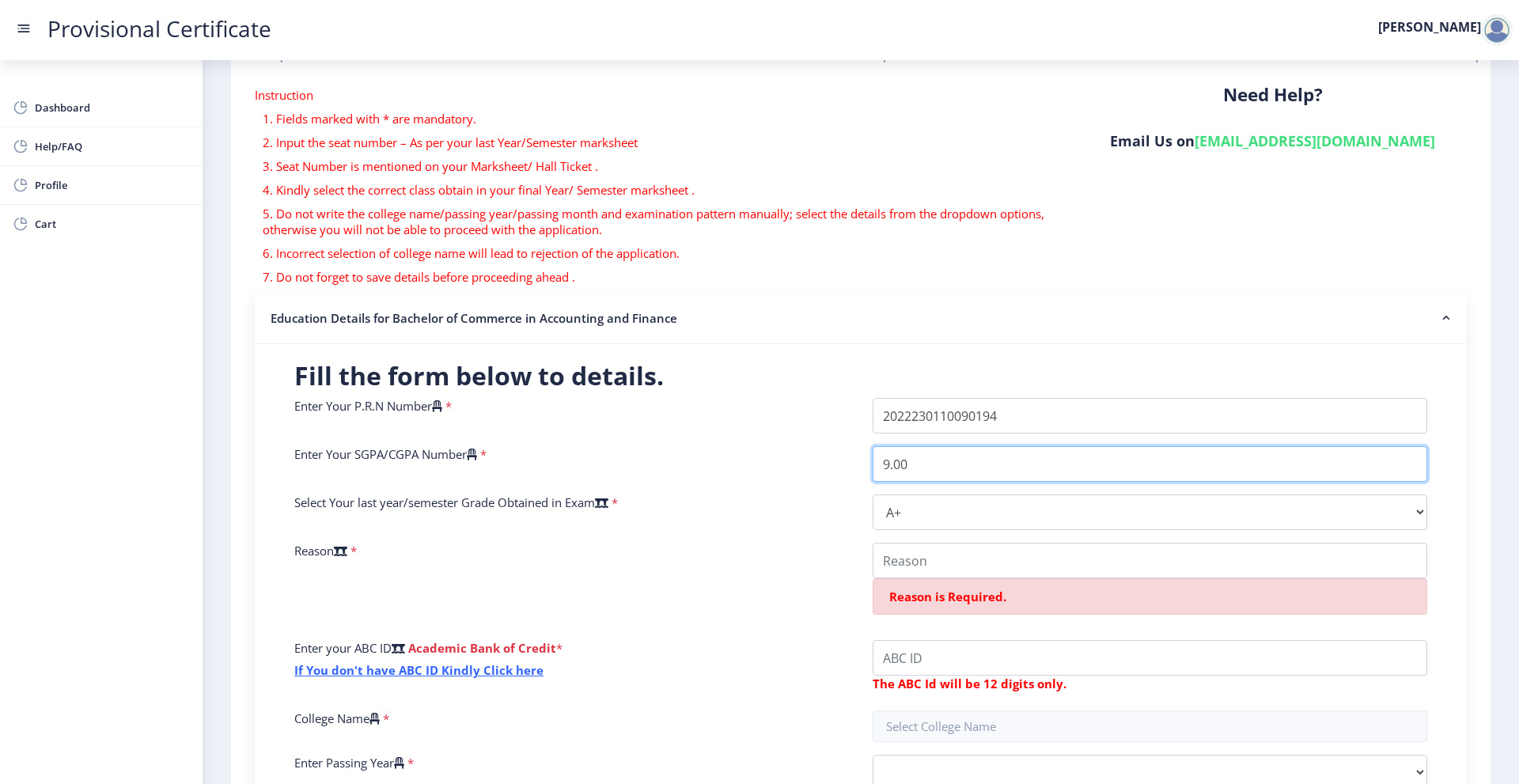
click at [872, 454] on input "9.00" at bounding box center [1150, 463] width 555 height 36
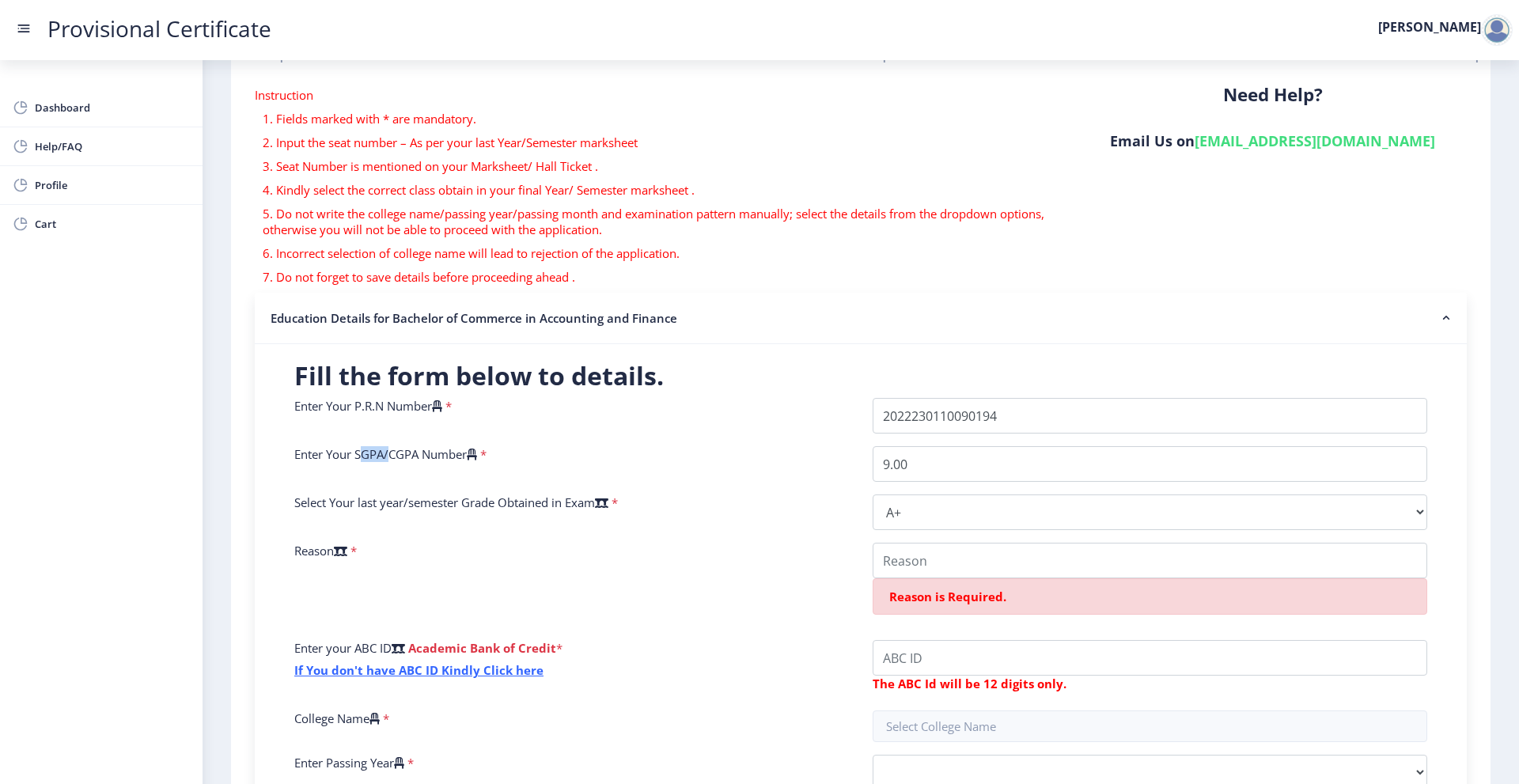
drag, startPoint x: 355, startPoint y: 453, endPoint x: 382, endPoint y: 447, distance: 27.7
click at [382, 447] on label "Enter Your SGPA/CGPA Number" at bounding box center [385, 453] width 182 height 16
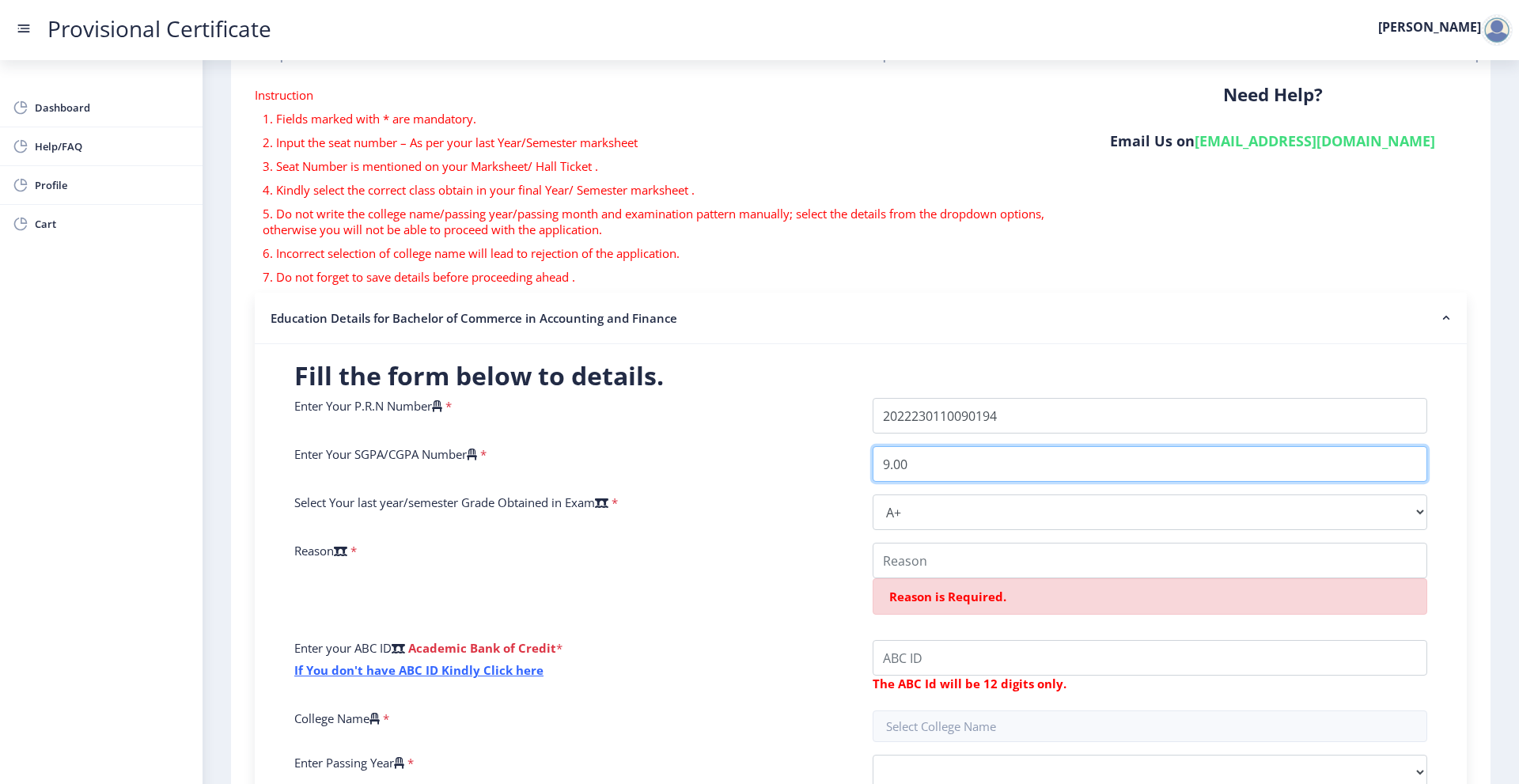
drag, startPoint x: 908, startPoint y: 466, endPoint x: 861, endPoint y: 479, distance: 48.8
click at [862, 479] on div "9.00" at bounding box center [1149, 463] width 578 height 36
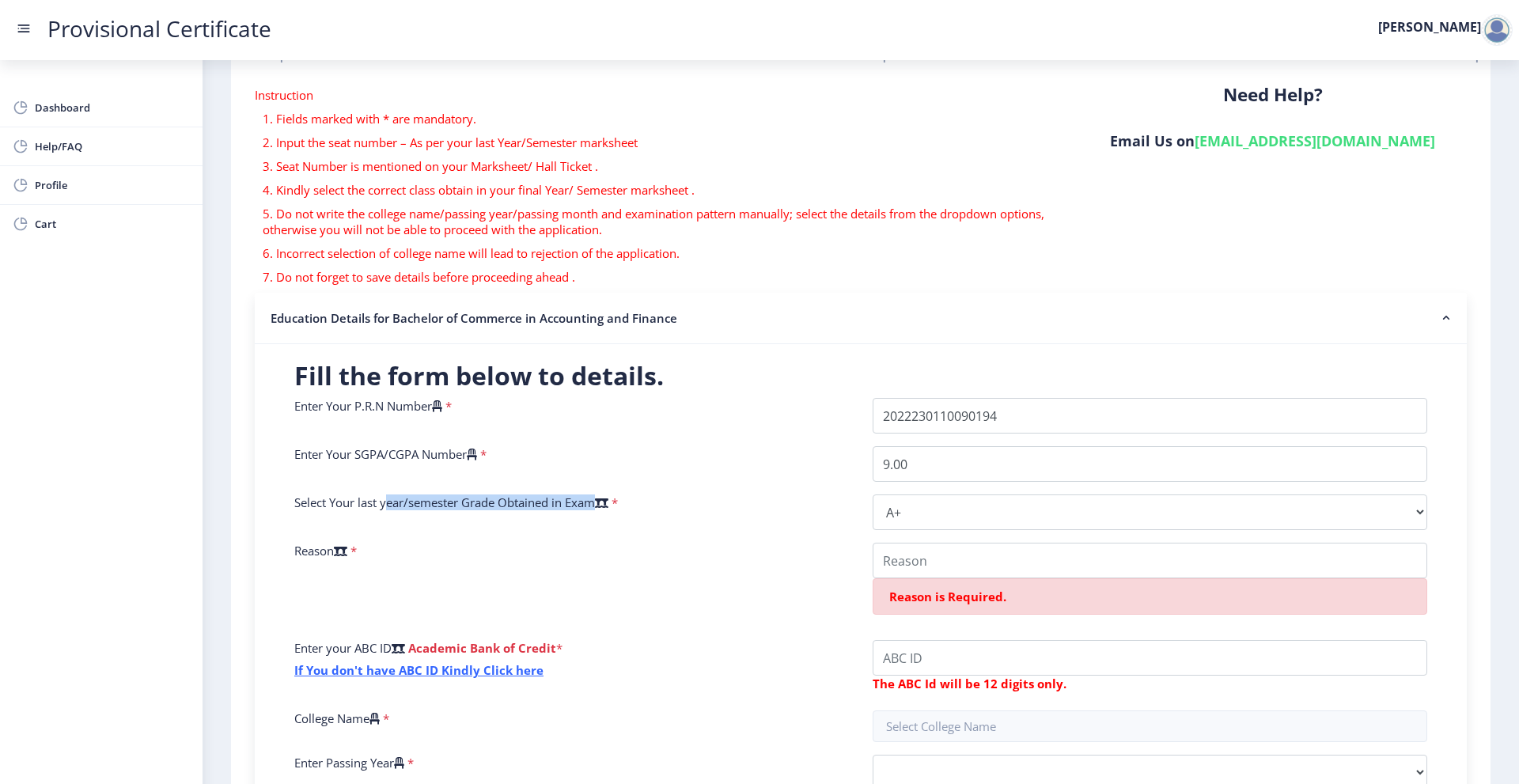
drag, startPoint x: 389, startPoint y: 505, endPoint x: 605, endPoint y: 507, distance: 216.0
click at [608, 501] on label "Select Your last year/semester Grade Obtained in Exam" at bounding box center [451, 502] width 314 height 16
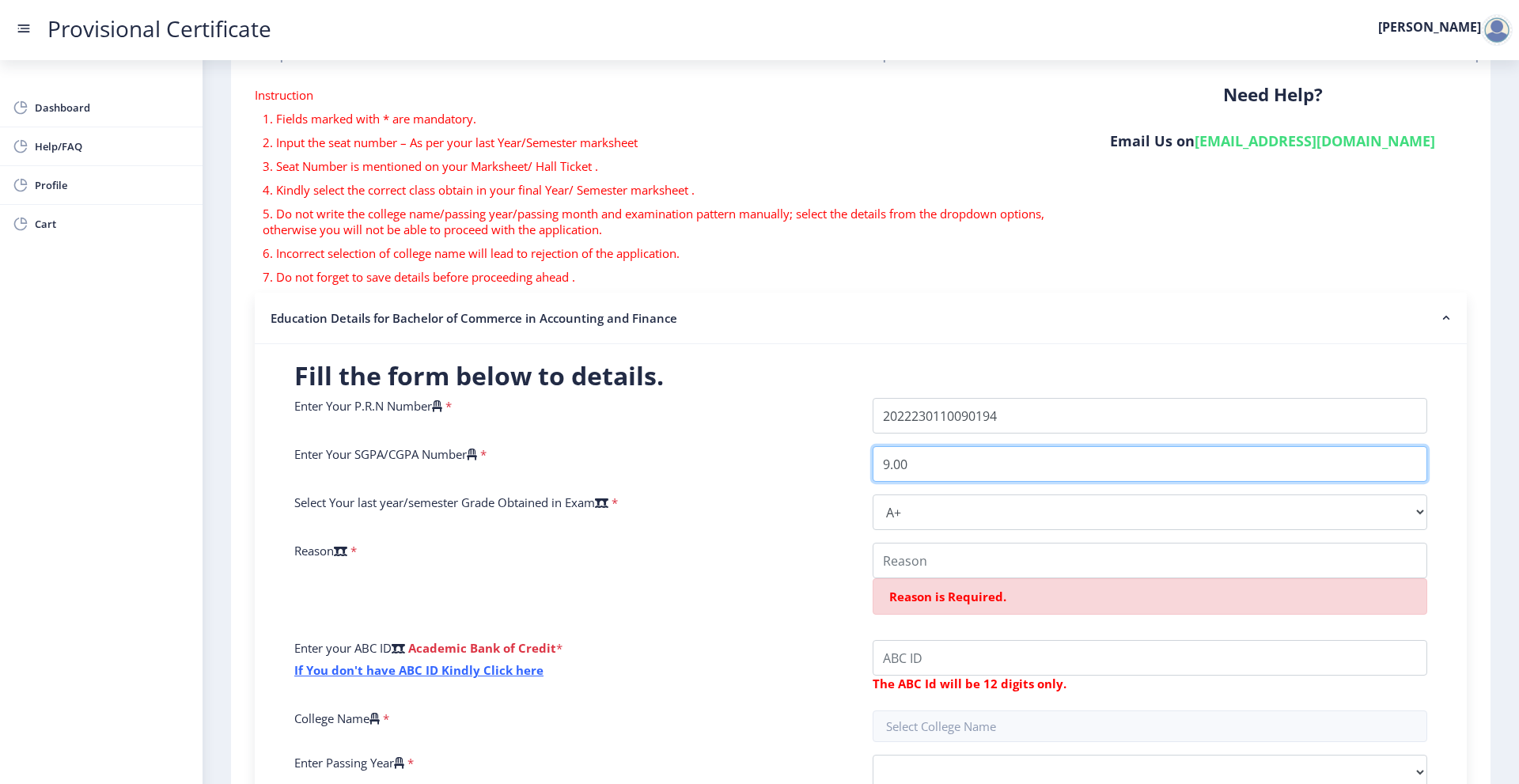
click at [931, 466] on input "9.00" at bounding box center [1150, 463] width 555 height 36
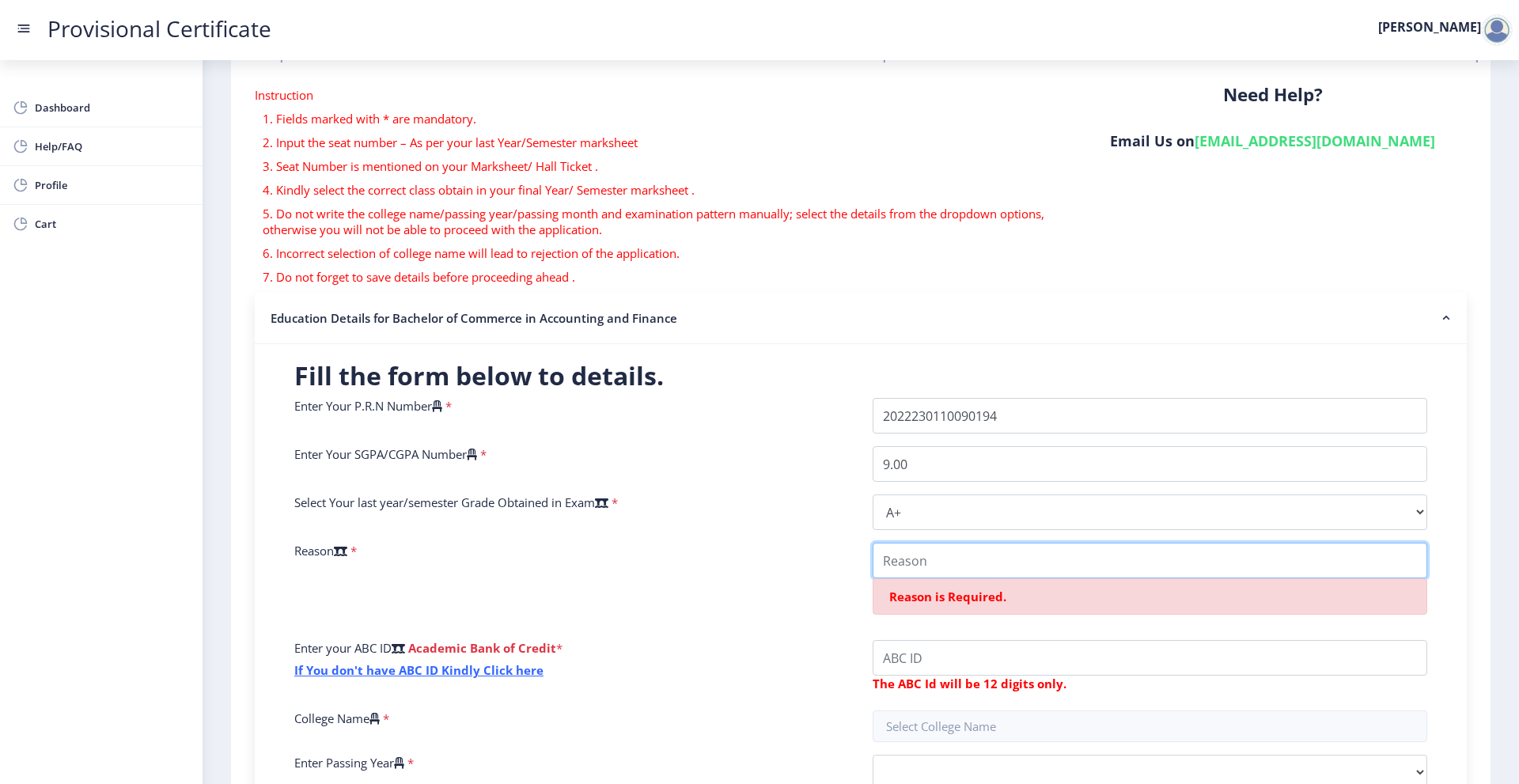
click at [919, 567] on input "College Name" at bounding box center [1150, 560] width 555 height 36
drag, startPoint x: 293, startPoint y: 556, endPoint x: 365, endPoint y: 547, distance: 72.6
click at [365, 547] on div "Reason *" at bounding box center [571, 584] width 578 height 85
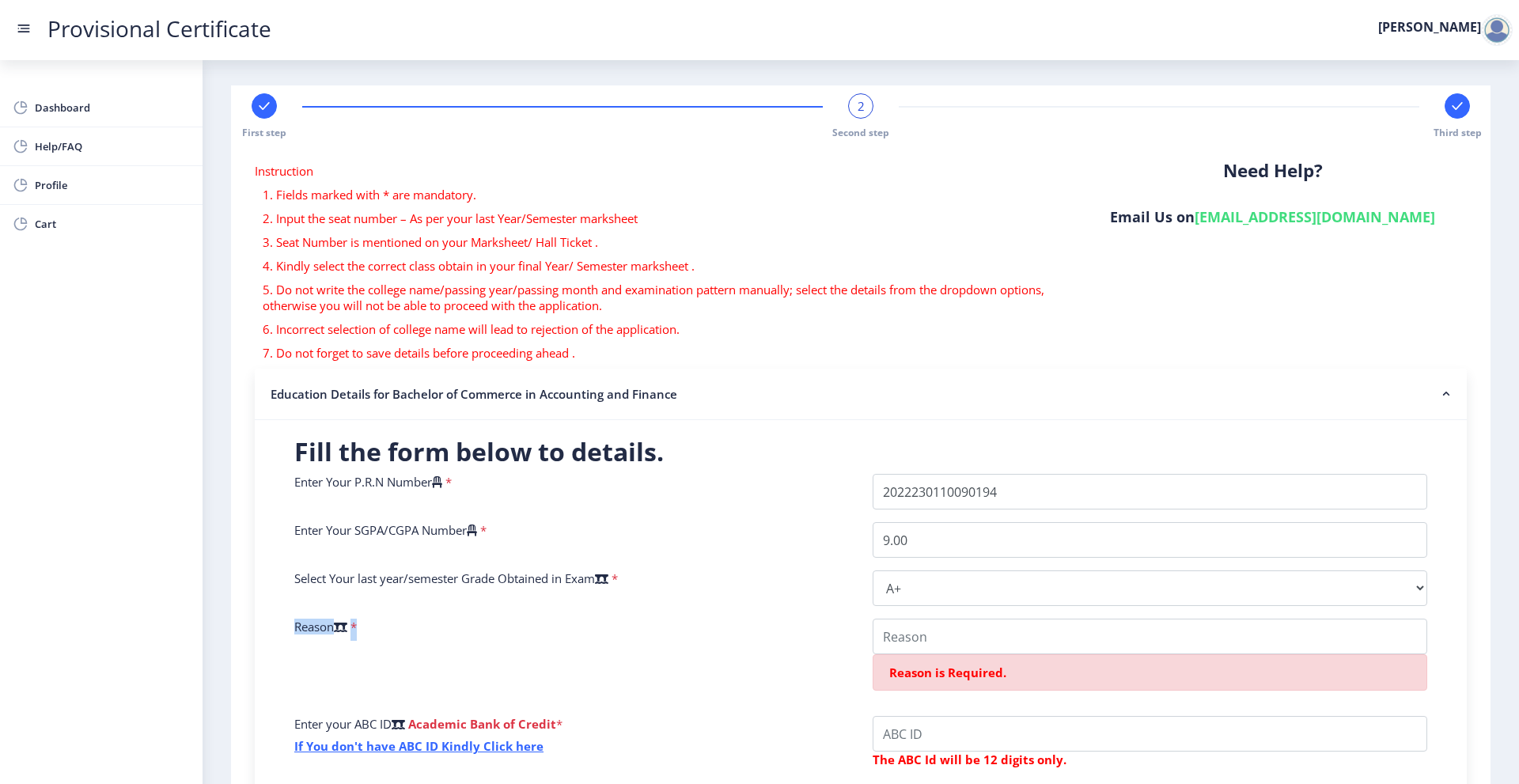
scroll to position [0, 0]
